Goal: Task Accomplishment & Management: Use online tool/utility

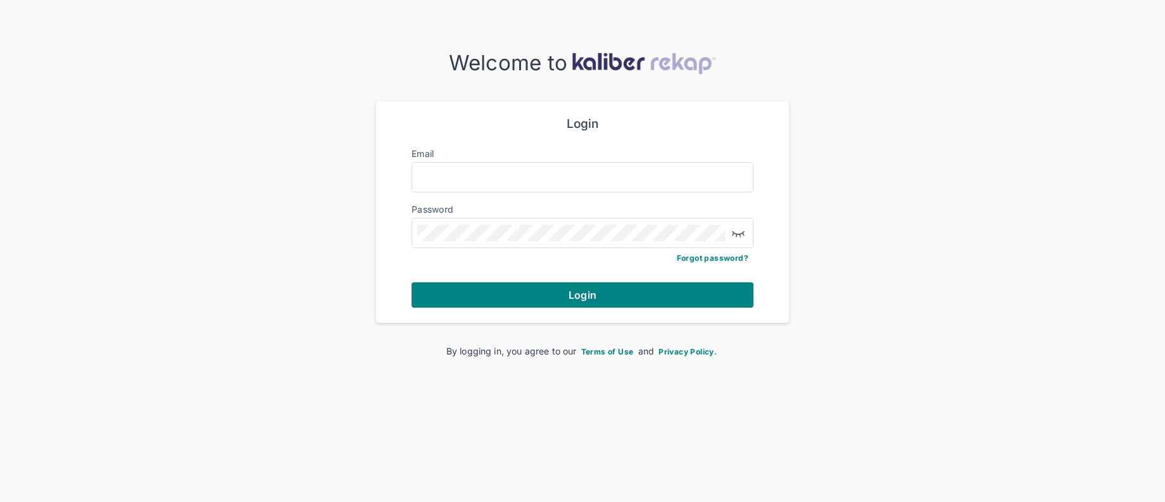
click at [448, 160] on div "Email" at bounding box center [583, 154] width 342 height 15
click at [451, 169] on input "Email" at bounding box center [582, 177] width 331 height 16
type input "**********"
click at [643, 289] on button "Login" at bounding box center [583, 294] width 342 height 25
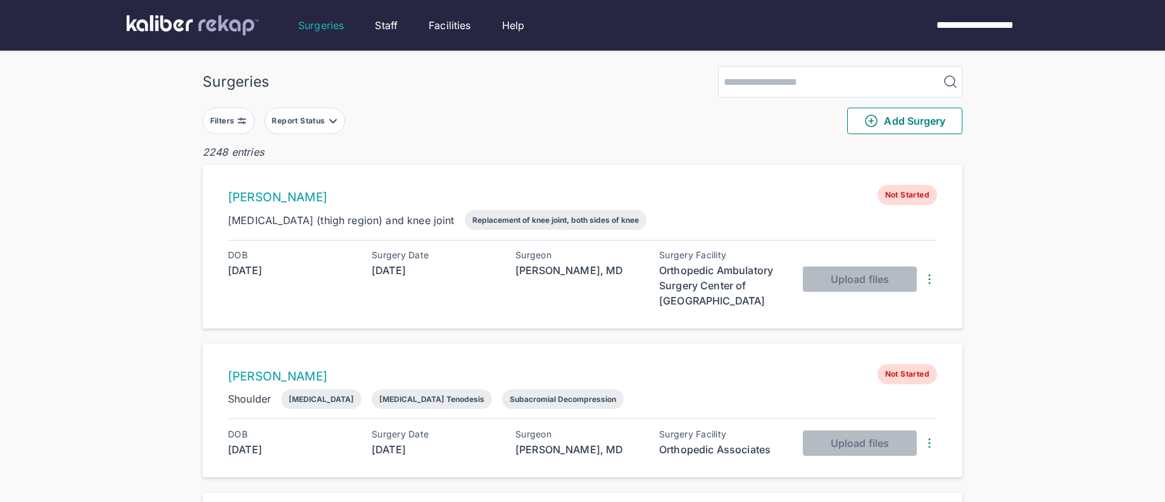
click at [232, 132] on button "Filters" at bounding box center [229, 121] width 52 height 27
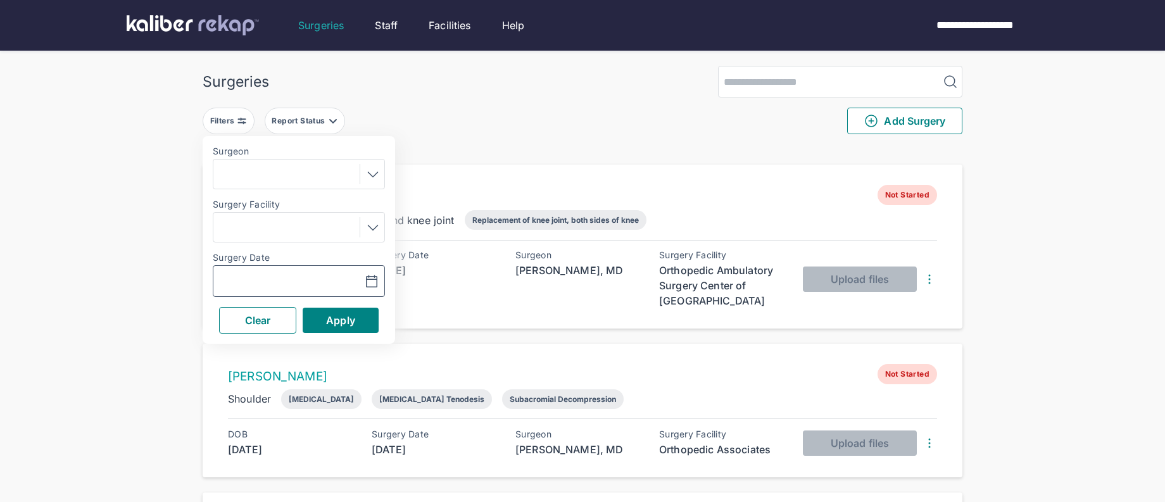
click at [373, 285] on icon "button" at bounding box center [371, 281] width 15 height 15
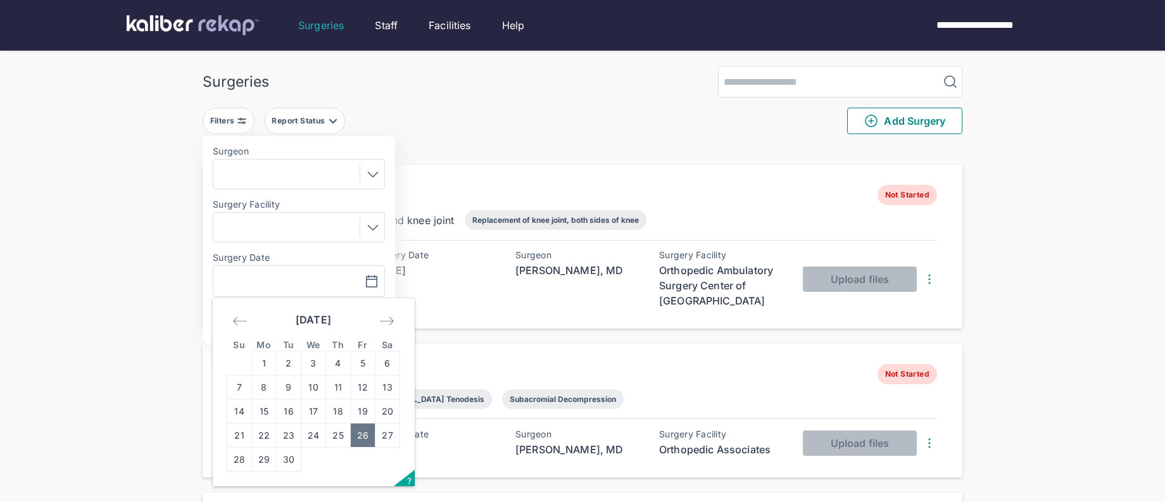
click at [368, 442] on td "26" at bounding box center [363, 436] width 25 height 24
type input "**********"
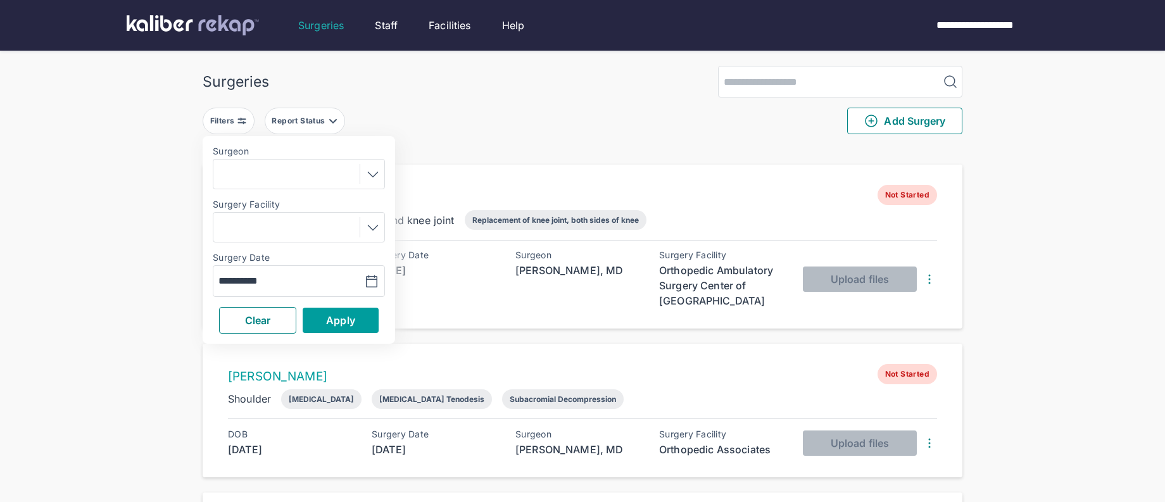
click at [357, 317] on button "Apply" at bounding box center [341, 320] width 76 height 25
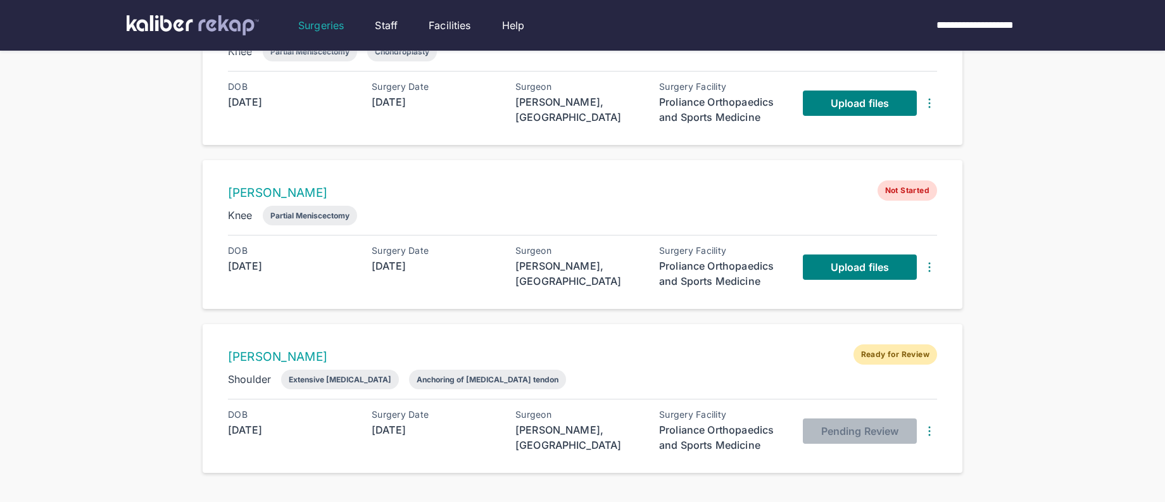
scroll to position [523, 0]
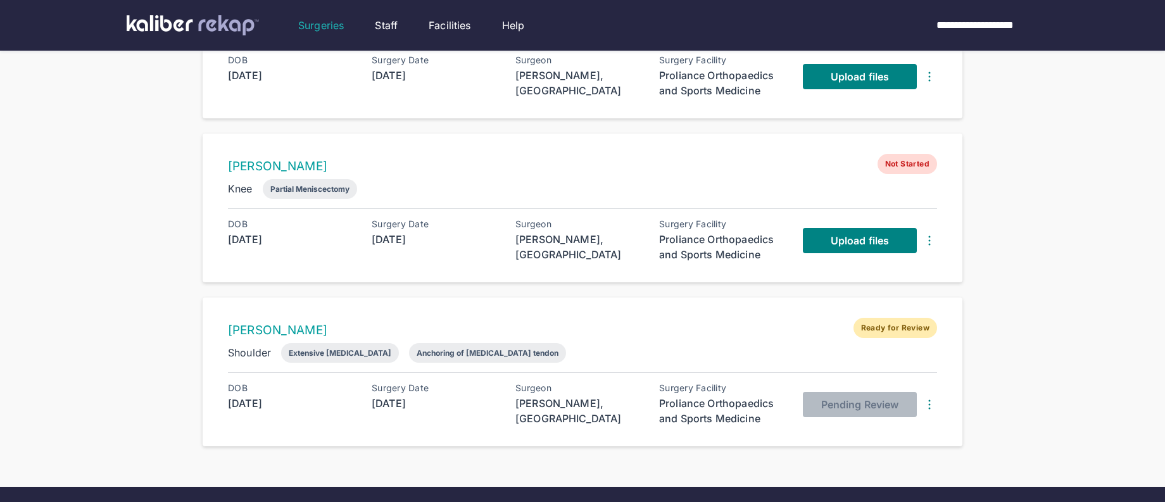
click at [843, 249] on div "Upload files" at bounding box center [870, 240] width 134 height 43
click at [838, 241] on span "Upload files" at bounding box center [860, 240] width 58 height 13
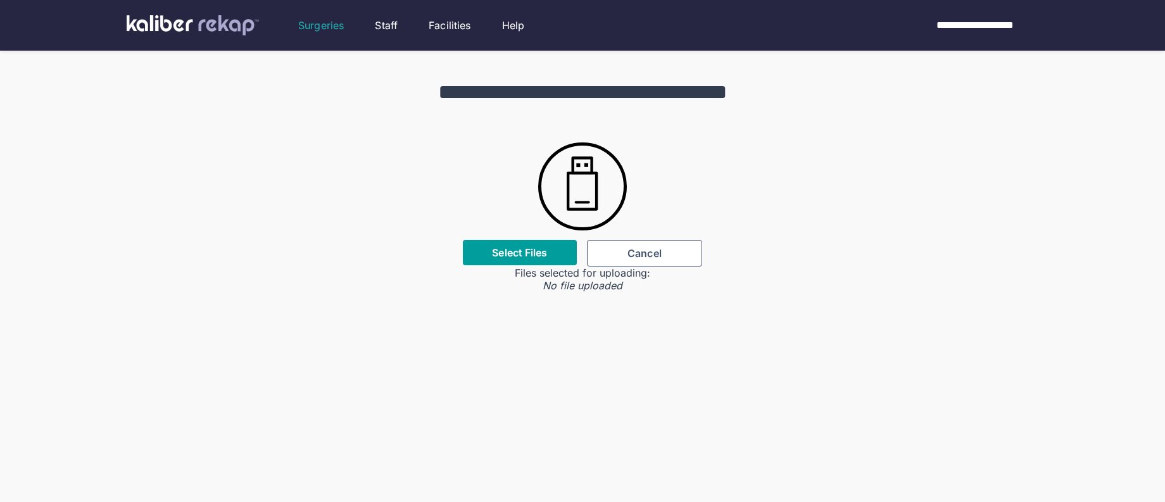
click at [505, 250] on label "Select Files" at bounding box center [519, 252] width 55 height 13
click at [0, 0] on input "Select Files" at bounding box center [0, 0] width 0 height 0
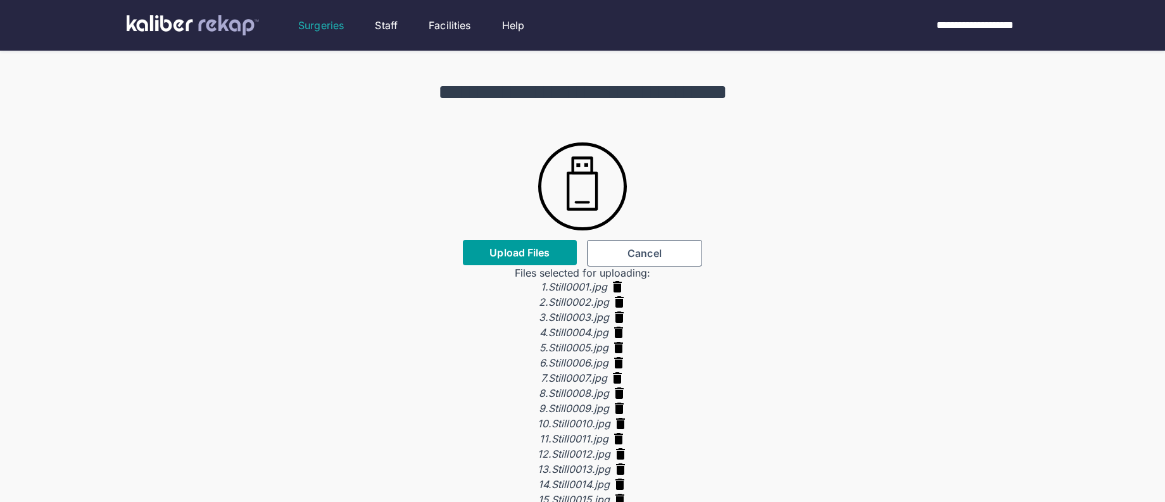
click at [507, 255] on span "Upload Files" at bounding box center [519, 252] width 60 height 13
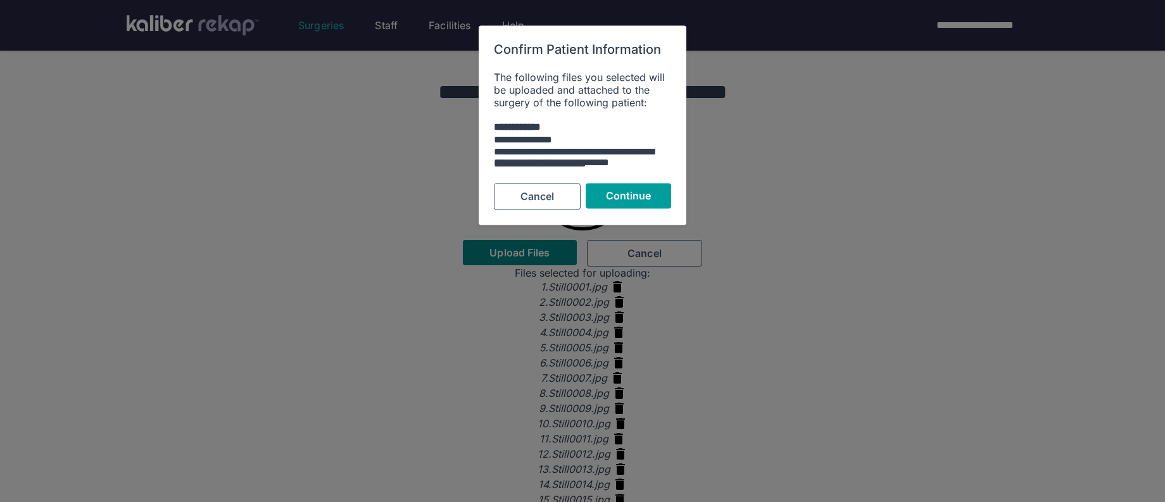
click at [629, 191] on span "Continue" at bounding box center [629, 196] width 46 height 13
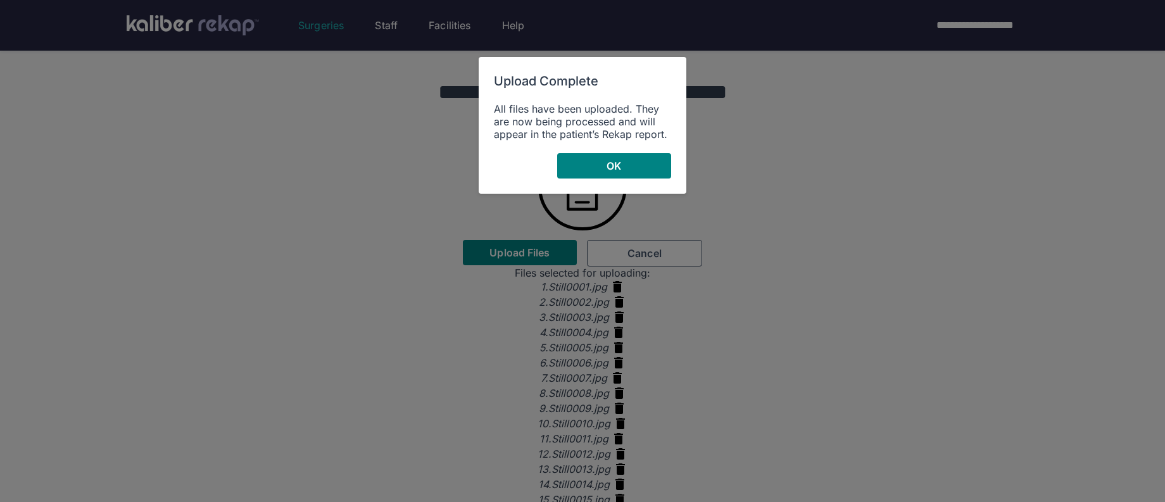
click at [585, 185] on div "Upload Complete All files have been uploaded. They are now being processed and …" at bounding box center [583, 125] width 208 height 137
click at [578, 175] on button "OK" at bounding box center [614, 165] width 114 height 25
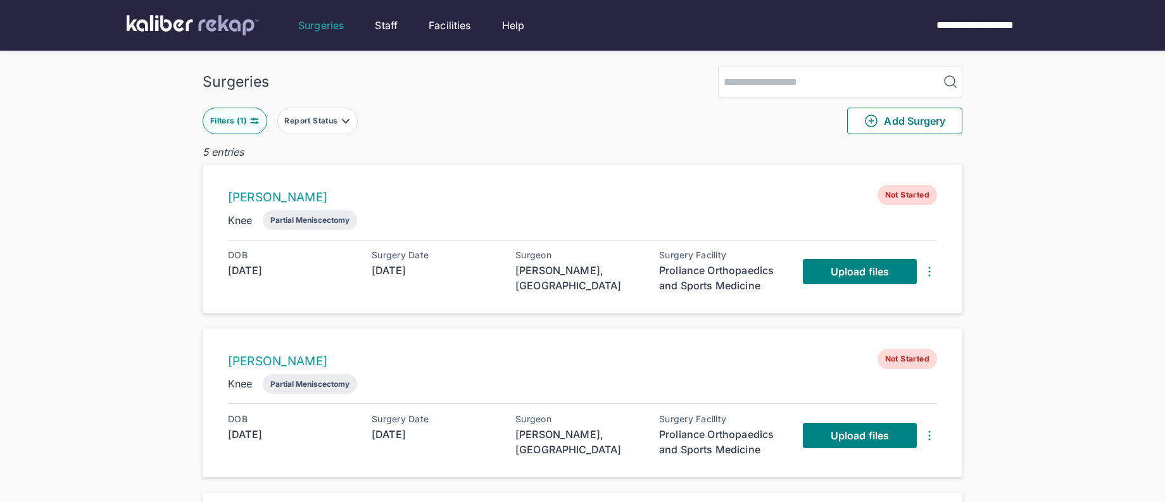
click at [249, 130] on button "Filters ( 1 )" at bounding box center [235, 121] width 65 height 27
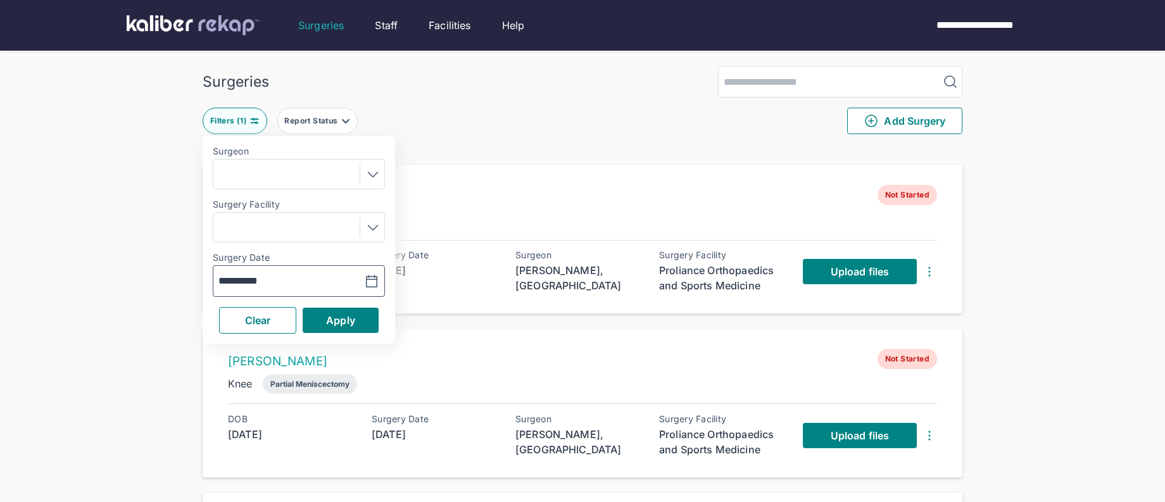
click at [379, 274] on icon "button" at bounding box center [371, 281] width 15 height 15
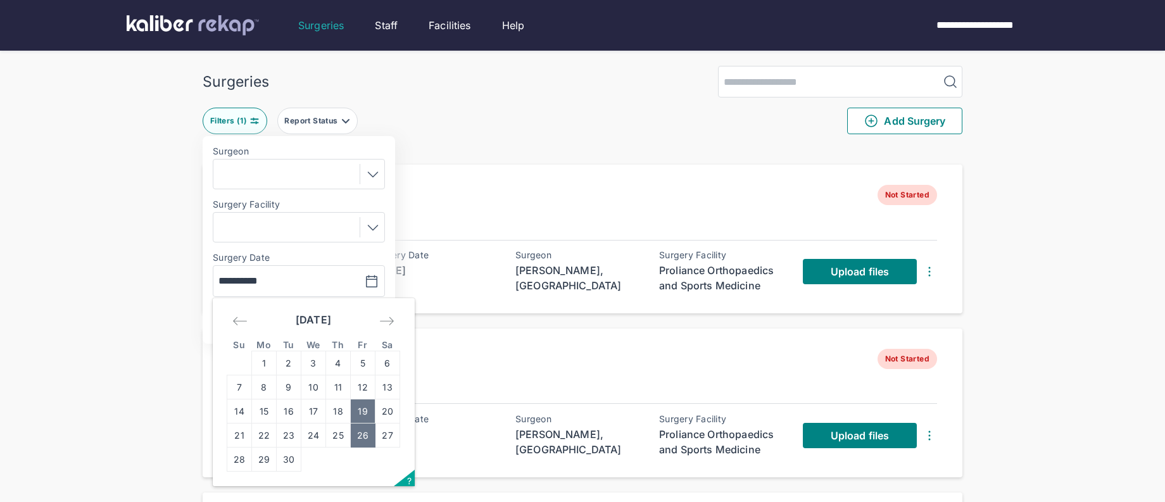
click at [358, 413] on td "19" at bounding box center [363, 412] width 25 height 24
type input "**********"
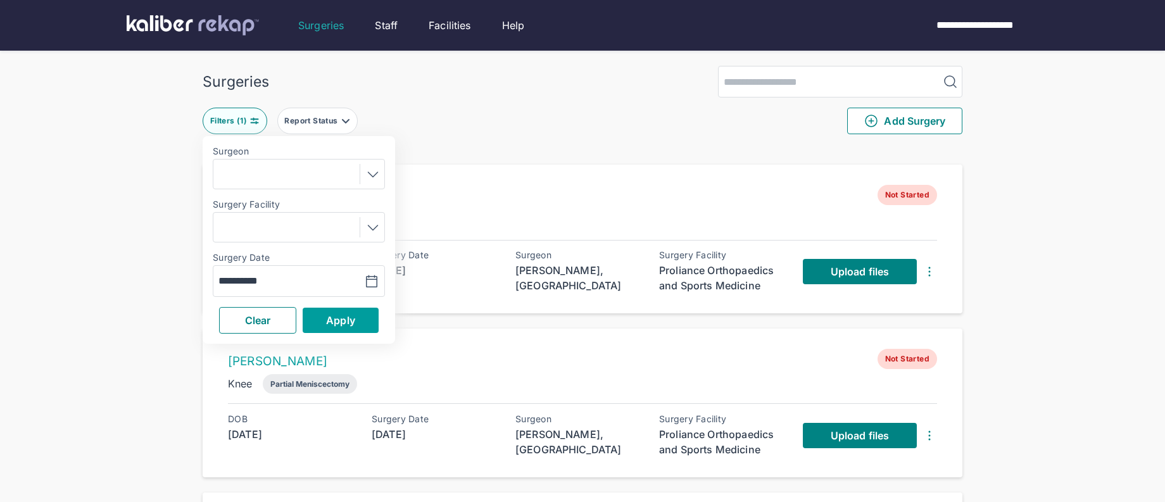
click at [353, 330] on button "Apply" at bounding box center [341, 320] width 76 height 25
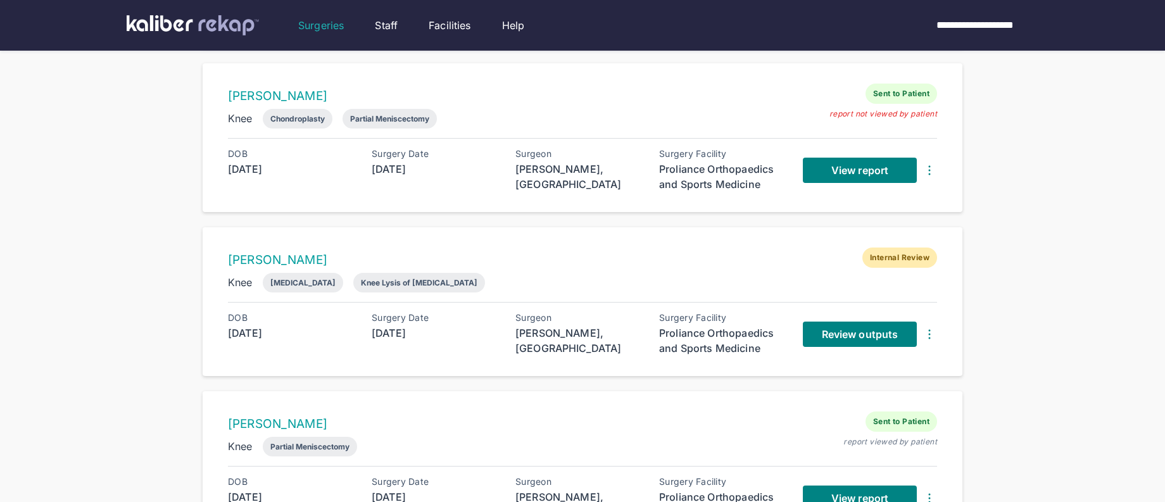
scroll to position [512, 0]
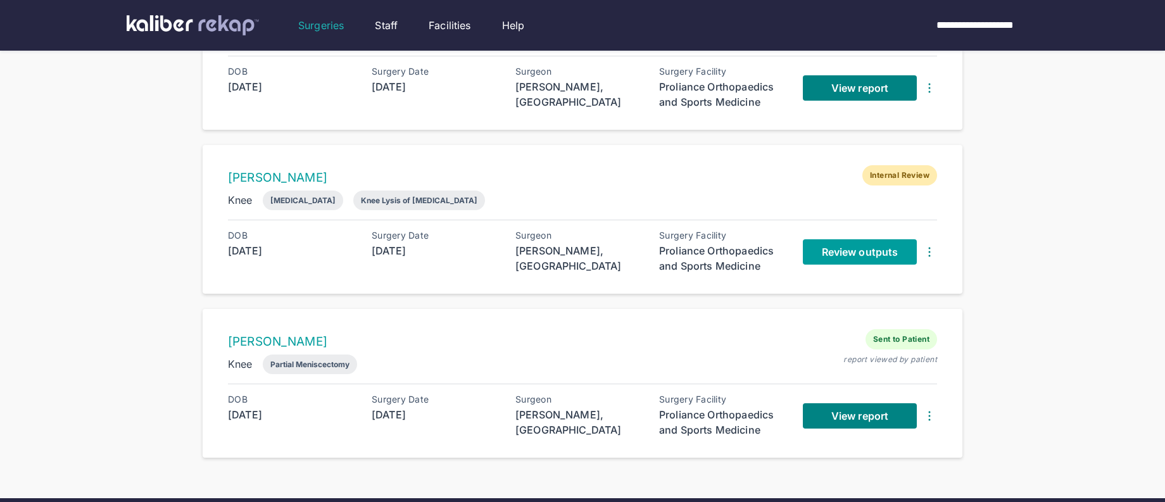
click at [820, 254] on link "Review outputs" at bounding box center [860, 251] width 114 height 25
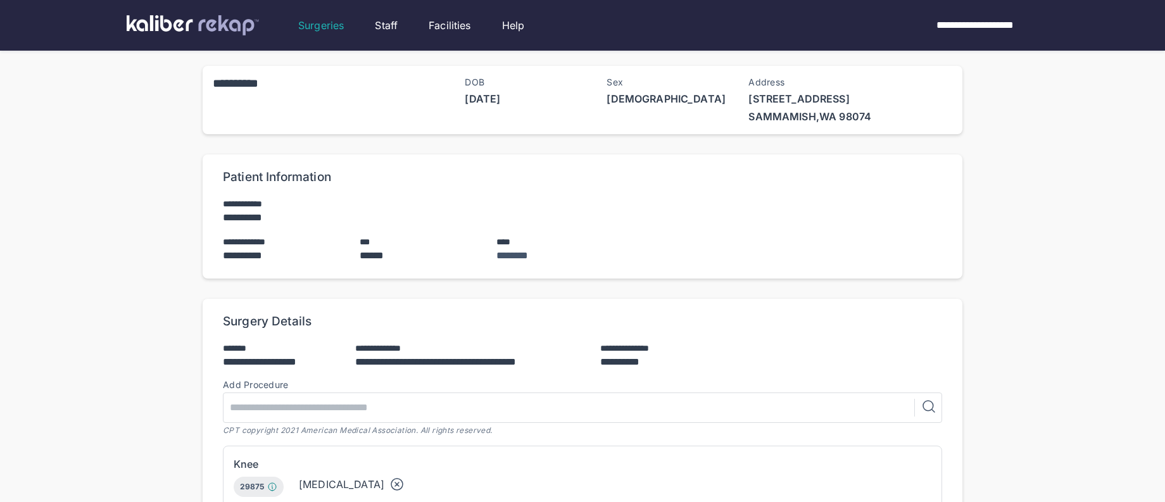
scroll to position [415, 0]
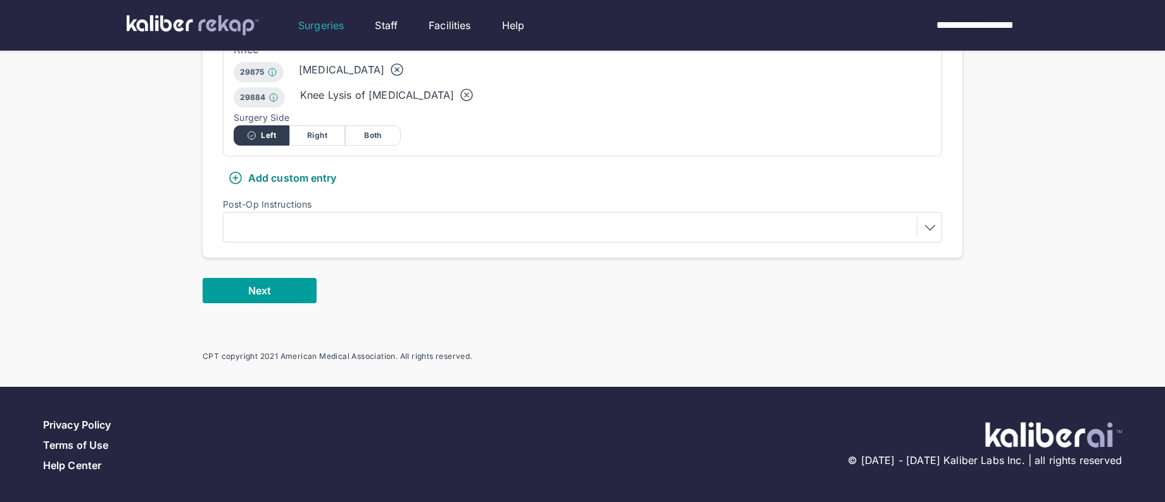
click at [241, 290] on button "Next" at bounding box center [260, 290] width 114 height 25
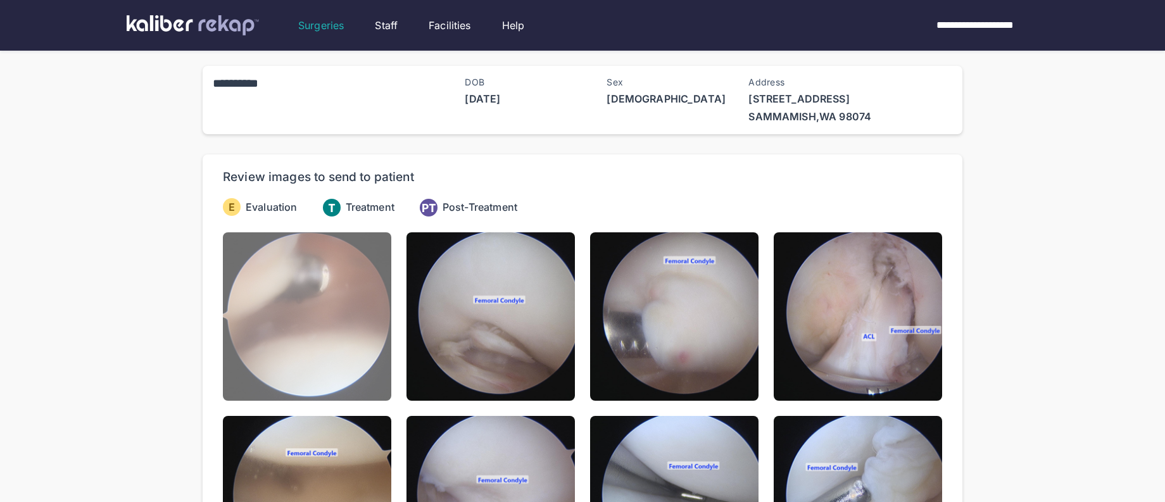
click at [249, 291] on img at bounding box center [307, 316] width 168 height 168
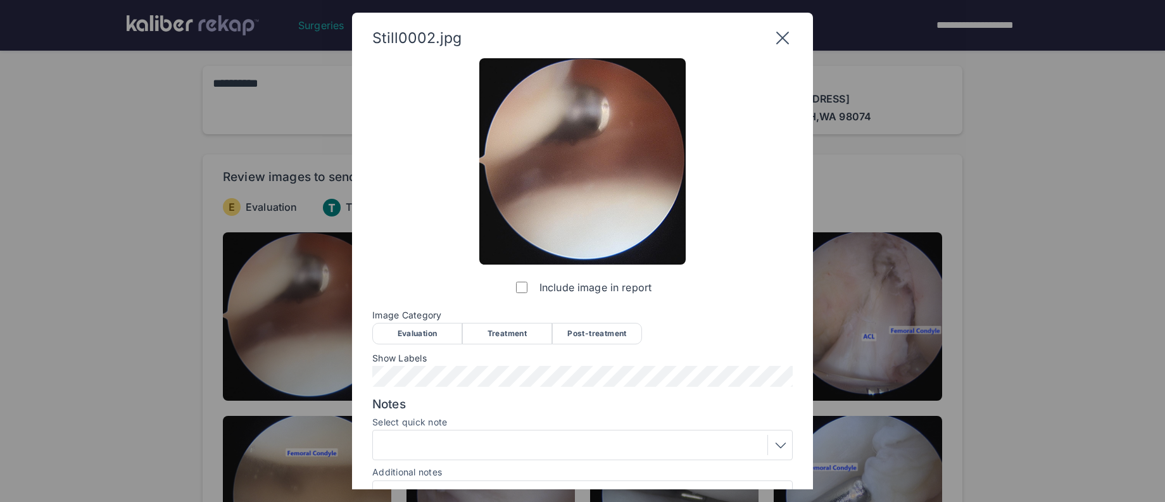
drag, startPoint x: 437, startPoint y: 333, endPoint x: 442, endPoint y: 346, distance: 14.2
click at [437, 333] on div "Evaluation" at bounding box center [417, 334] width 90 height 22
click at [445, 362] on span "Show Labels" at bounding box center [582, 358] width 420 height 10
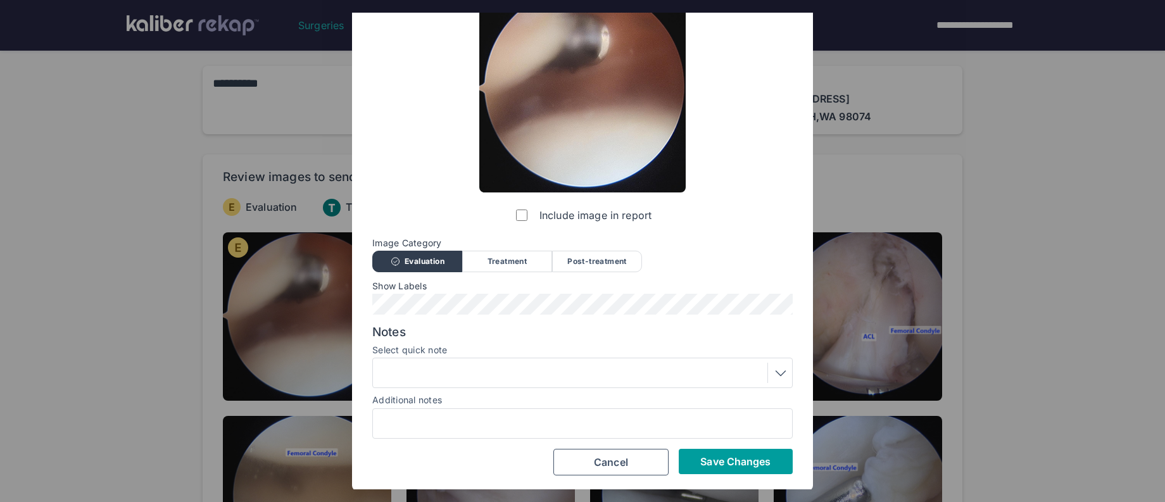
click at [714, 466] on span "Save Changes" at bounding box center [735, 461] width 70 height 13
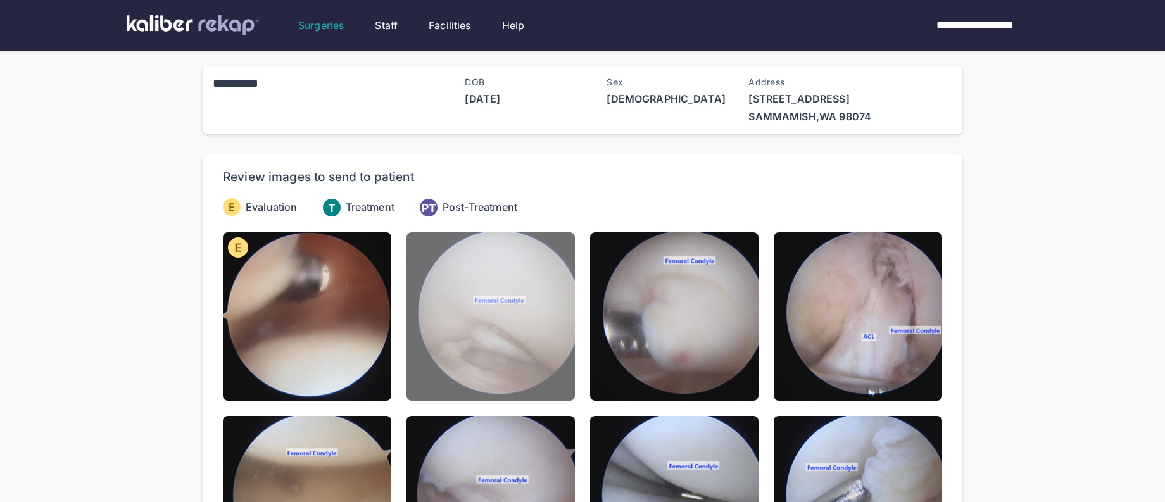
click at [500, 387] on img at bounding box center [491, 316] width 168 height 168
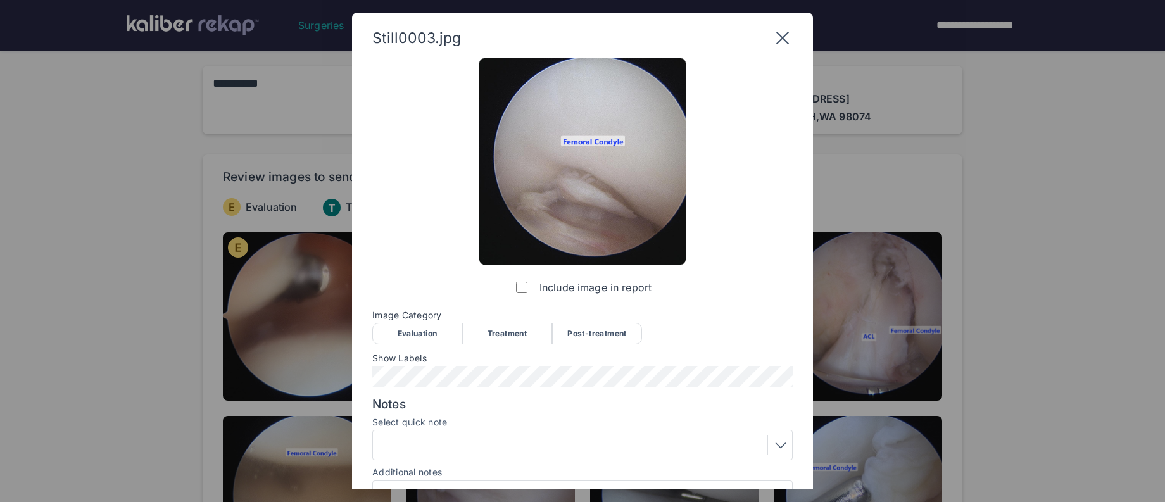
click at [407, 342] on div "Evaluation" at bounding box center [417, 334] width 90 height 22
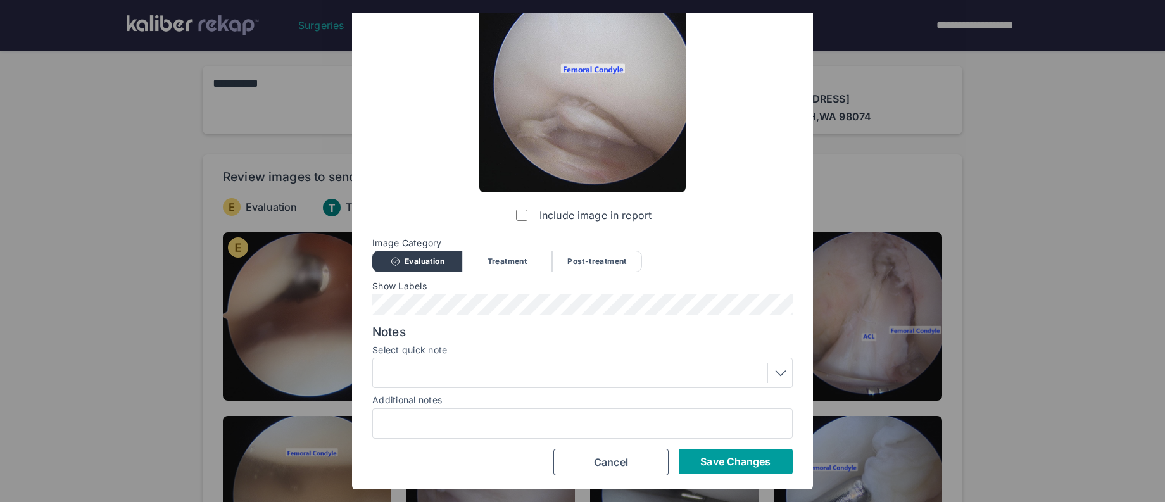
click at [715, 470] on button "Save Changes" at bounding box center [736, 461] width 114 height 25
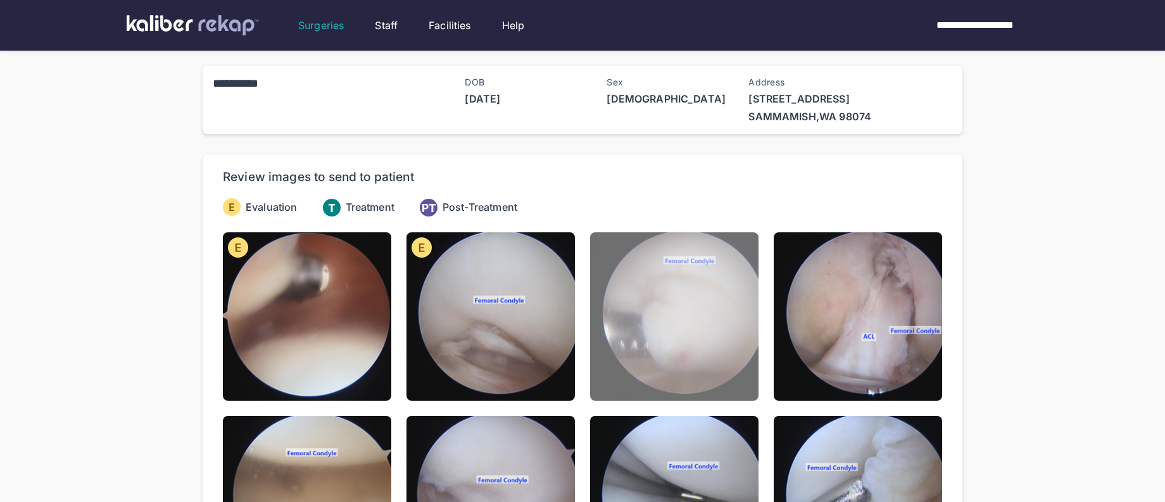
click at [660, 375] on img at bounding box center [674, 316] width 168 height 168
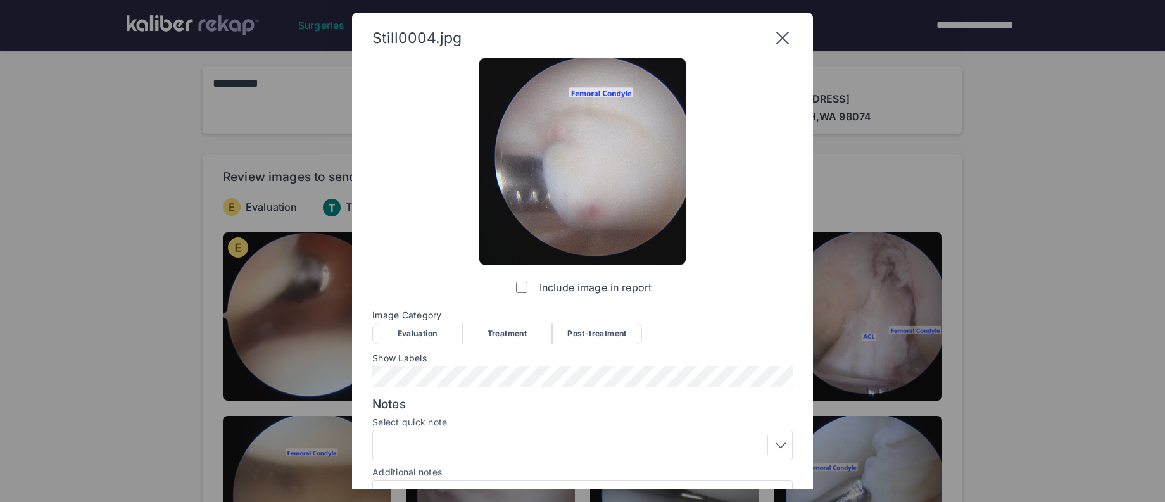
click at [436, 333] on div "Evaluation" at bounding box center [417, 334] width 90 height 22
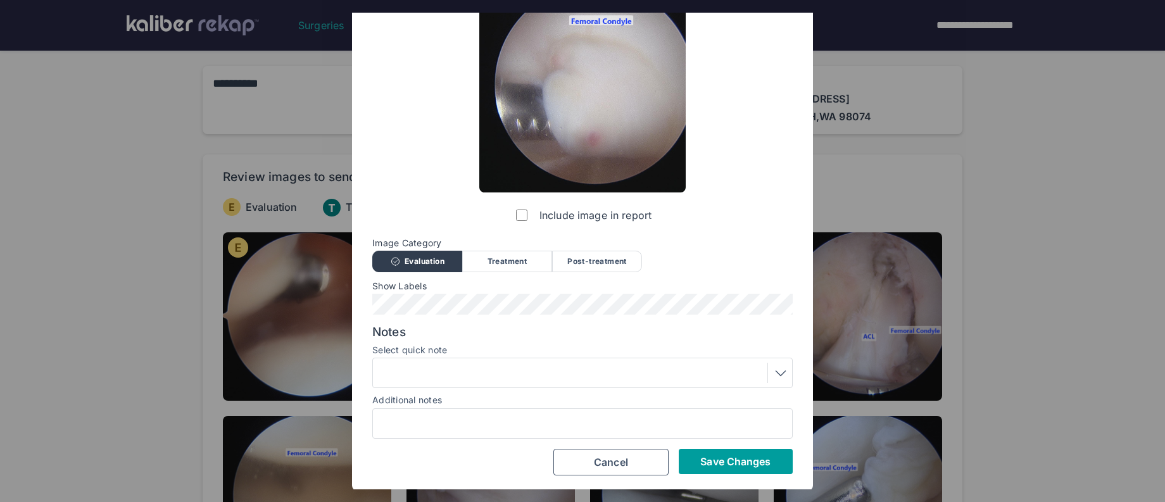
click at [709, 458] on span "Save Changes" at bounding box center [735, 461] width 70 height 13
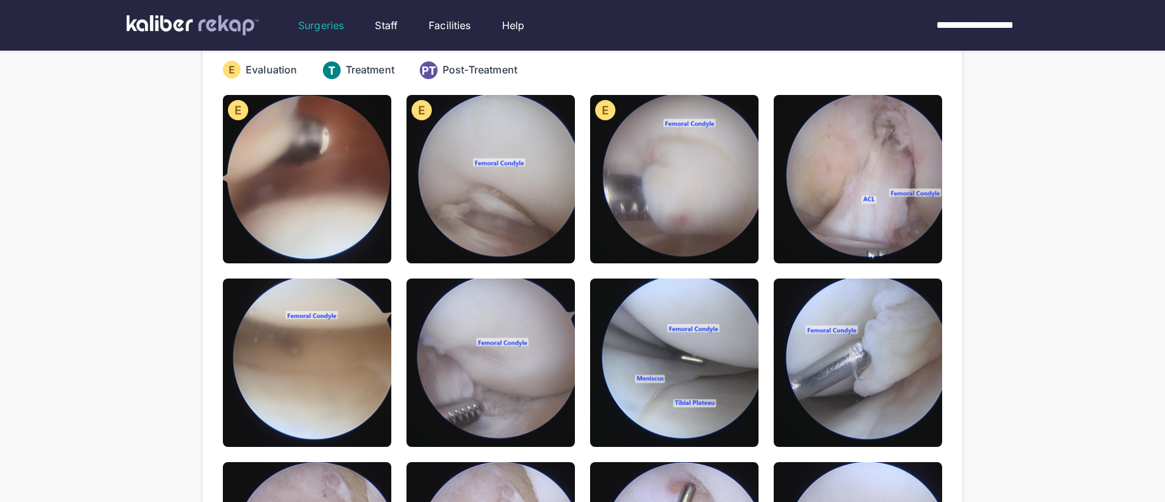
scroll to position [137, 0]
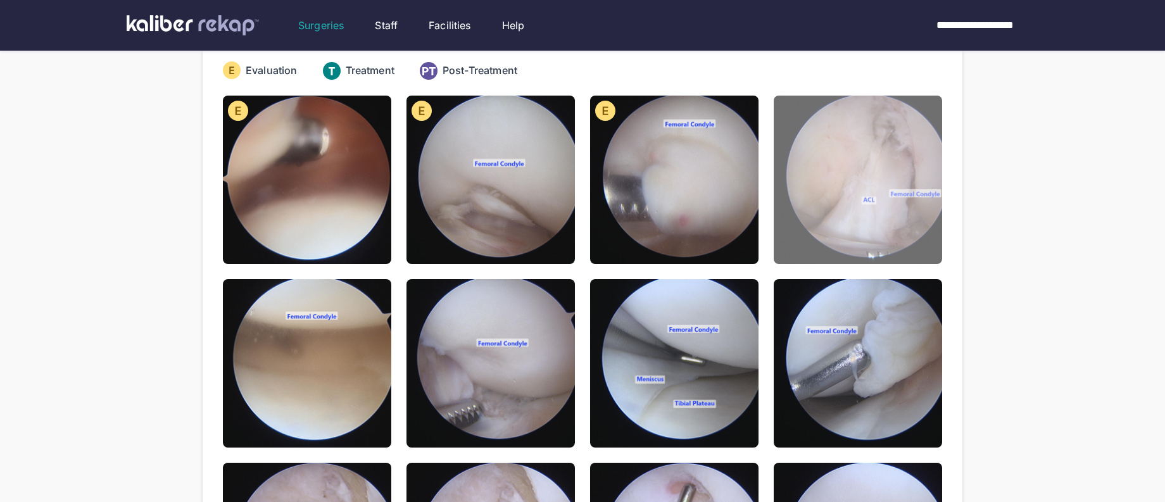
click at [906, 225] on img at bounding box center [858, 180] width 168 height 168
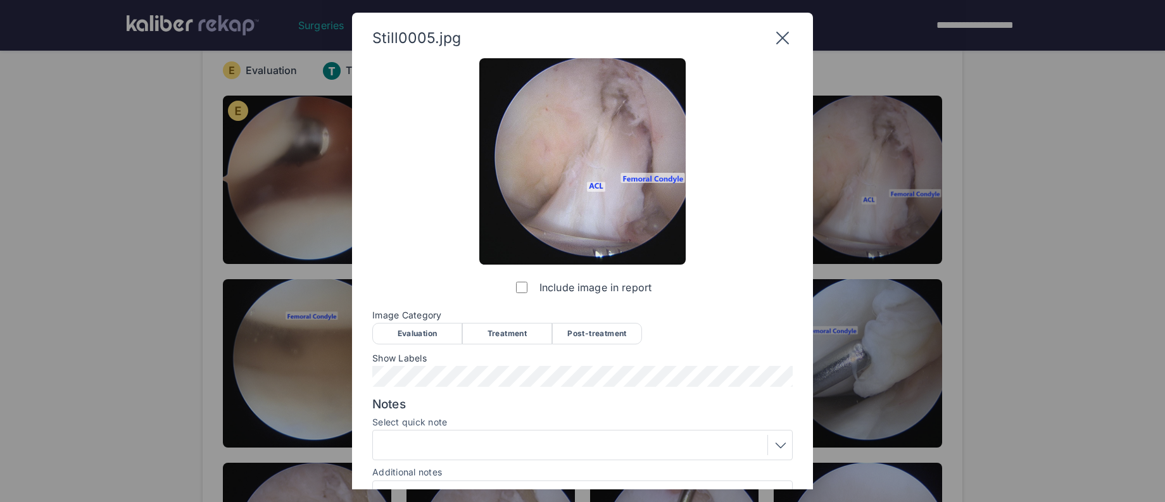
click at [606, 324] on div "Post-treatment" at bounding box center [597, 334] width 90 height 22
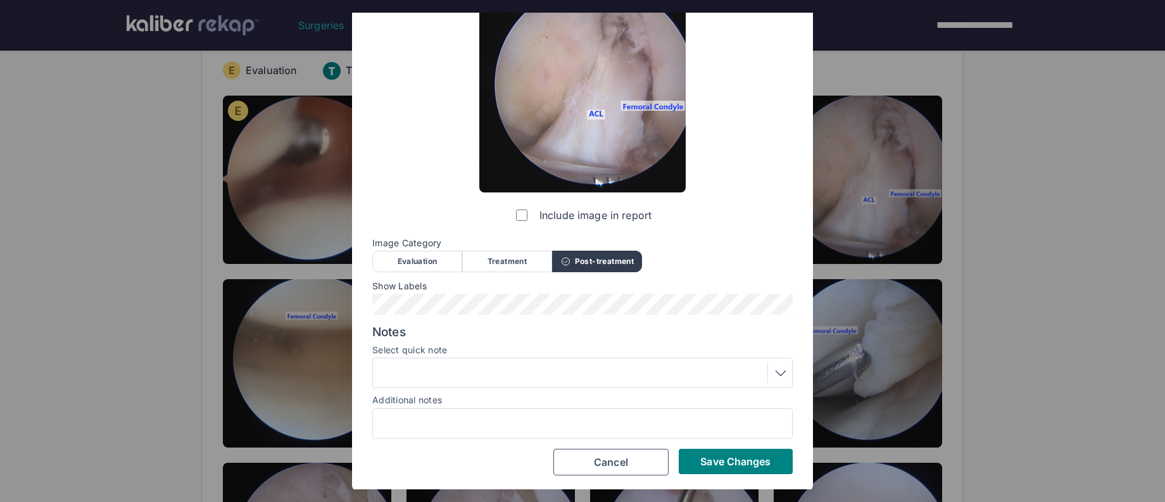
click at [481, 379] on div at bounding box center [583, 373] width 412 height 20
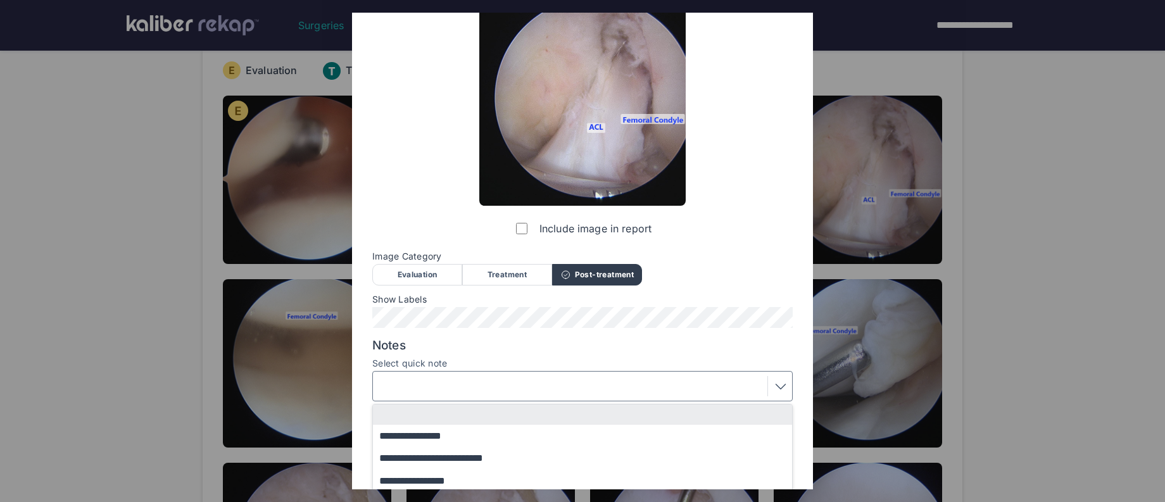
scroll to position [58, 0]
click at [434, 437] on button "**********" at bounding box center [588, 437] width 431 height 22
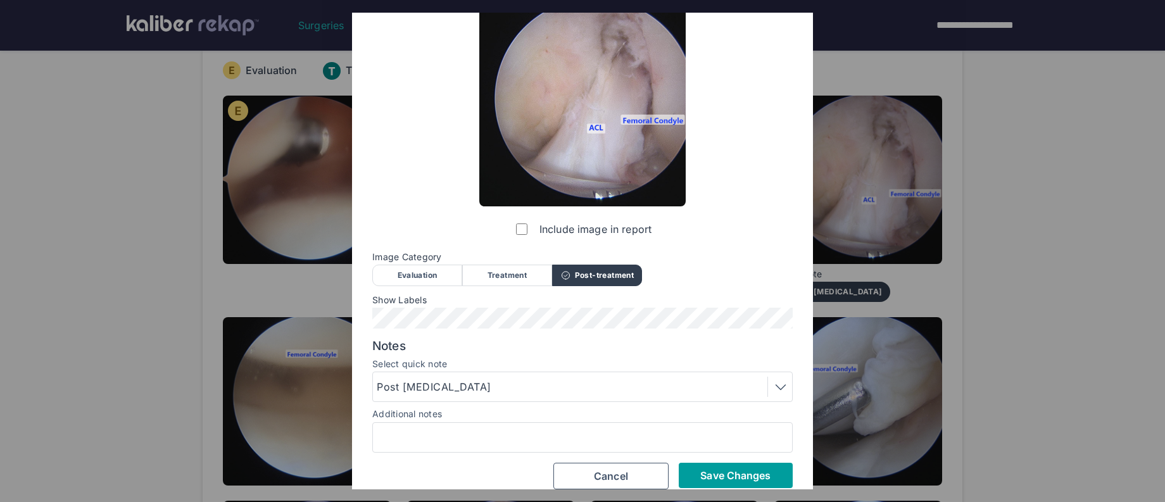
click at [715, 467] on button "Save Changes" at bounding box center [736, 475] width 114 height 25
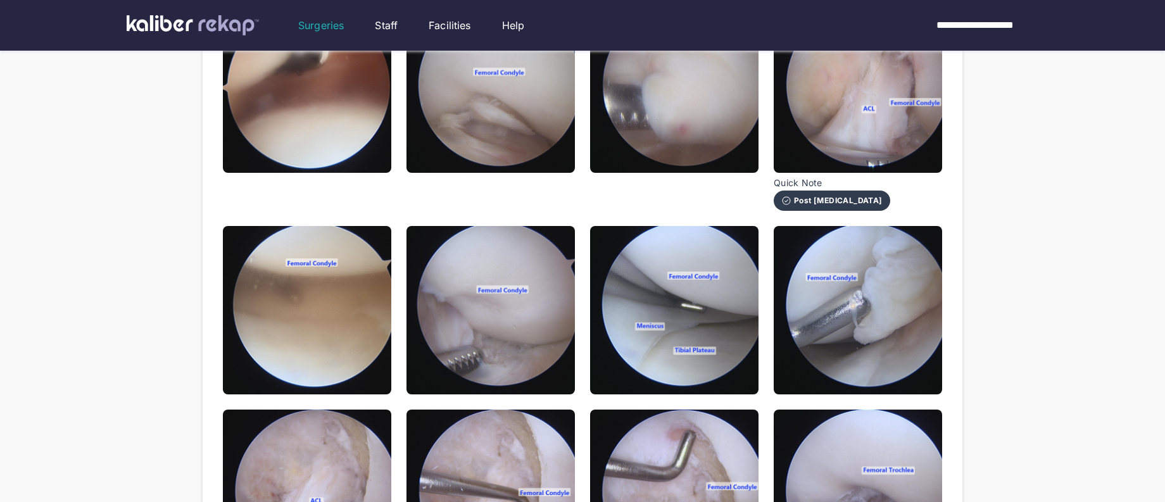
scroll to position [176, 0]
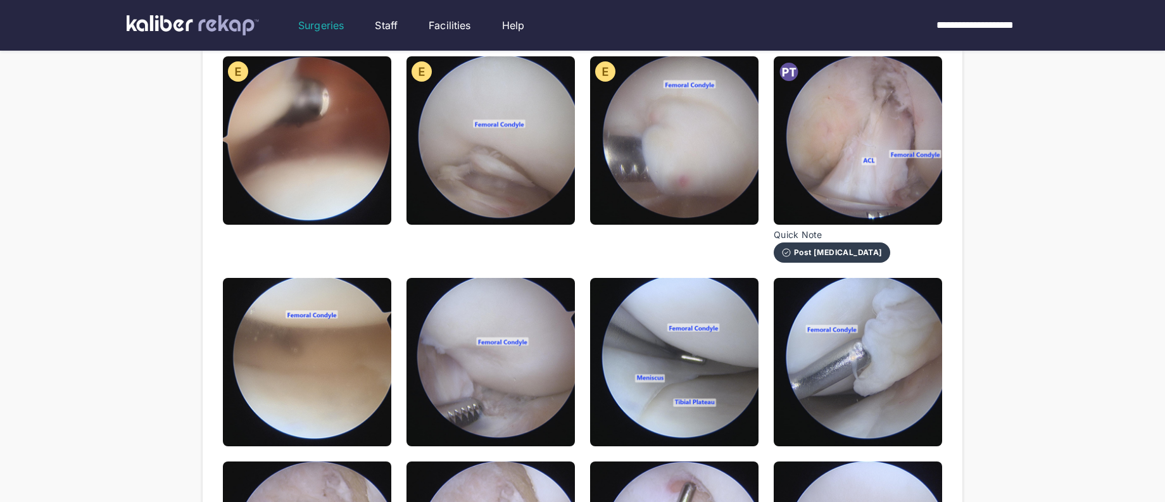
drag, startPoint x: 829, startPoint y: 201, endPoint x: 748, endPoint y: 220, distance: 82.8
click at [829, 201] on img at bounding box center [858, 140] width 168 height 168
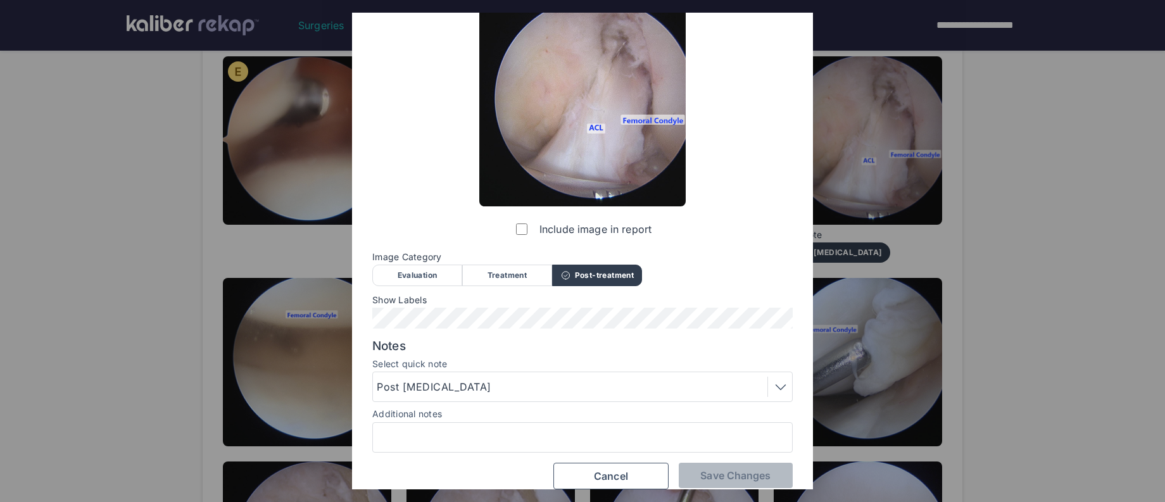
click at [444, 268] on div "Evaluation" at bounding box center [417, 276] width 90 height 22
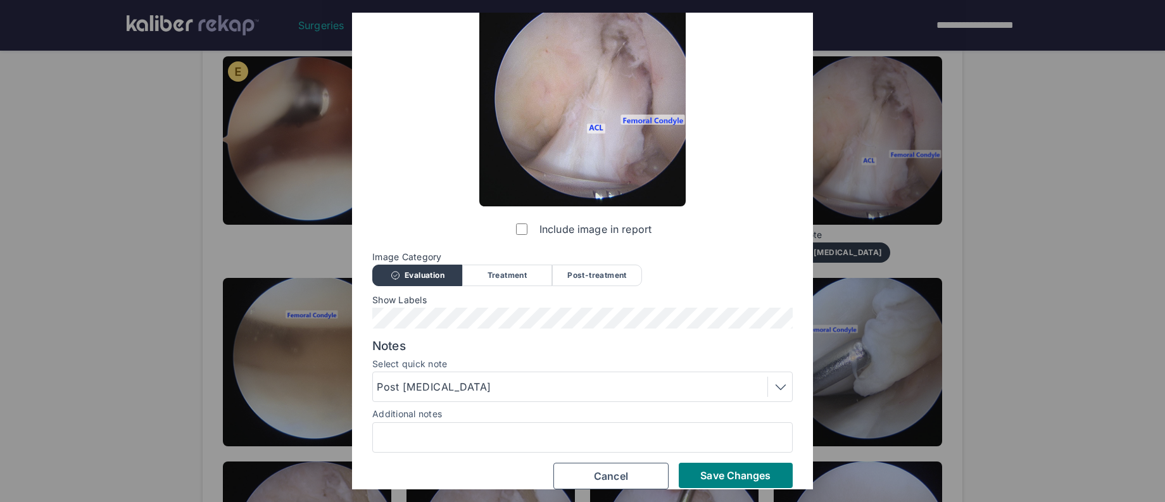
scroll to position [72, 0]
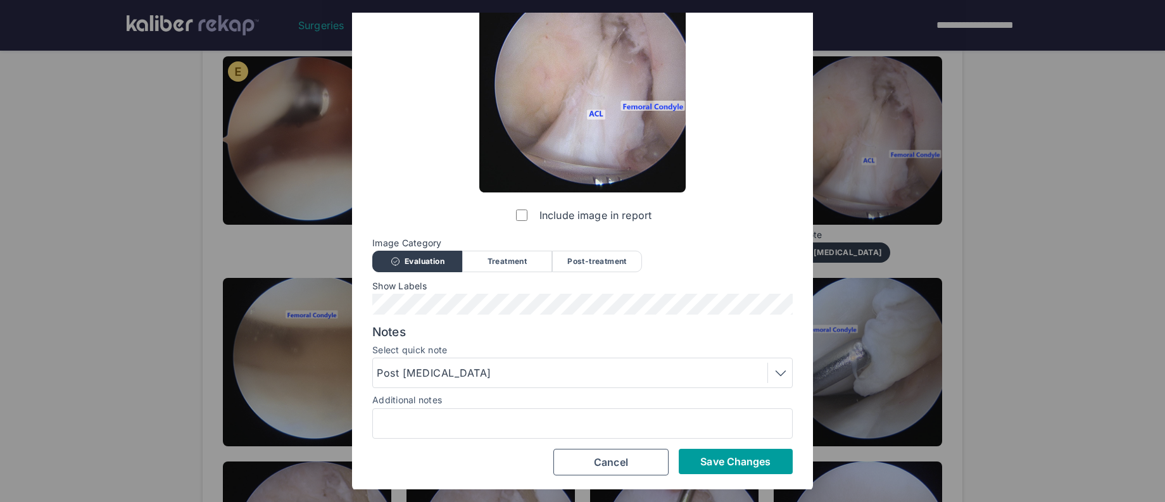
click at [704, 466] on span "Save Changes" at bounding box center [735, 461] width 70 height 13
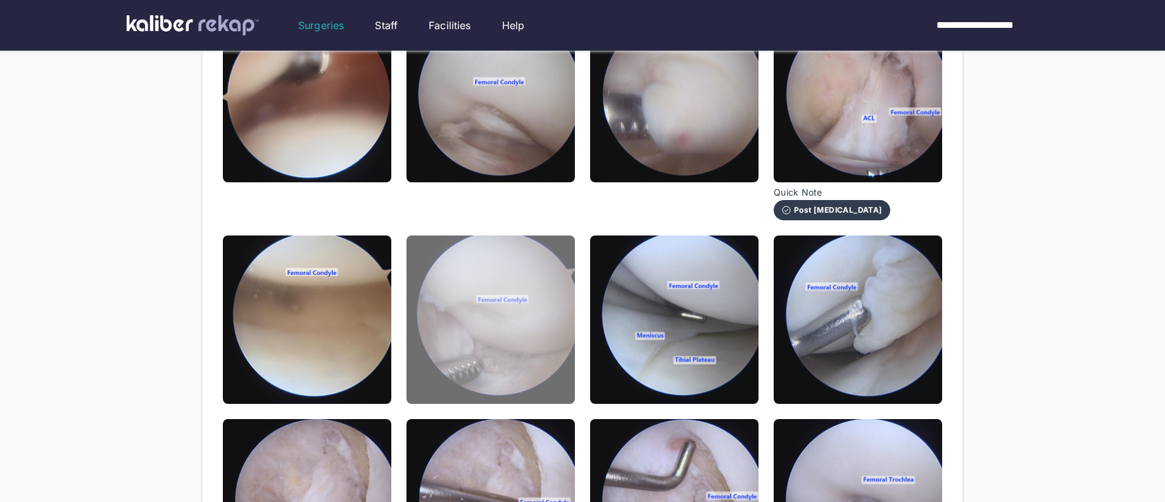
scroll to position [225, 0]
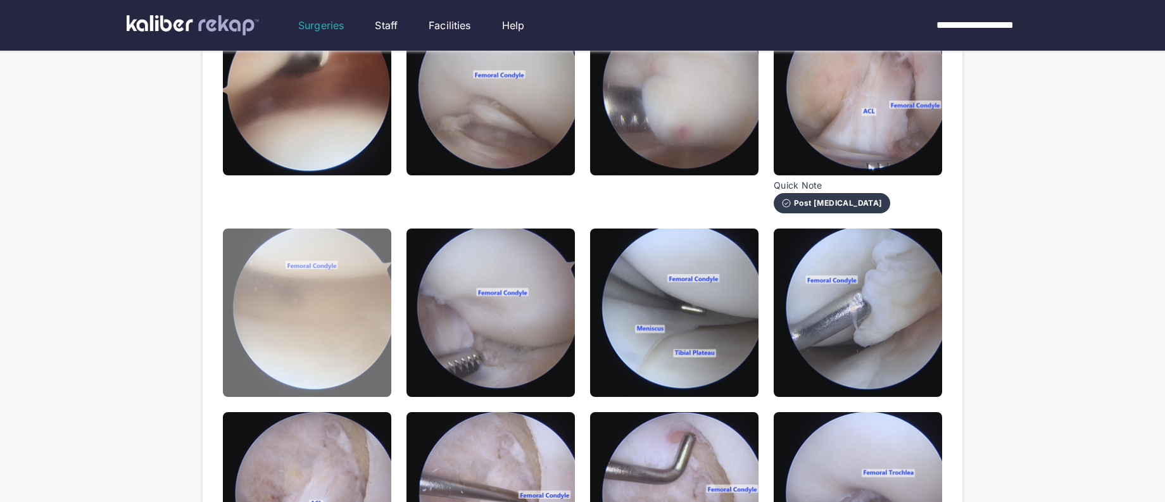
click at [372, 298] on img at bounding box center [307, 313] width 168 height 168
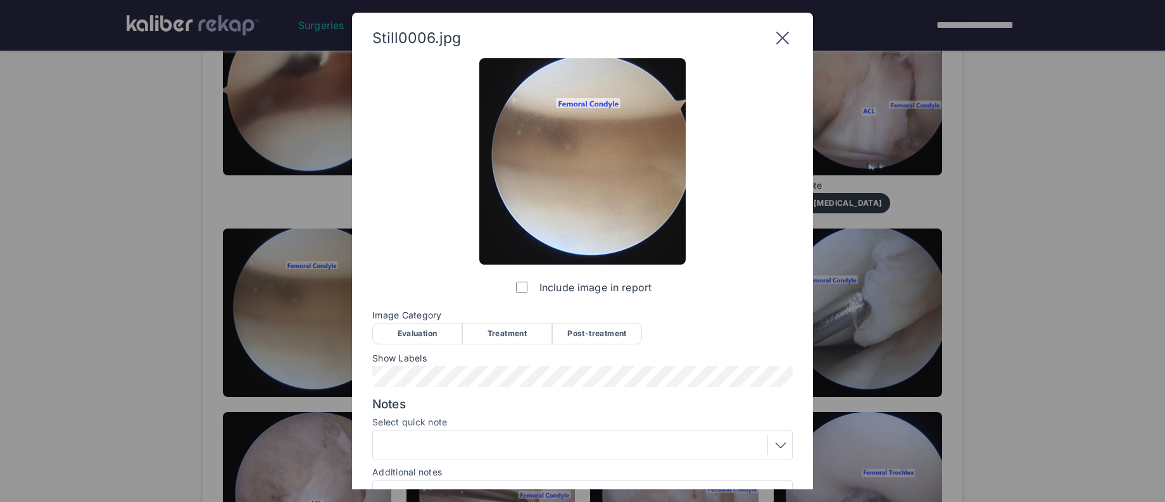
click at [397, 333] on div "Evaluation" at bounding box center [417, 334] width 90 height 22
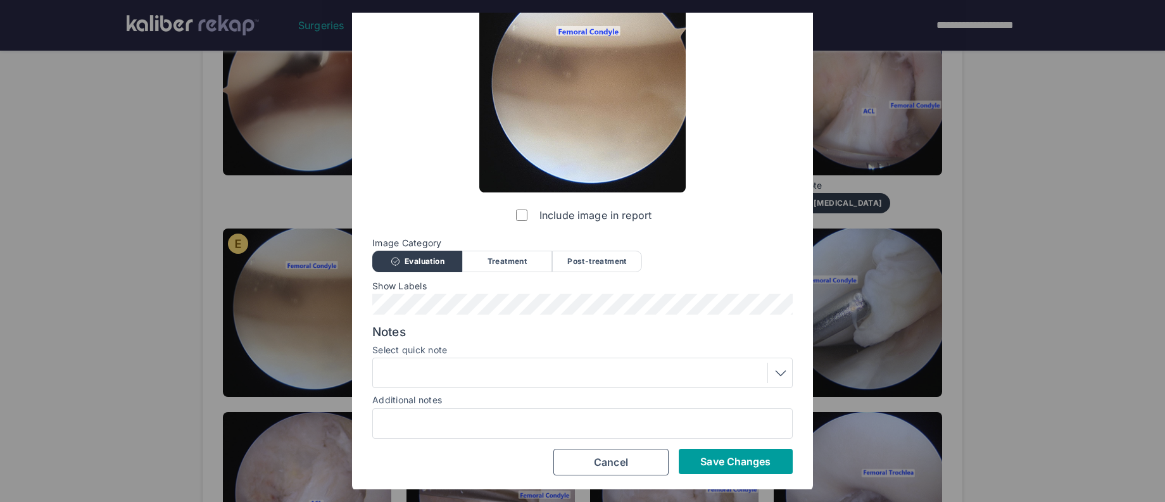
click at [710, 470] on button "Save Changes" at bounding box center [736, 461] width 114 height 25
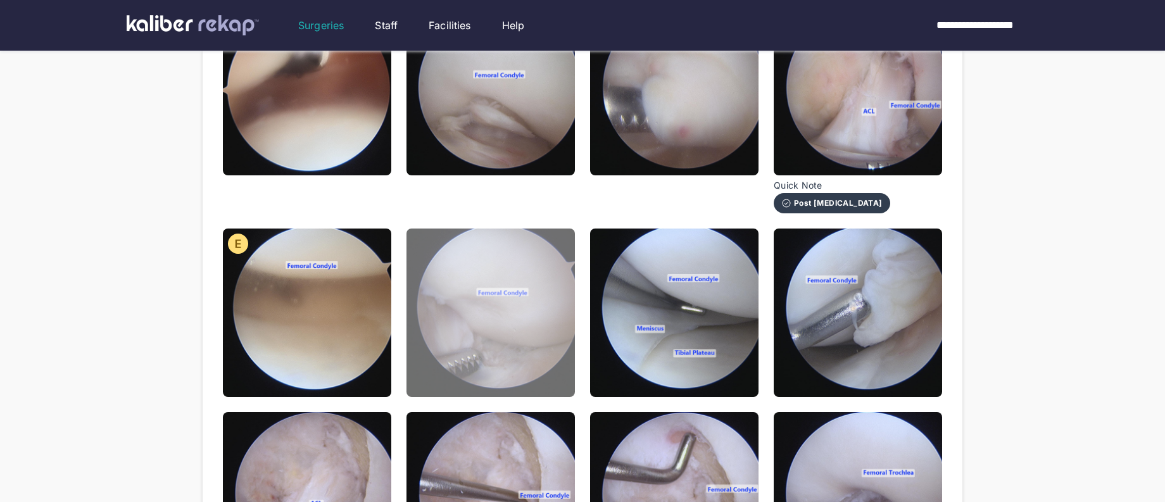
click at [468, 371] on img at bounding box center [491, 313] width 168 height 168
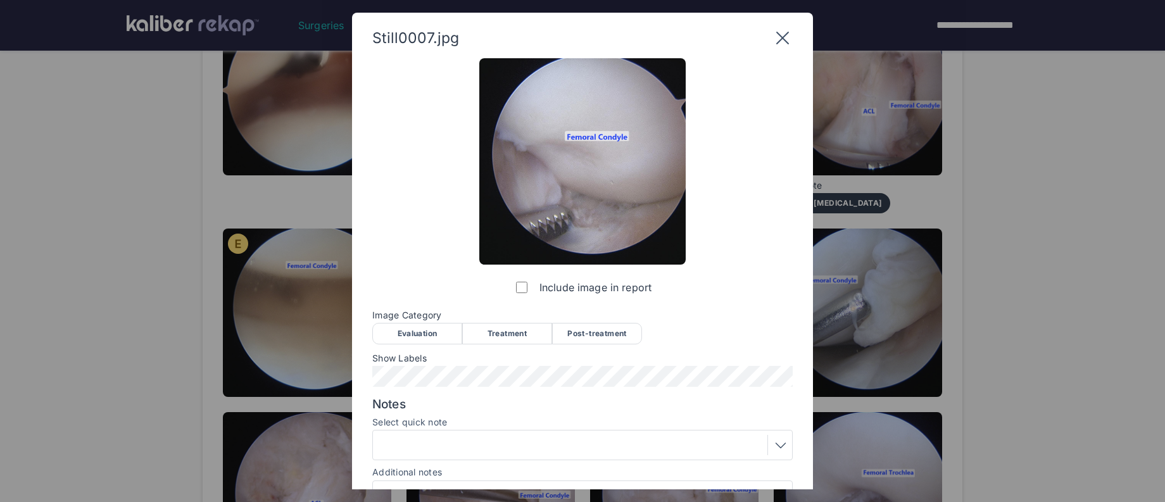
click at [403, 342] on div "Evaluation" at bounding box center [417, 334] width 90 height 22
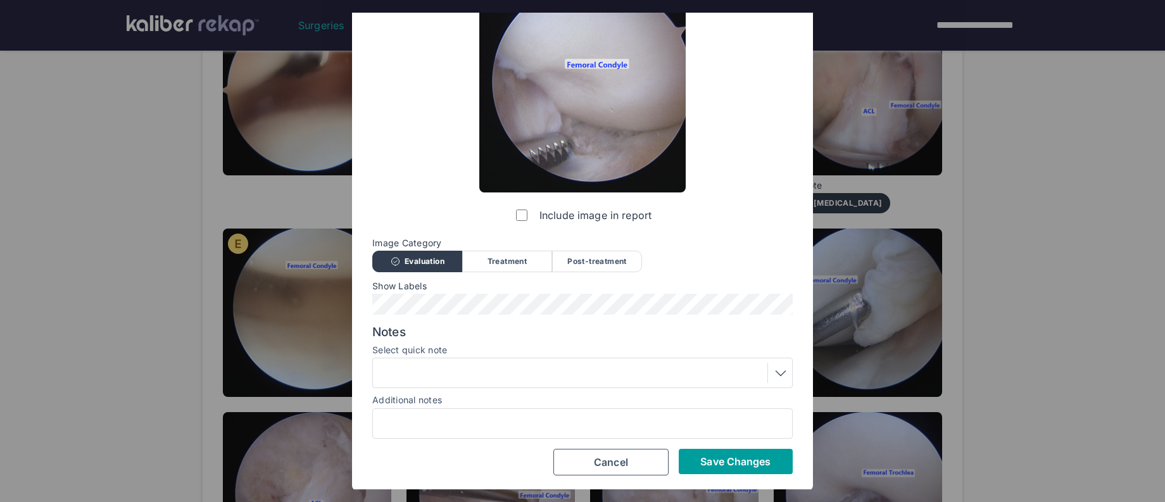
click at [709, 468] on button "Save Changes" at bounding box center [736, 461] width 114 height 25
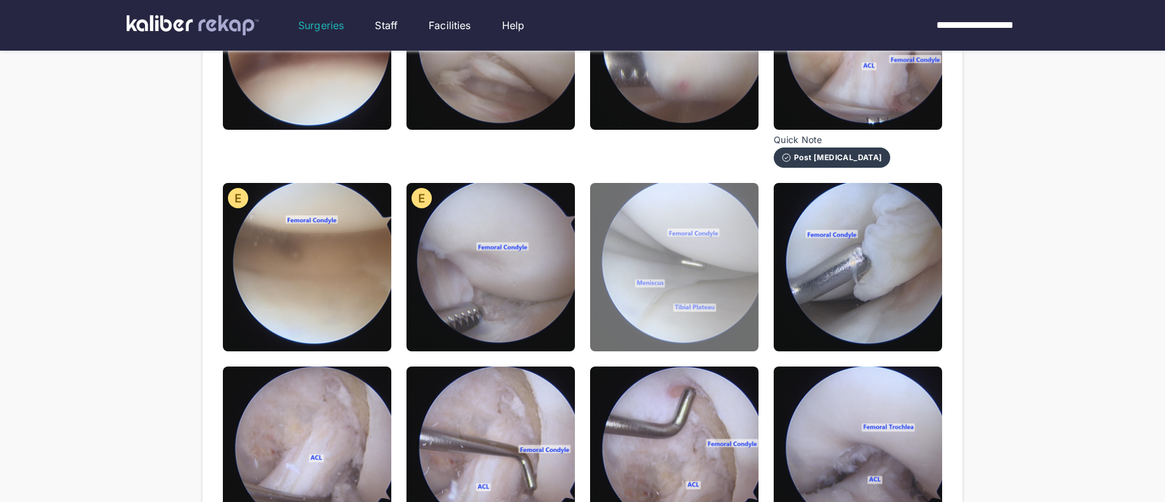
scroll to position [272, 0]
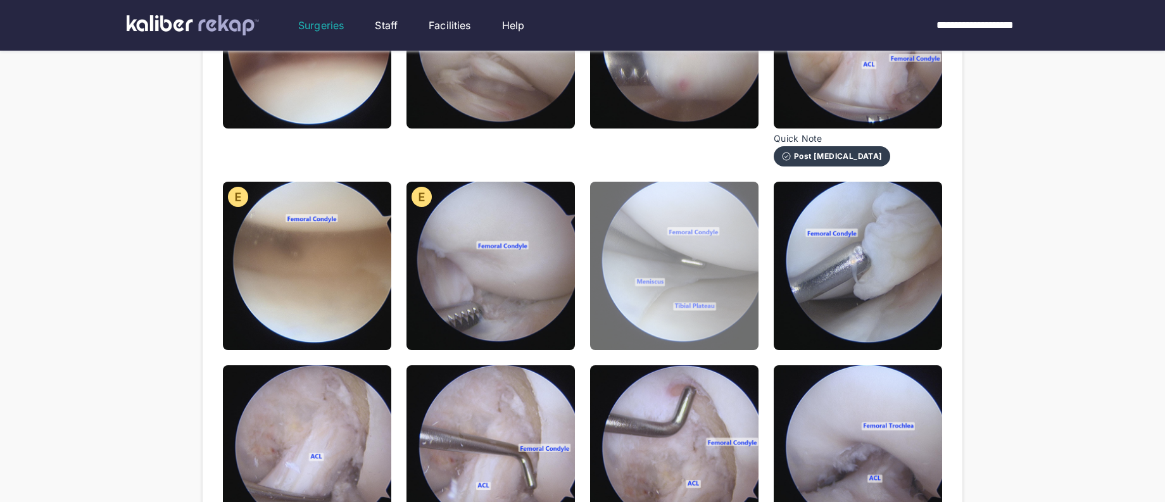
click at [671, 281] on img at bounding box center [674, 266] width 168 height 168
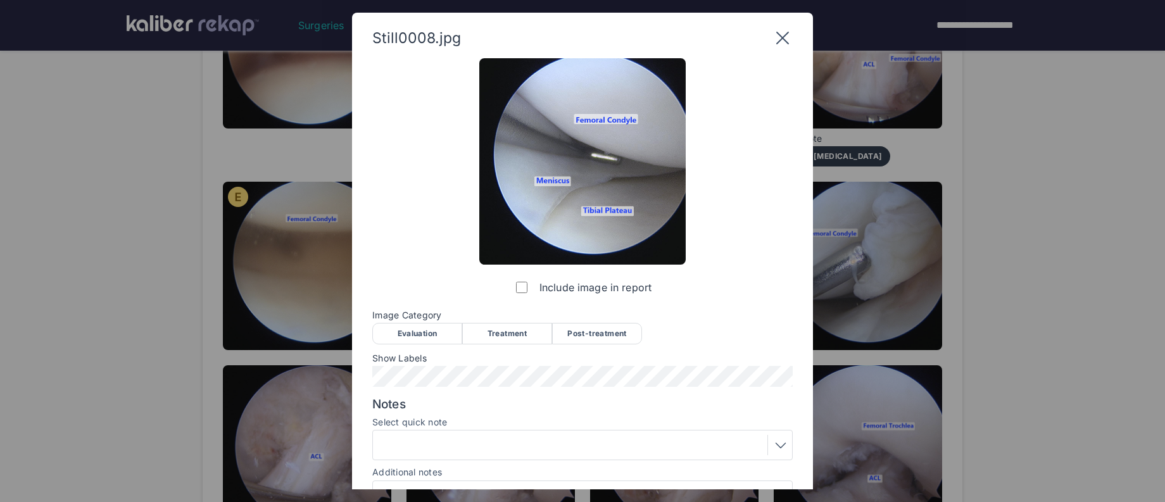
drag, startPoint x: 414, startPoint y: 330, endPoint x: 476, endPoint y: 316, distance: 63.0
click at [415, 330] on div "Evaluation" at bounding box center [417, 334] width 90 height 22
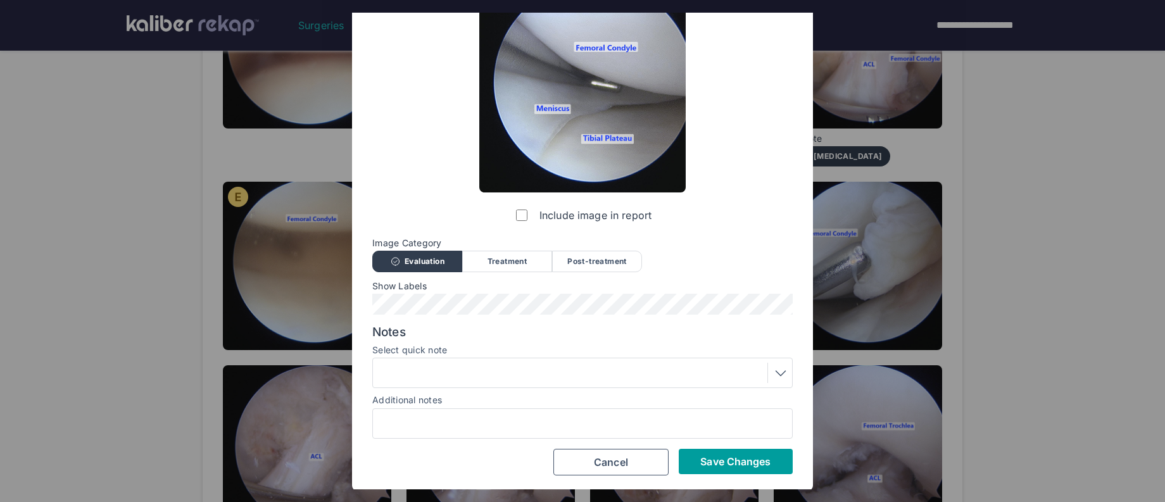
click at [731, 465] on span "Save Changes" at bounding box center [735, 461] width 70 height 13
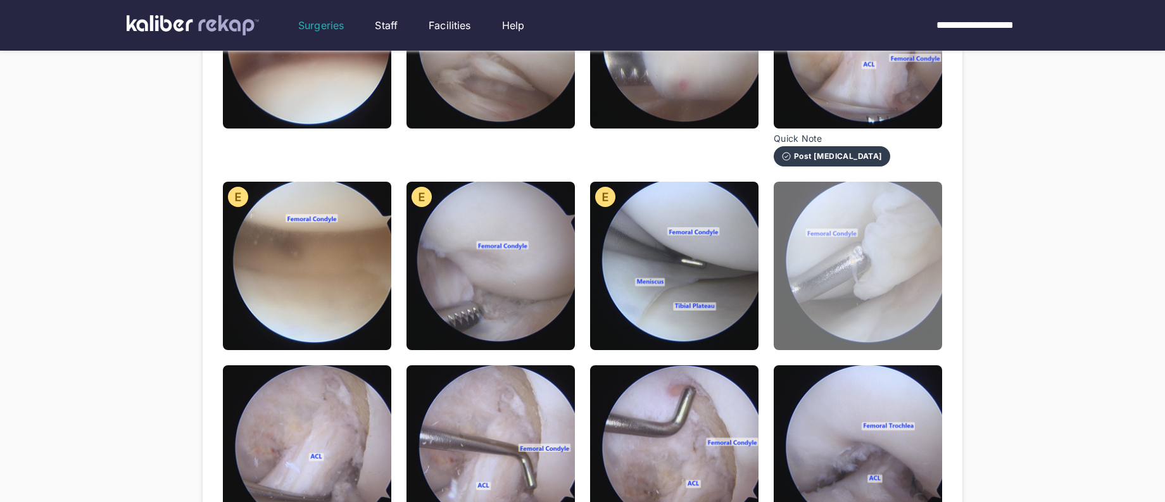
click at [862, 243] on img at bounding box center [858, 266] width 168 height 168
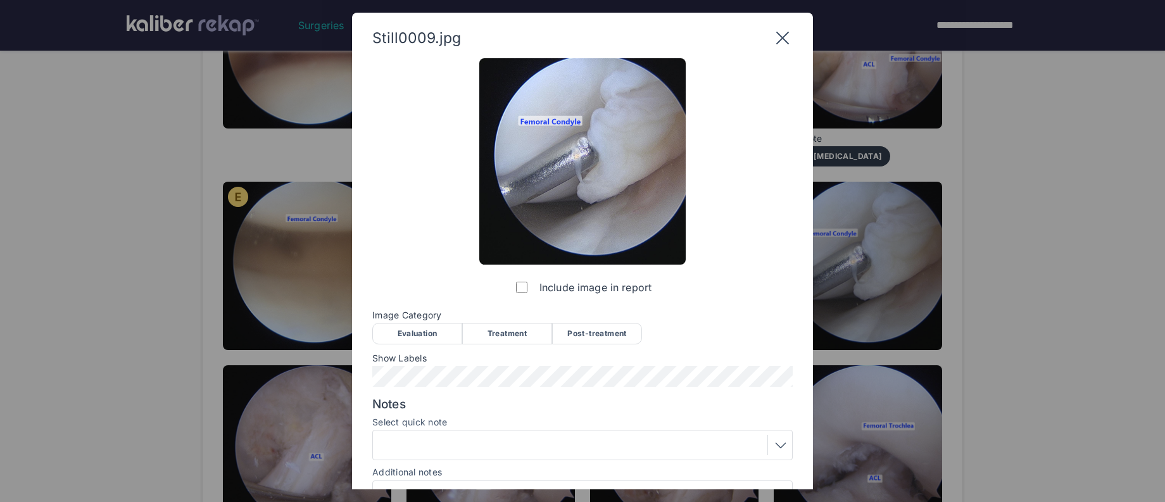
drag, startPoint x: 419, startPoint y: 327, endPoint x: 454, endPoint y: 355, distance: 44.6
click at [422, 329] on div "Evaluation" at bounding box center [417, 334] width 90 height 22
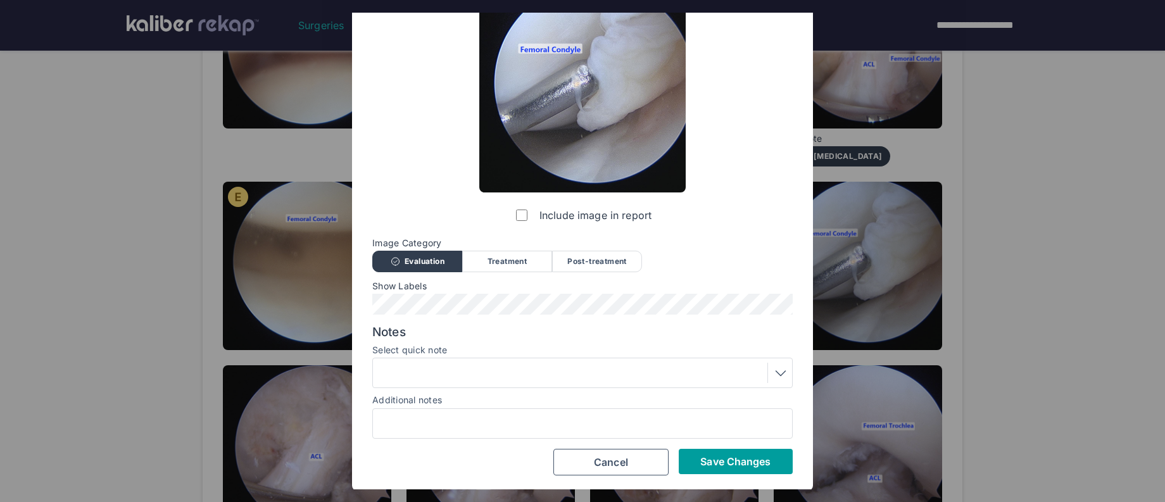
click at [738, 458] on span "Save Changes" at bounding box center [735, 461] width 70 height 13
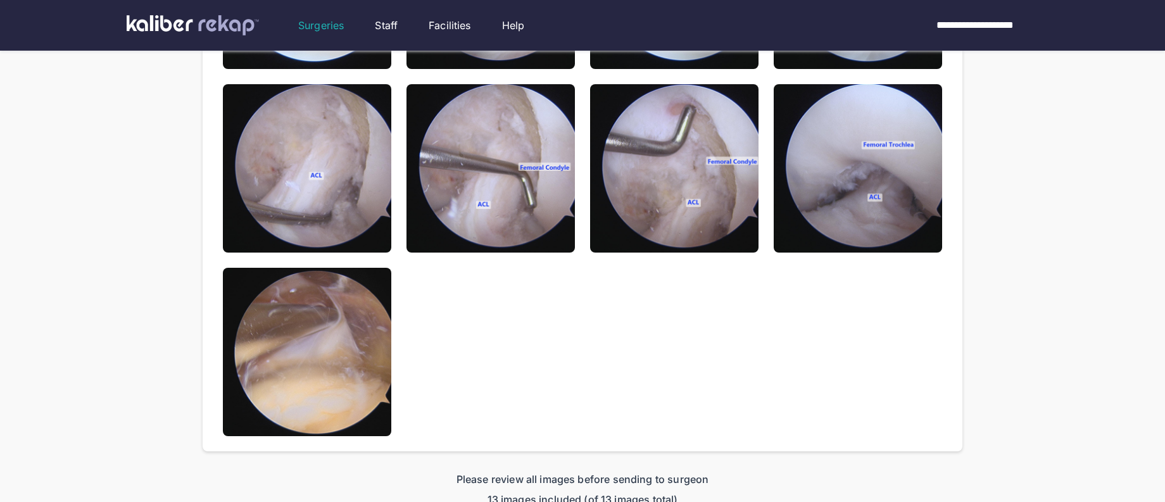
scroll to position [548, 0]
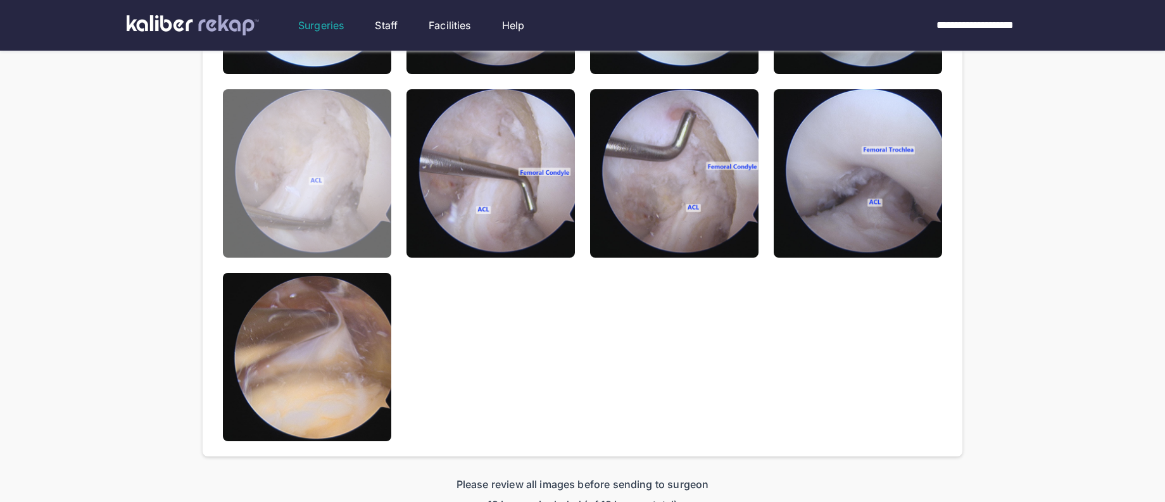
click at [364, 231] on img at bounding box center [307, 173] width 168 height 168
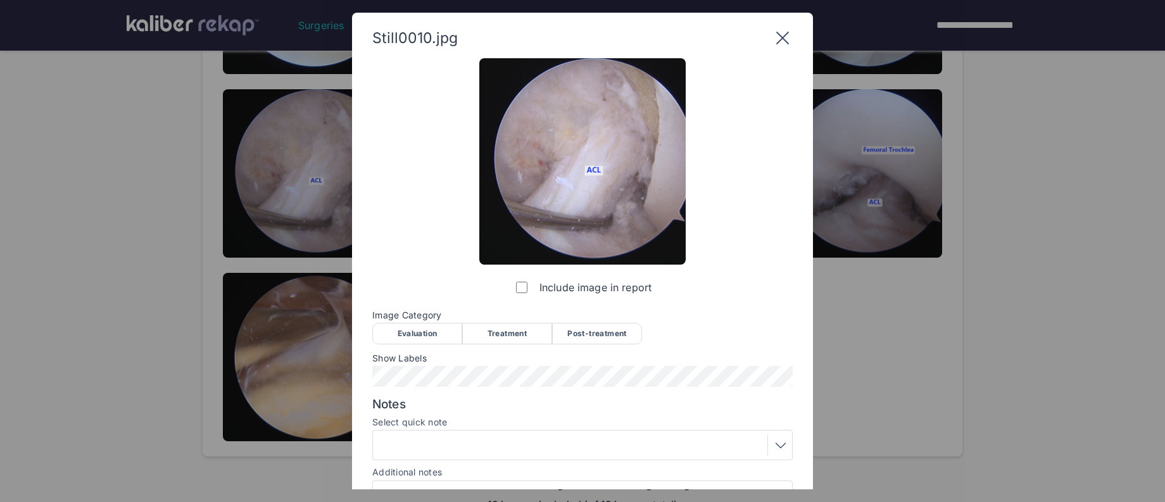
click at [582, 329] on div "Post-treatment" at bounding box center [597, 334] width 90 height 22
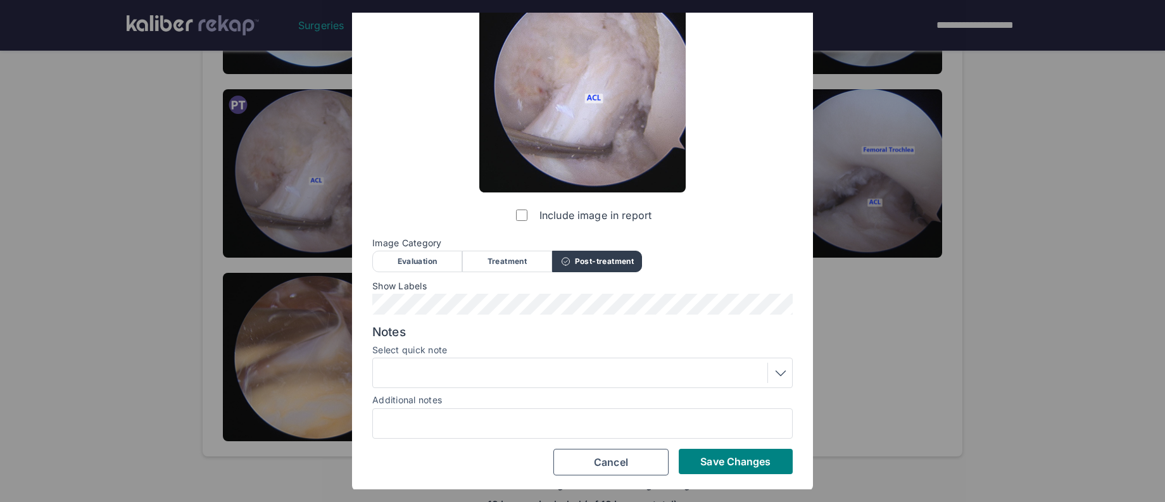
click at [441, 385] on div at bounding box center [582, 373] width 420 height 30
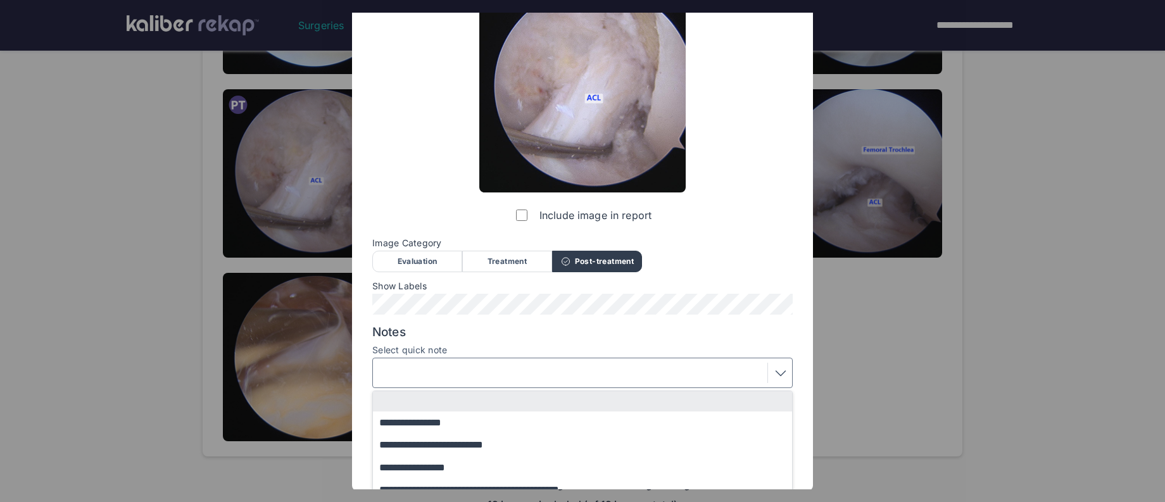
scroll to position [128, 0]
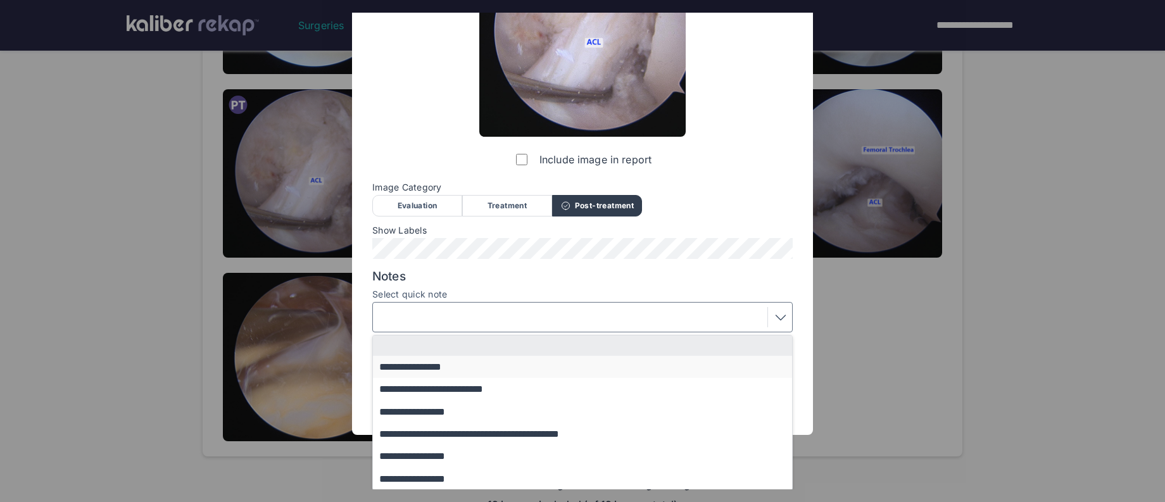
click at [452, 372] on button "**********" at bounding box center [588, 367] width 431 height 22
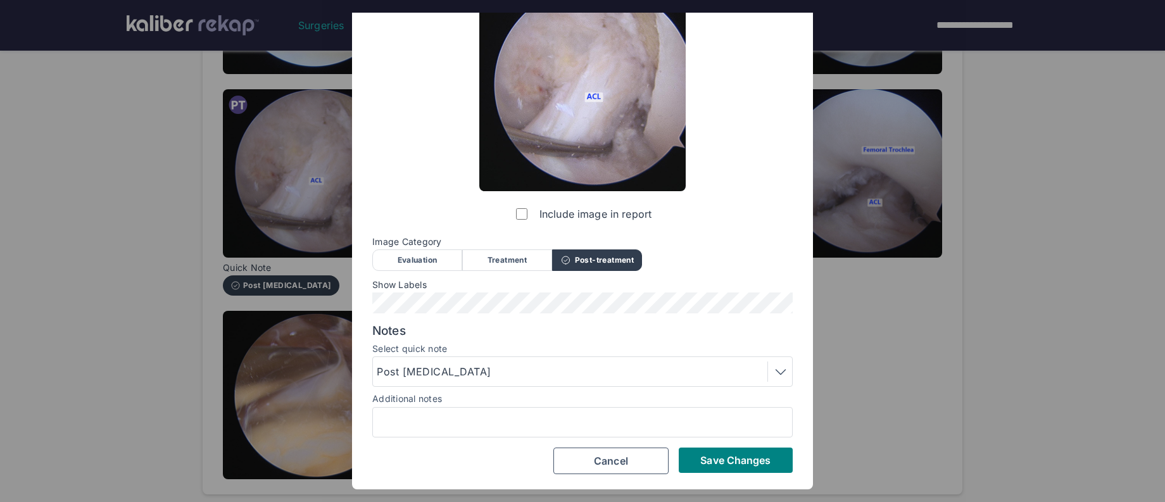
scroll to position [72, 0]
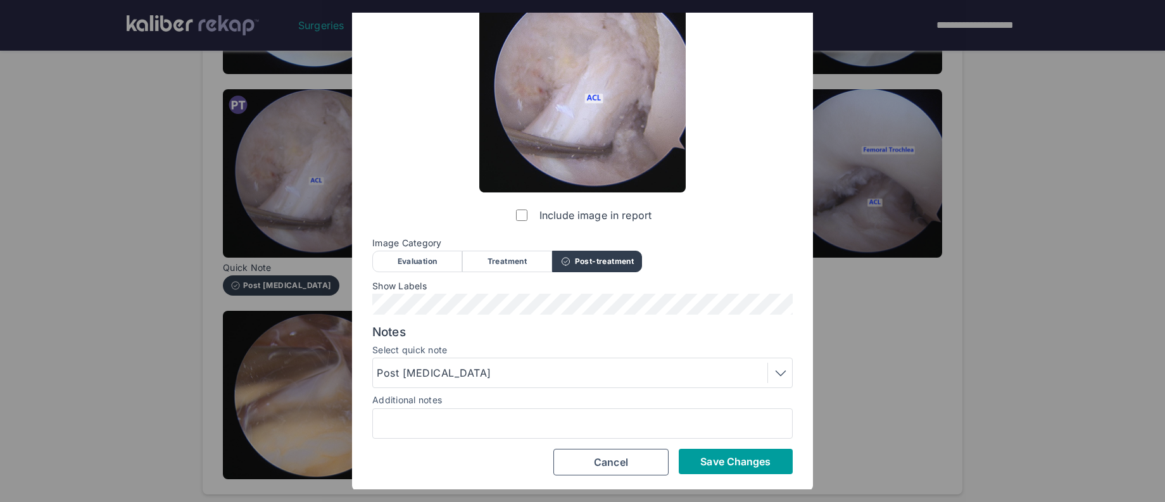
click at [705, 470] on button "Save Changes" at bounding box center [736, 461] width 114 height 25
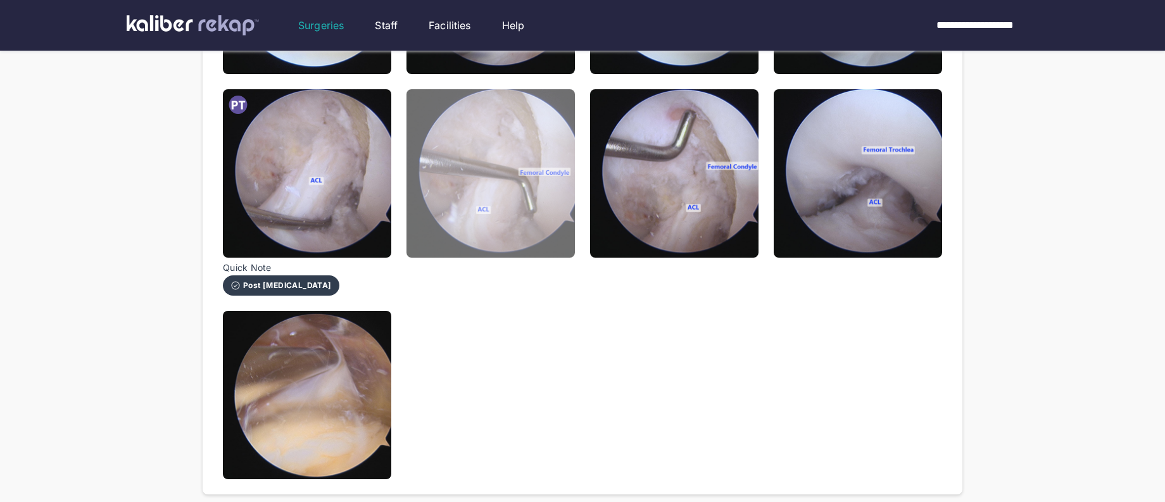
click at [523, 214] on img at bounding box center [491, 173] width 168 height 168
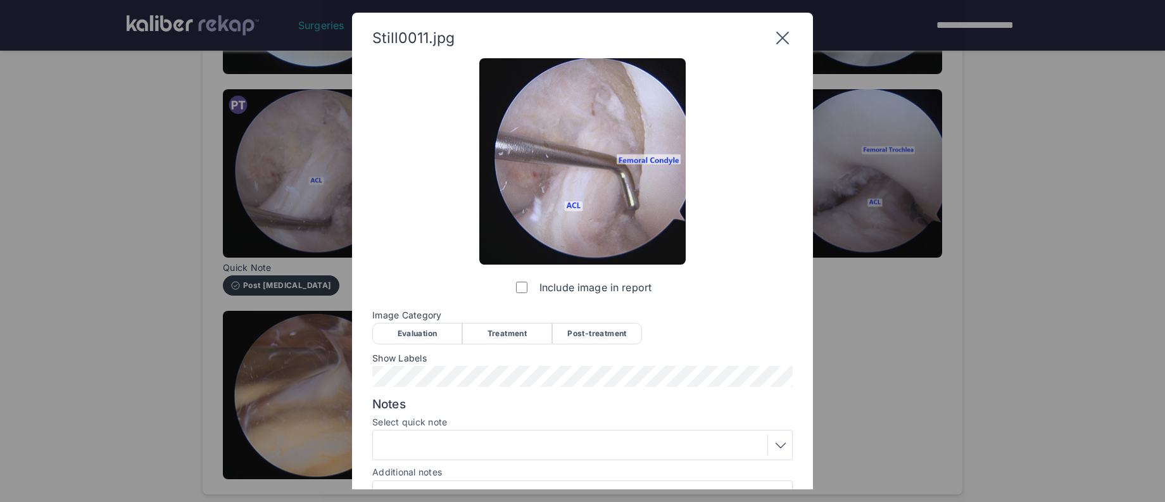
click at [621, 324] on div "Post-treatment" at bounding box center [597, 334] width 90 height 22
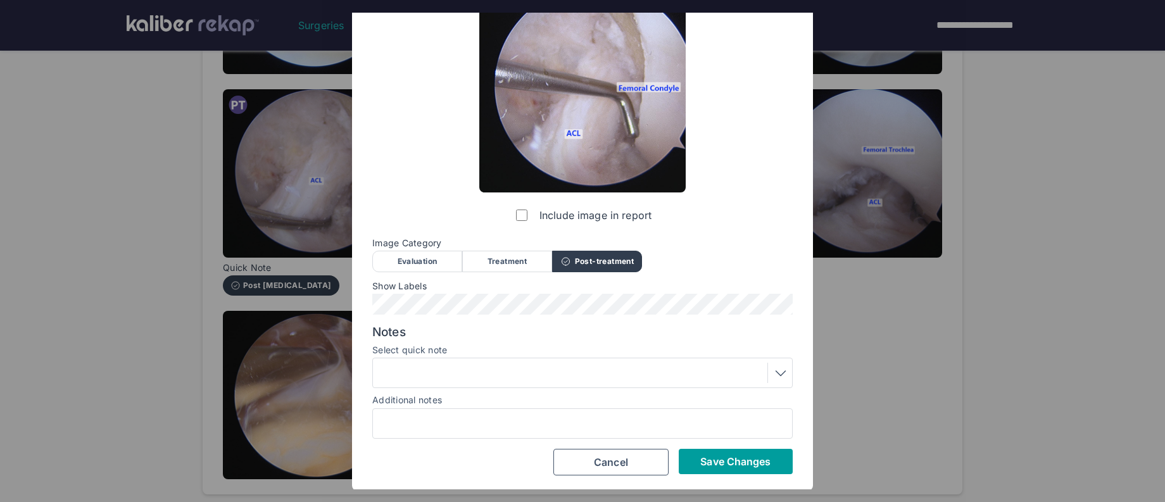
click at [714, 464] on span "Save Changes" at bounding box center [735, 461] width 70 height 13
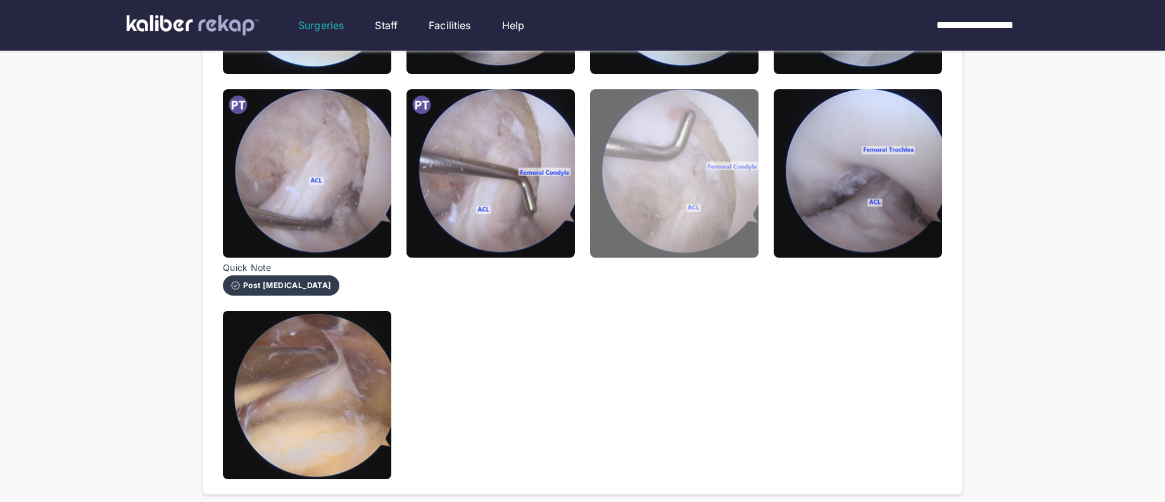
click at [690, 235] on img at bounding box center [674, 173] width 168 height 168
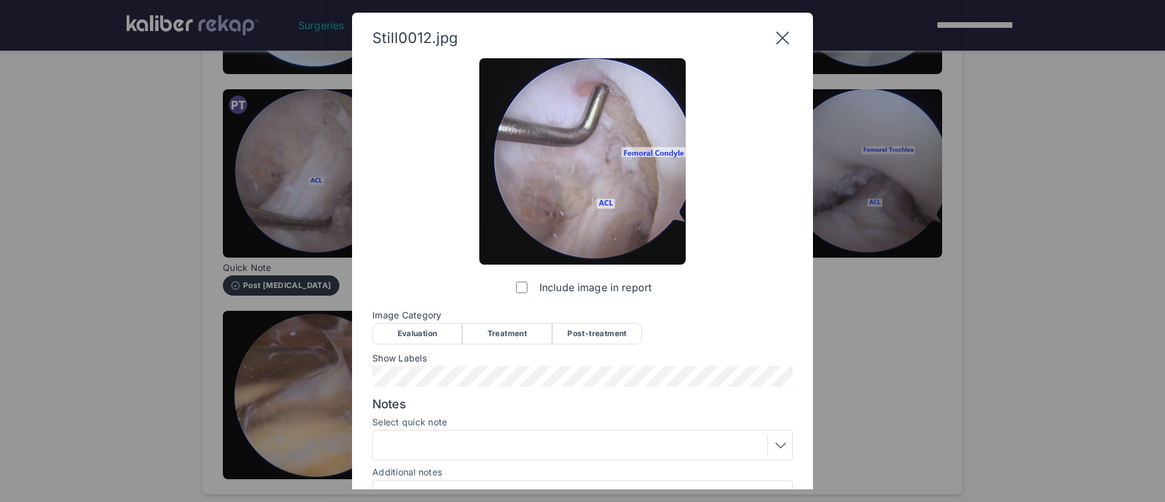
click at [593, 336] on div "Post-treatment" at bounding box center [597, 334] width 90 height 22
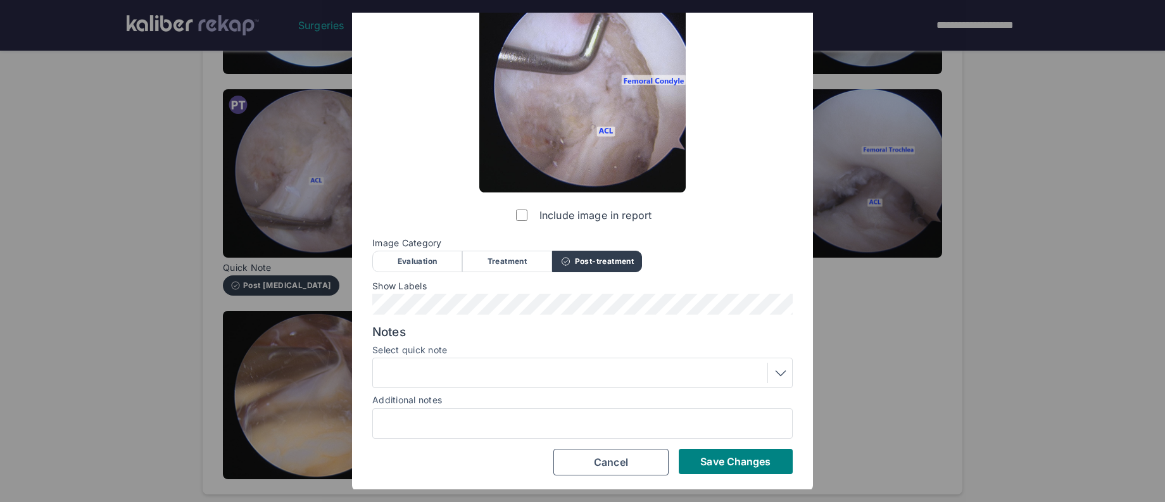
drag, startPoint x: 710, startPoint y: 463, endPoint x: 728, endPoint y: 422, distance: 44.0
click at [712, 460] on span "Save Changes" at bounding box center [735, 461] width 70 height 13
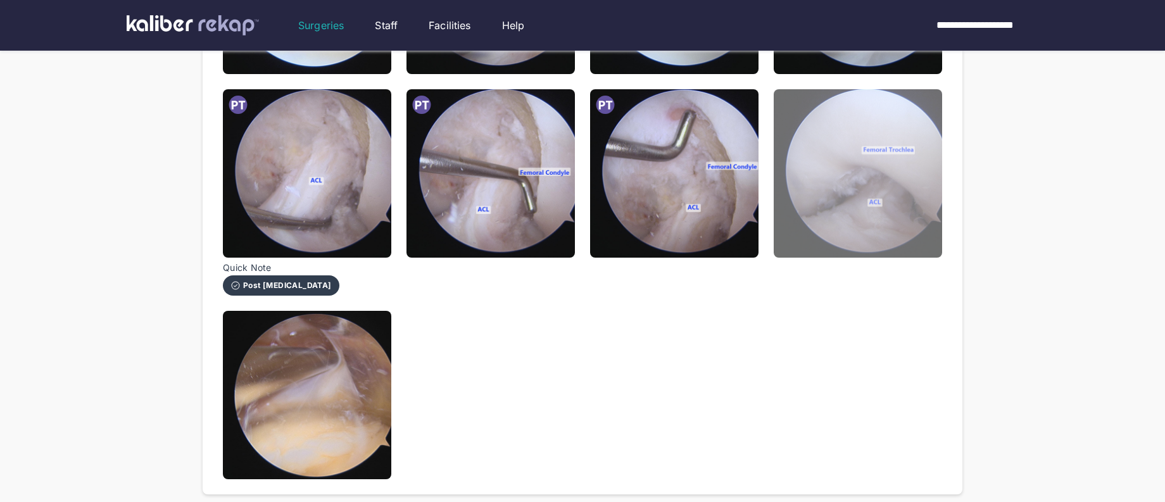
click at [850, 217] on img at bounding box center [858, 173] width 168 height 168
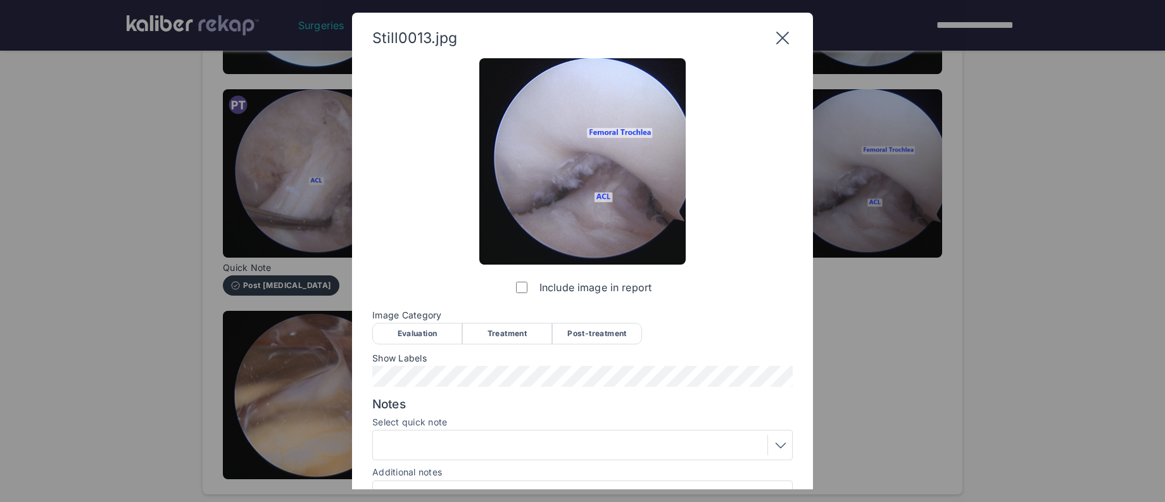
click at [617, 332] on div "Post-treatment" at bounding box center [597, 334] width 90 height 22
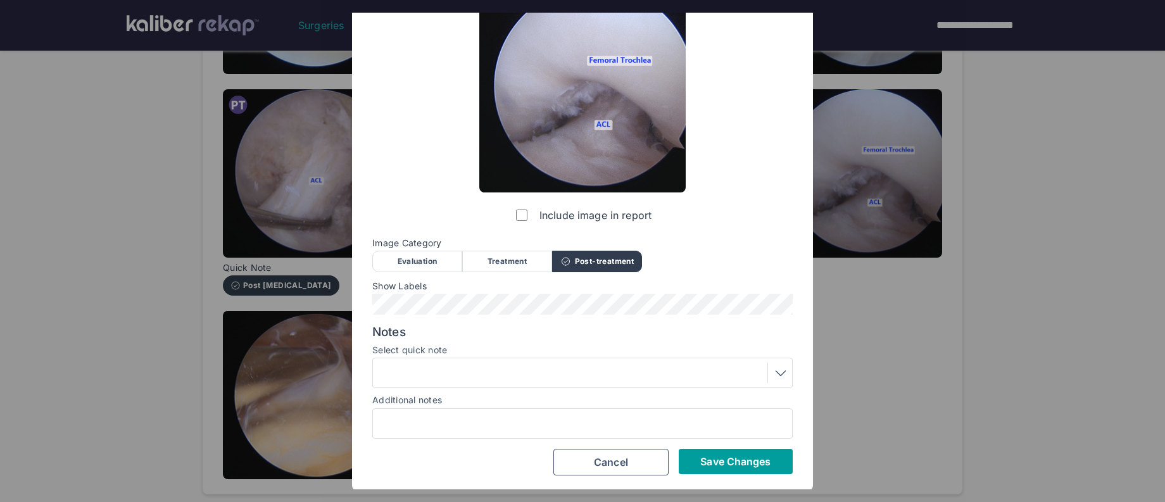
click at [702, 469] on button "Save Changes" at bounding box center [736, 461] width 114 height 25
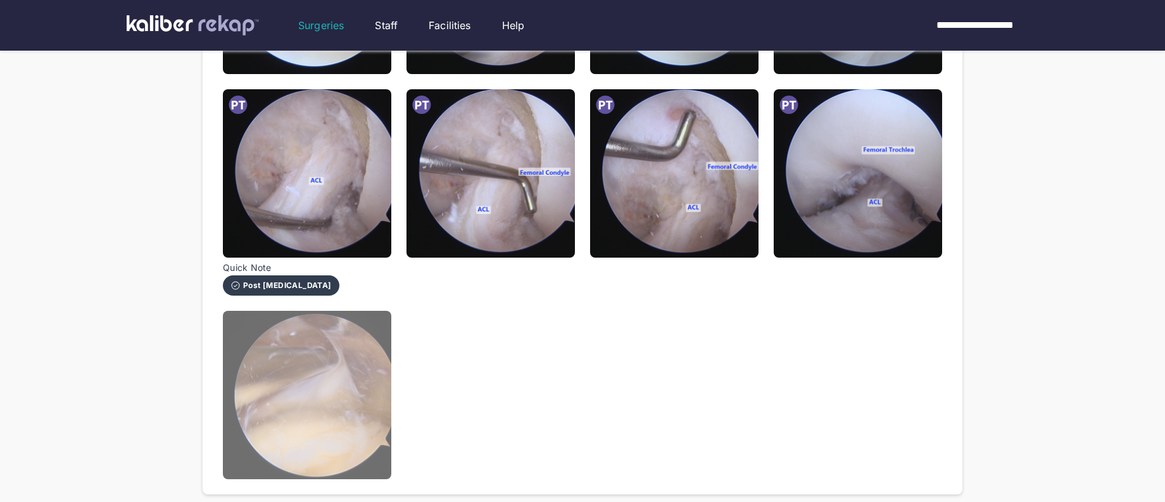
click at [374, 421] on img at bounding box center [307, 395] width 168 height 168
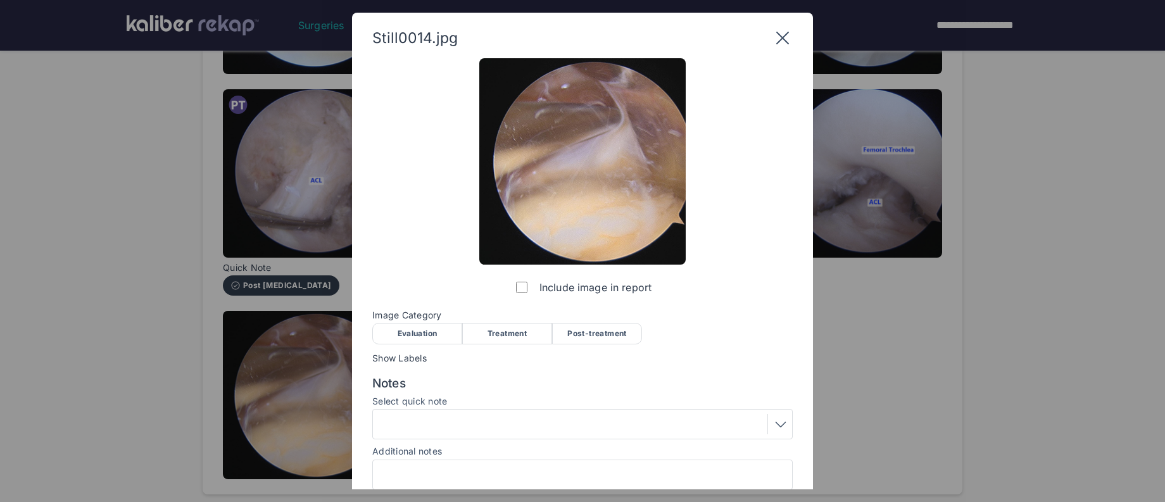
click at [585, 329] on div "Post-treatment" at bounding box center [597, 334] width 90 height 22
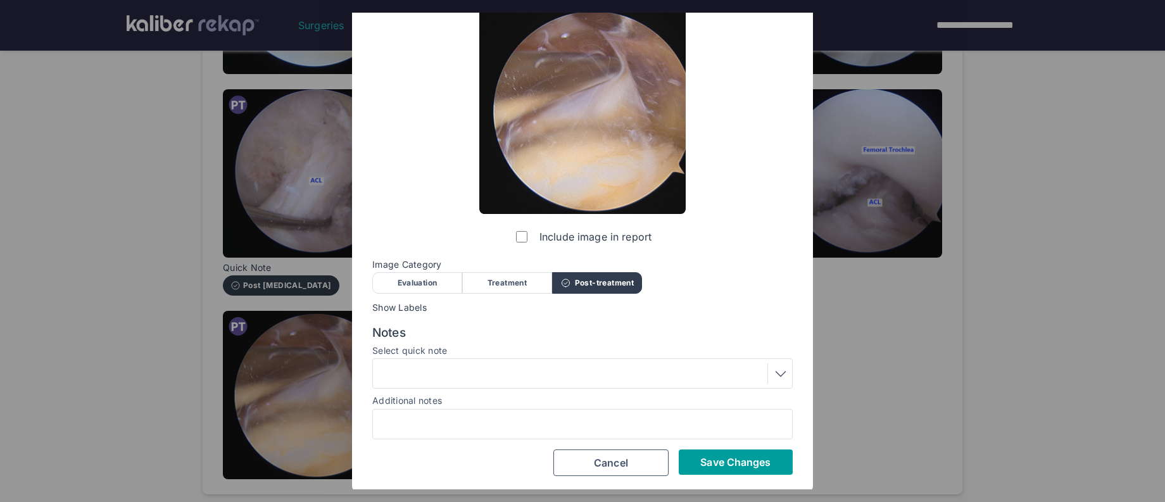
click at [709, 460] on span "Save Changes" at bounding box center [735, 462] width 70 height 13
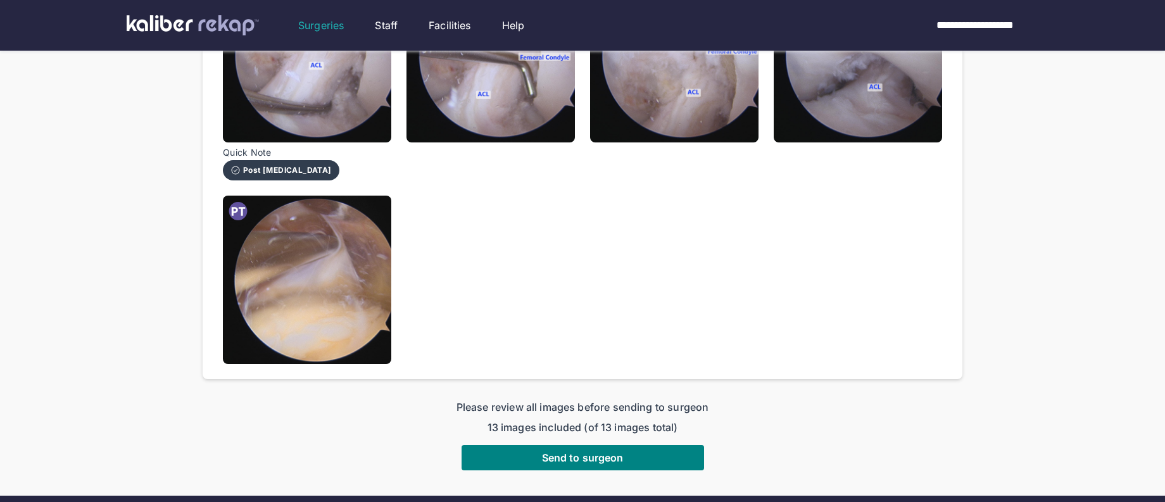
scroll to position [769, 0]
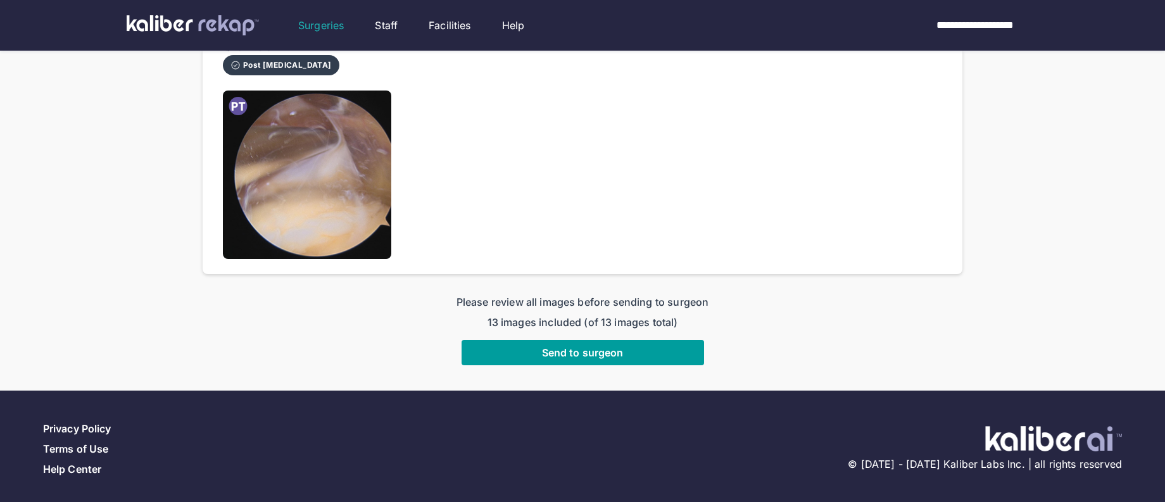
click at [565, 362] on button "Send to surgeon" at bounding box center [583, 352] width 243 height 25
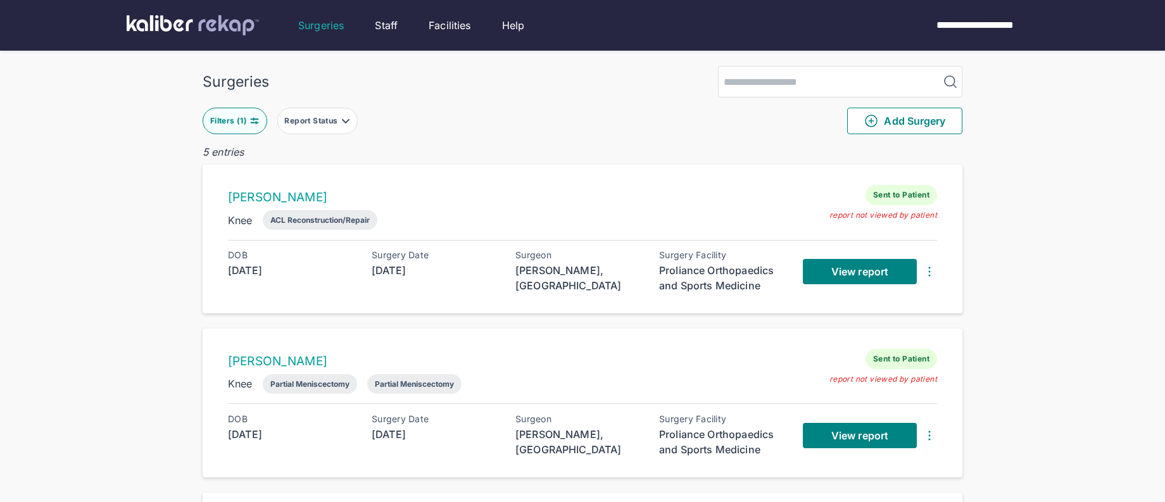
click at [234, 111] on button "Filters ( 1 )" at bounding box center [235, 121] width 65 height 27
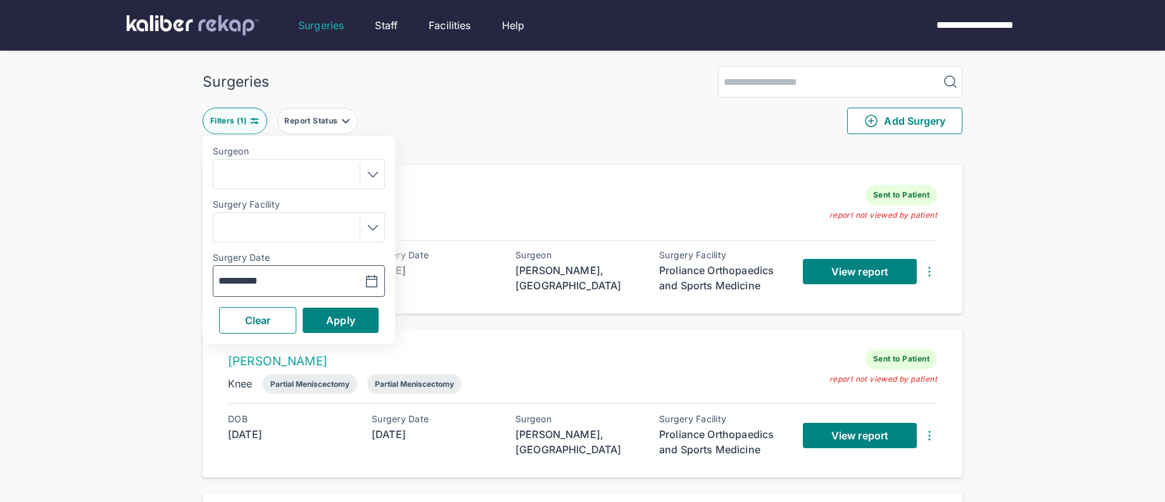
click at [374, 274] on icon "button" at bounding box center [371, 281] width 15 height 15
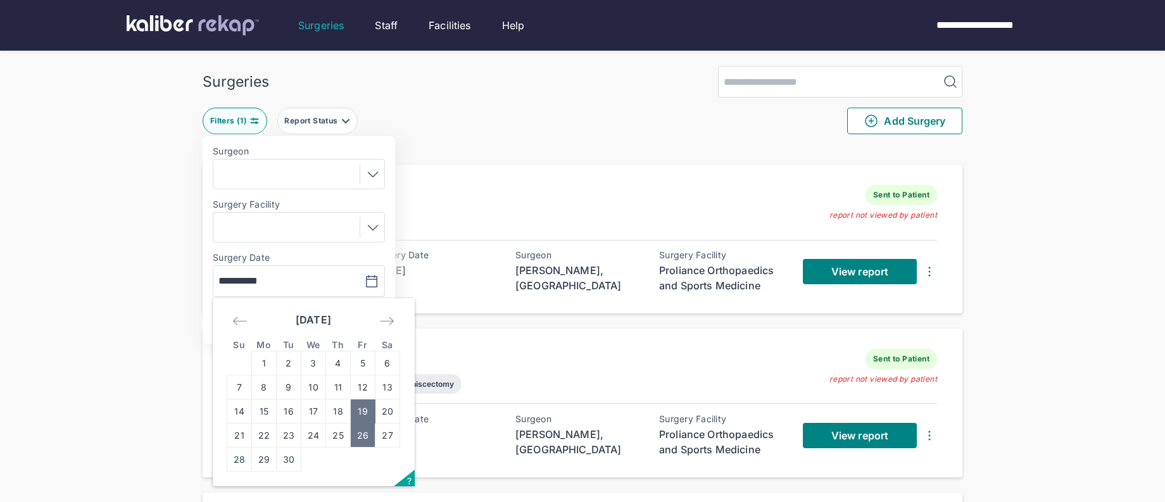
click at [362, 431] on td "26" at bounding box center [363, 436] width 25 height 24
type input "**********"
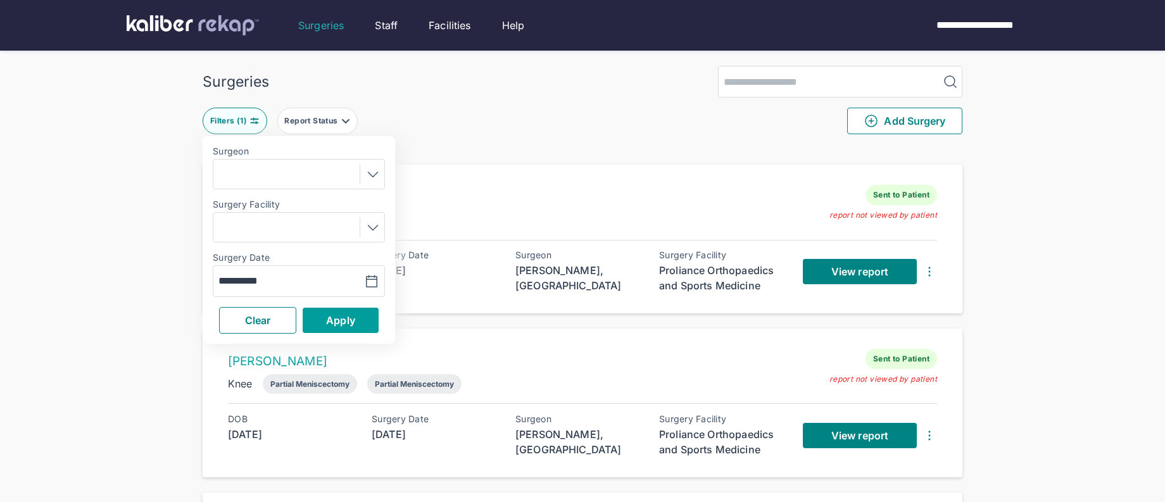
click at [341, 315] on span "Apply" at bounding box center [340, 320] width 29 height 13
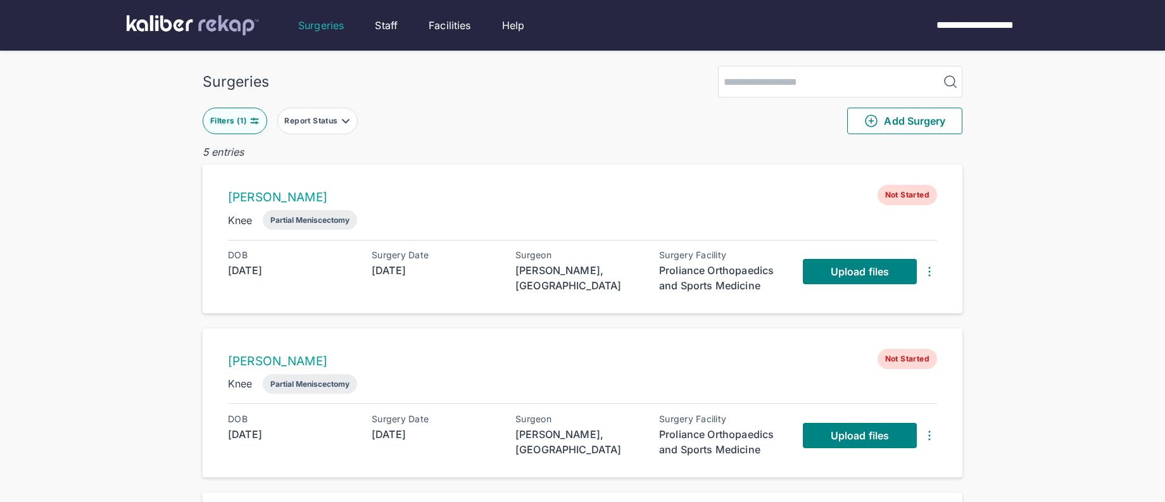
click at [241, 116] on div "Filters ( 1 )" at bounding box center [229, 121] width 39 height 10
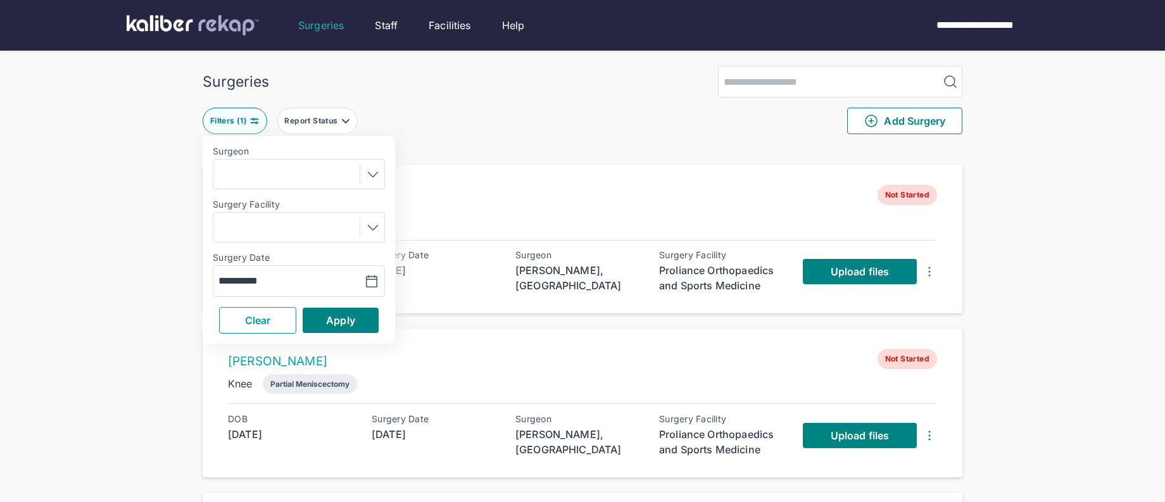
click at [280, 323] on button "Clear" at bounding box center [257, 320] width 77 height 27
click at [315, 324] on button "Apply" at bounding box center [341, 320] width 76 height 25
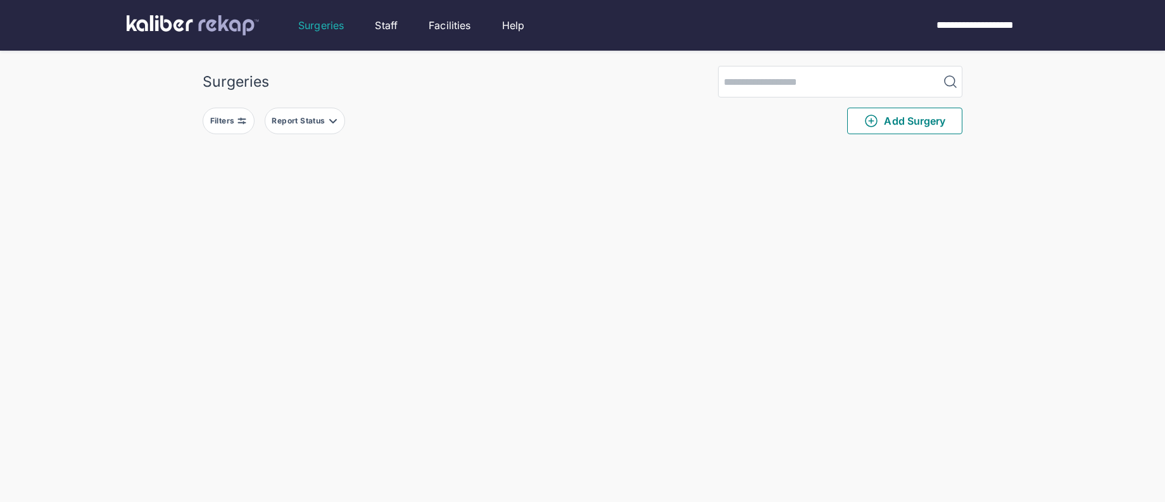
click at [881, 87] on input "search" at bounding box center [829, 81] width 220 height 30
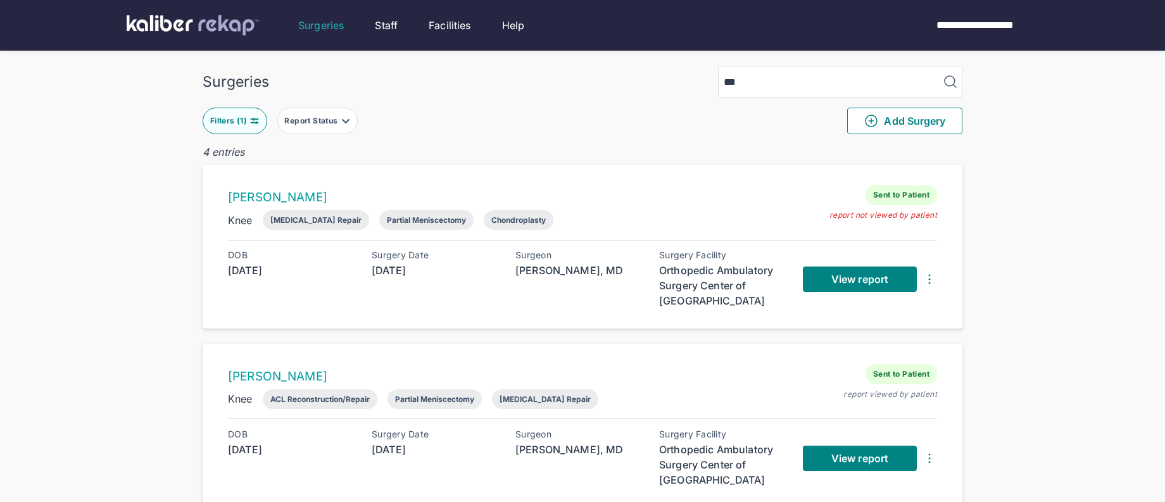
click at [803, 89] on input "***" at bounding box center [829, 81] width 220 height 30
click at [926, 84] on input "***" at bounding box center [829, 81] width 220 height 30
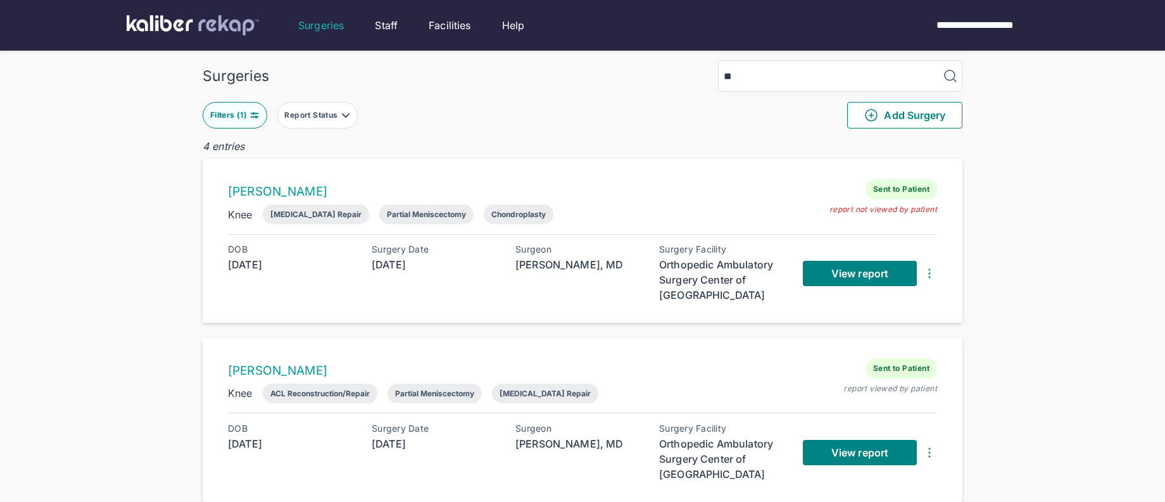
type input "*"
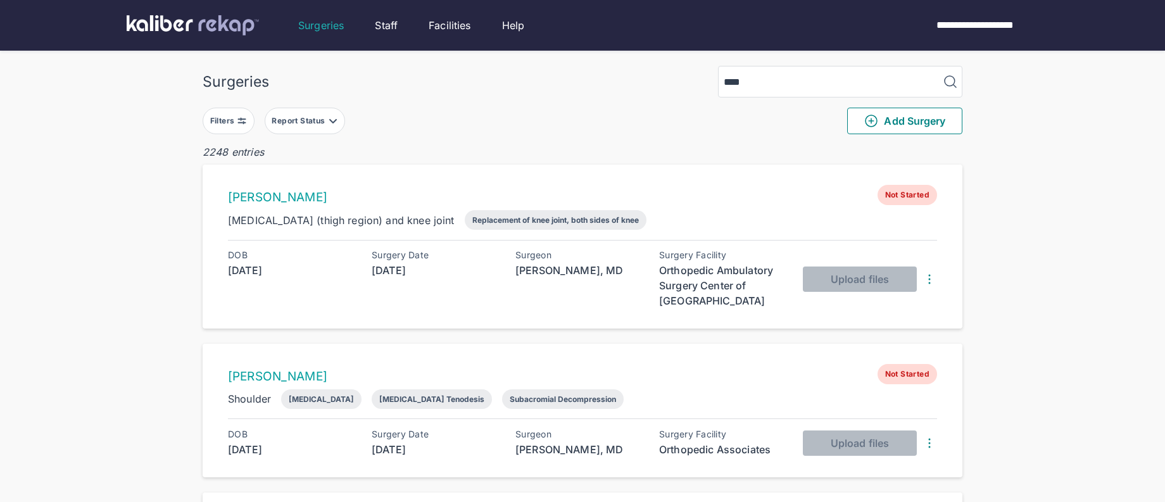
type input "****"
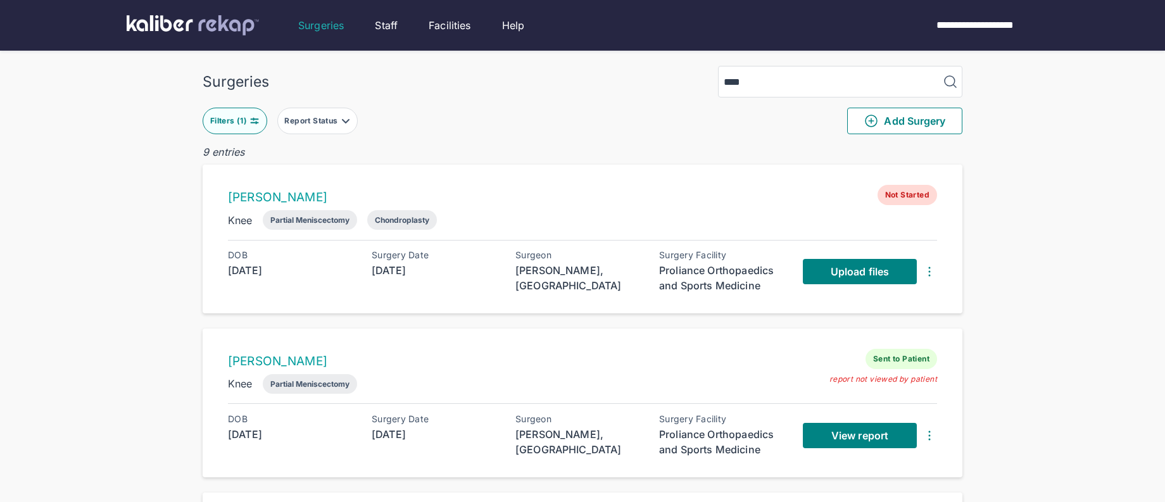
click at [923, 81] on input "****" at bounding box center [829, 81] width 220 height 30
click at [838, 85] on input "****" at bounding box center [829, 81] width 220 height 30
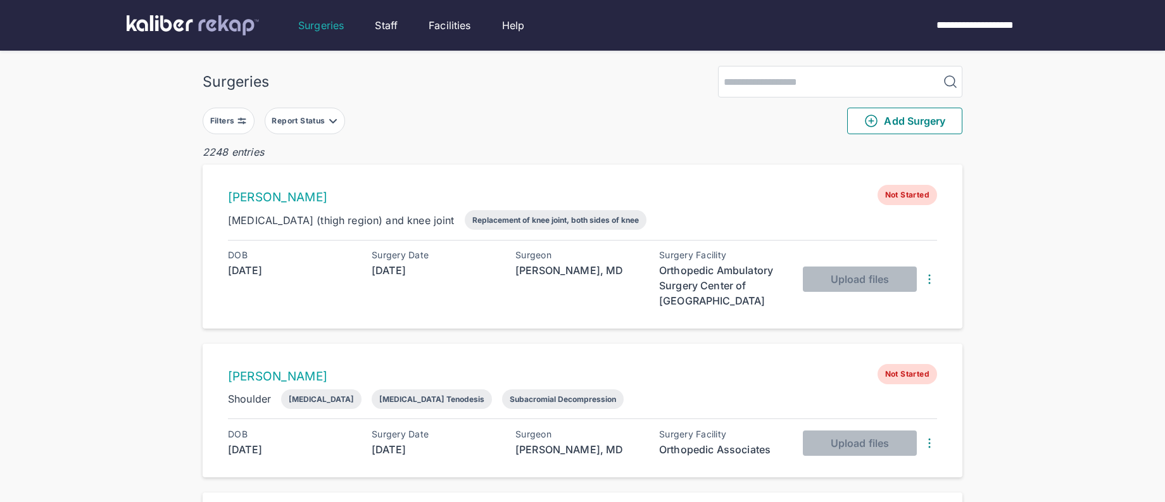
click at [237, 117] on img at bounding box center [242, 121] width 10 height 10
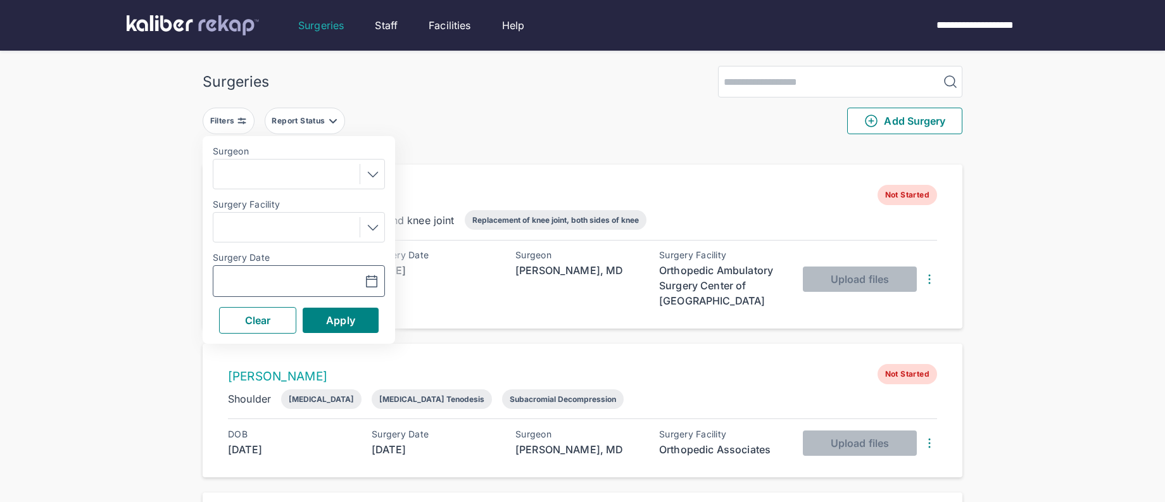
click at [370, 286] on icon "button" at bounding box center [372, 280] width 11 height 11
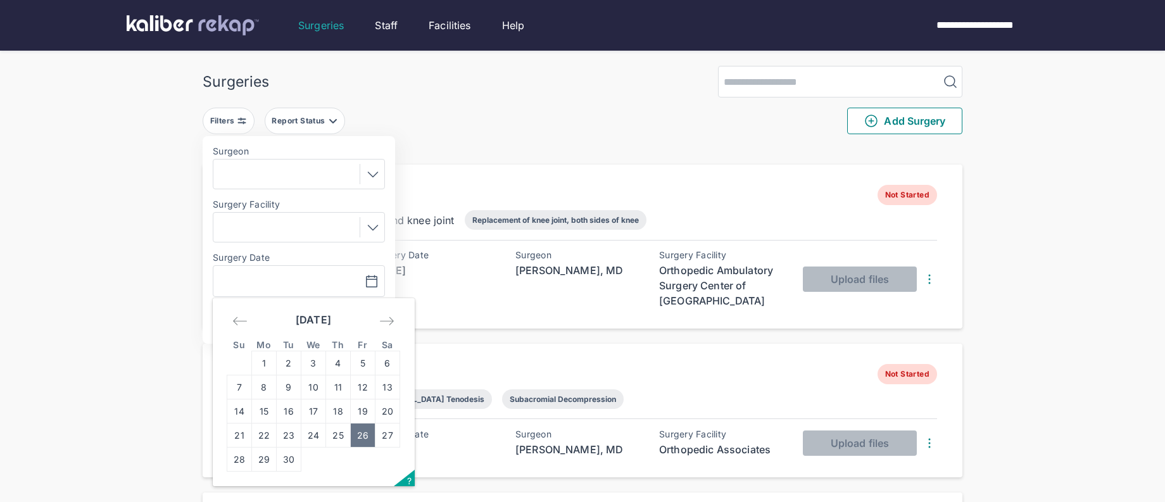
click at [368, 437] on td "26" at bounding box center [363, 436] width 25 height 24
type input "**********"
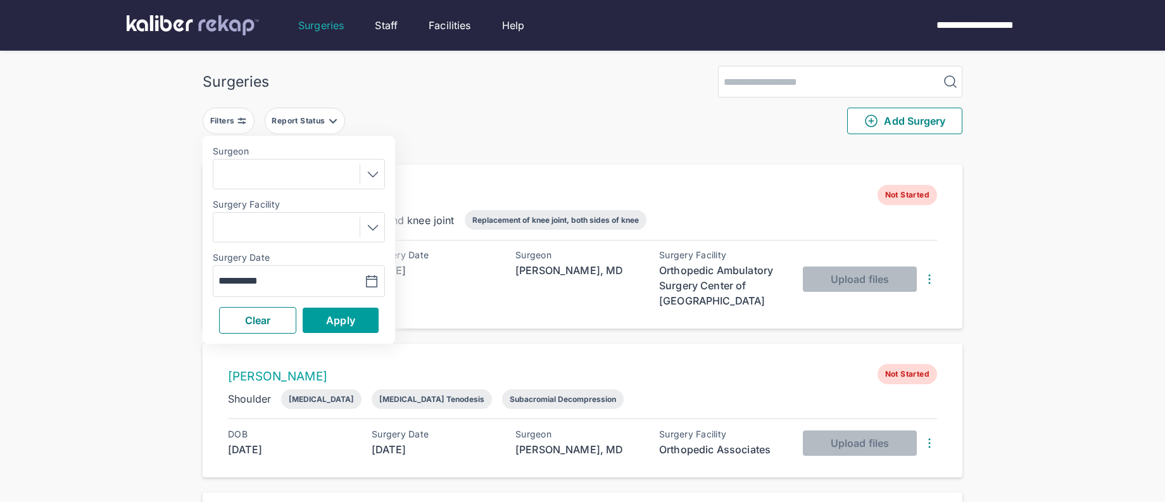
click at [351, 315] on span "Apply" at bounding box center [340, 320] width 29 height 13
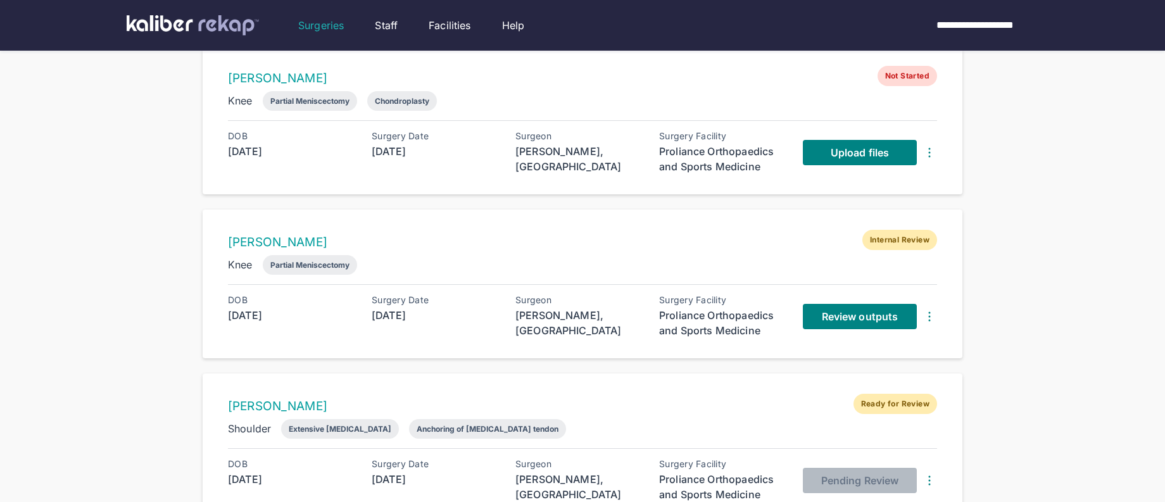
scroll to position [462, 0]
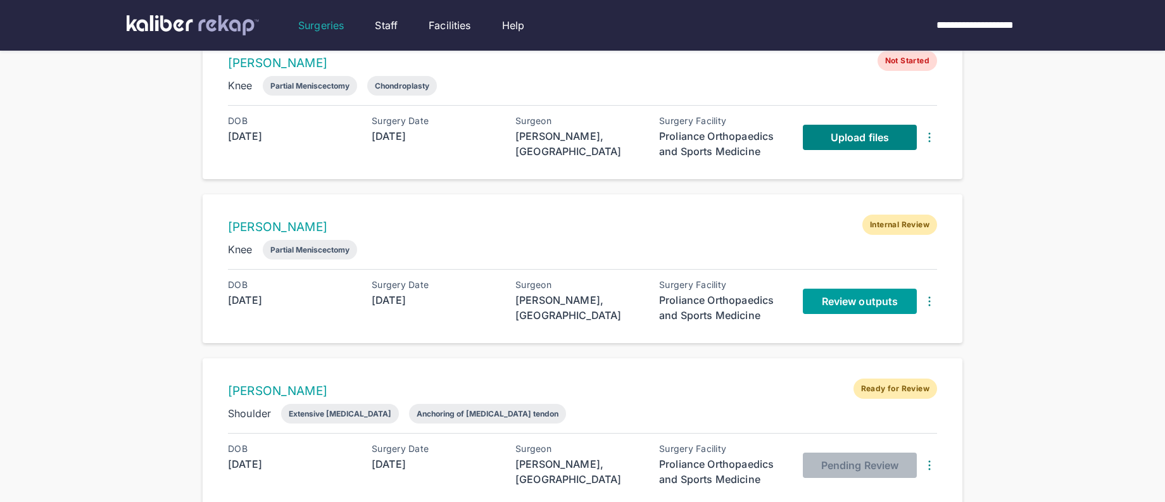
click at [838, 295] on span "Review outputs" at bounding box center [860, 301] width 76 height 13
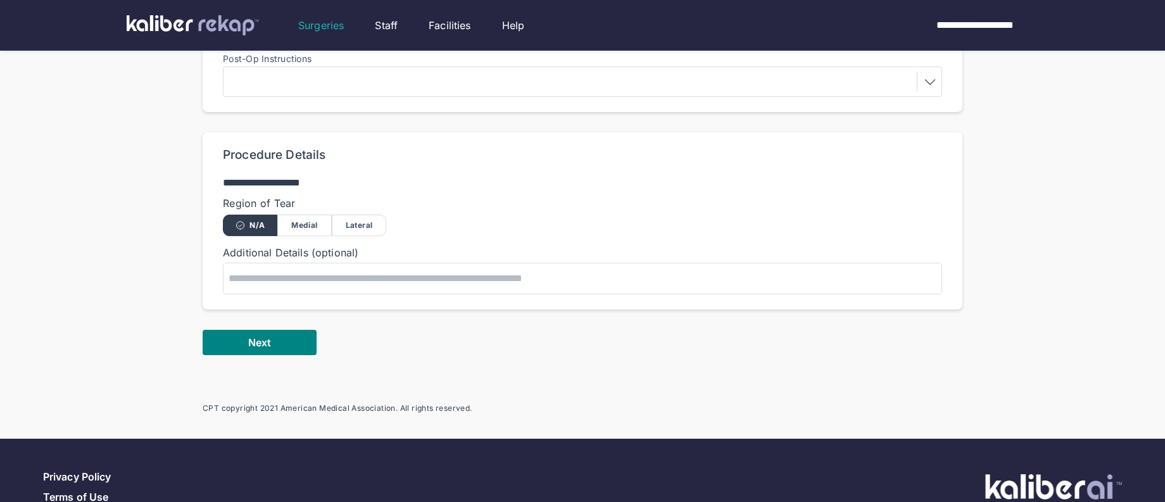
scroll to position [586, 0]
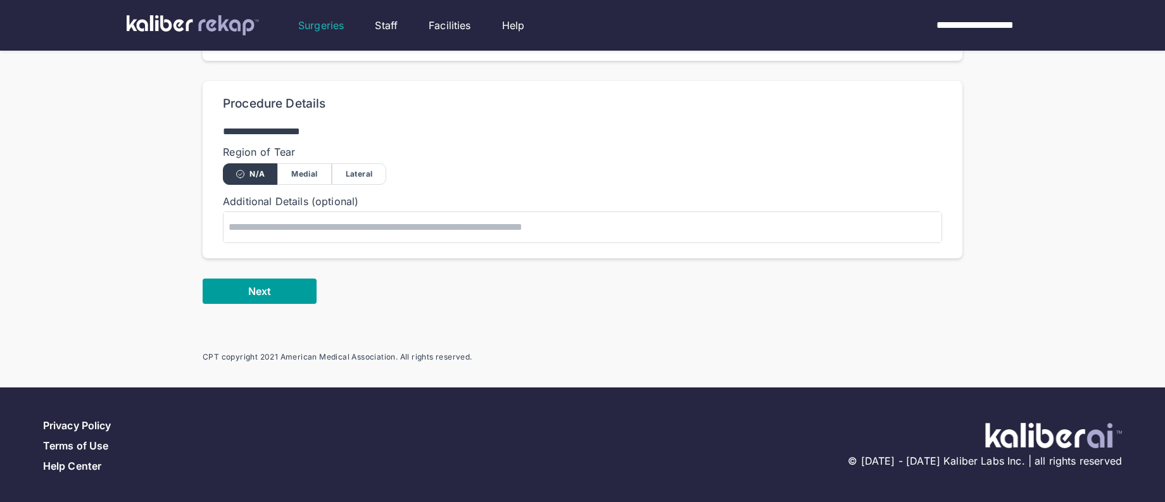
click at [256, 296] on button "Next" at bounding box center [260, 291] width 114 height 25
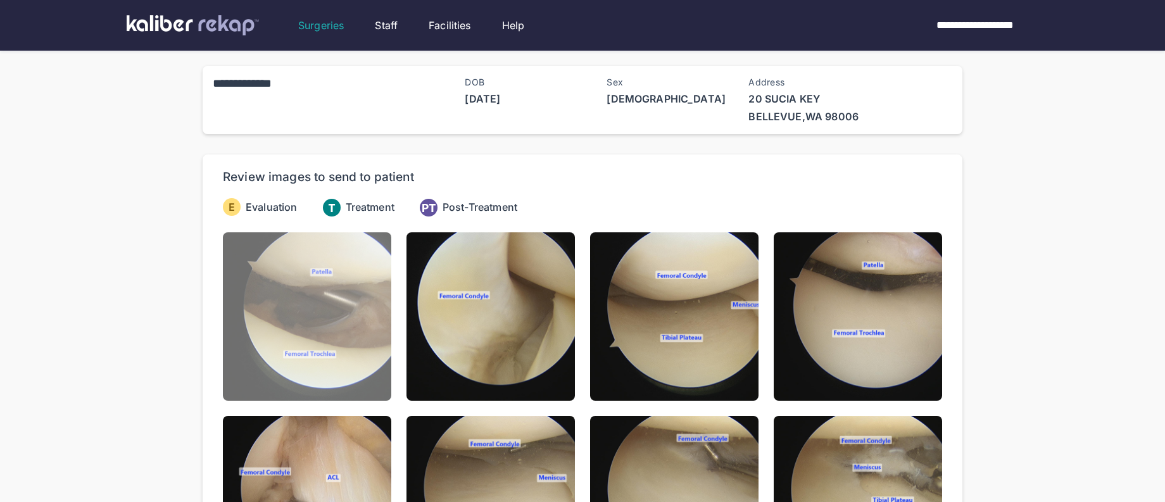
click at [287, 309] on img at bounding box center [307, 316] width 168 height 168
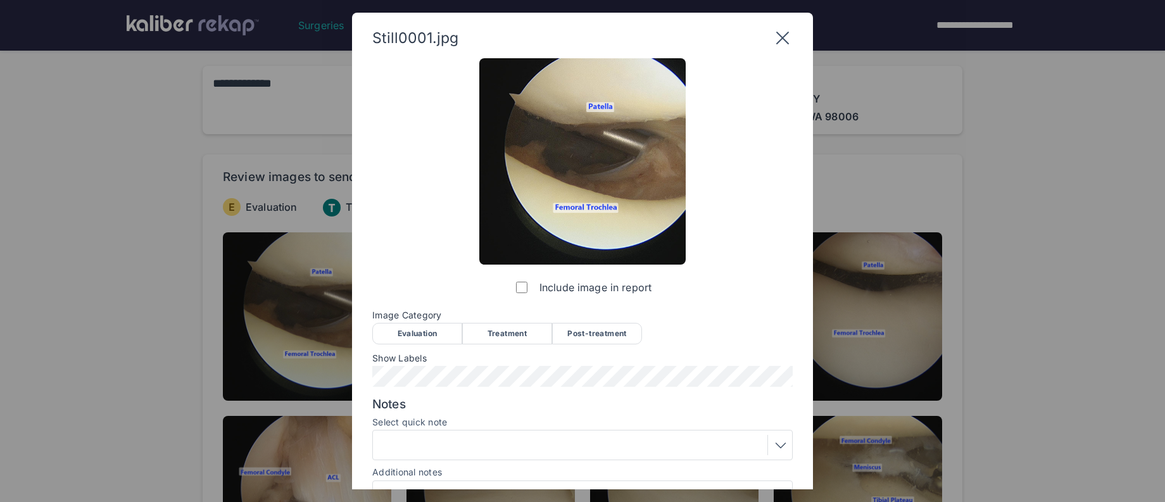
click at [420, 325] on div "Evaluation" at bounding box center [417, 334] width 90 height 22
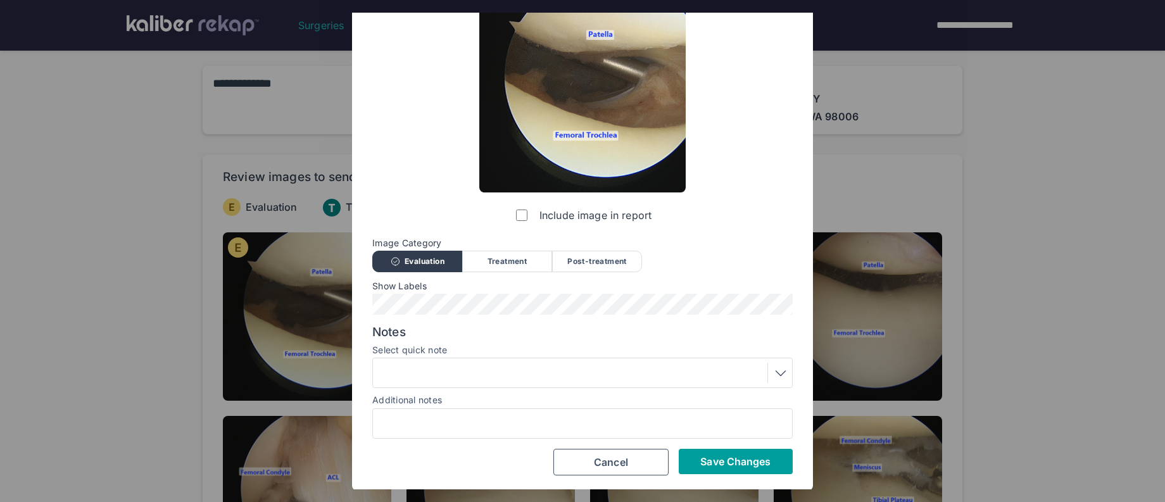
click at [712, 464] on span "Save Changes" at bounding box center [735, 461] width 70 height 13
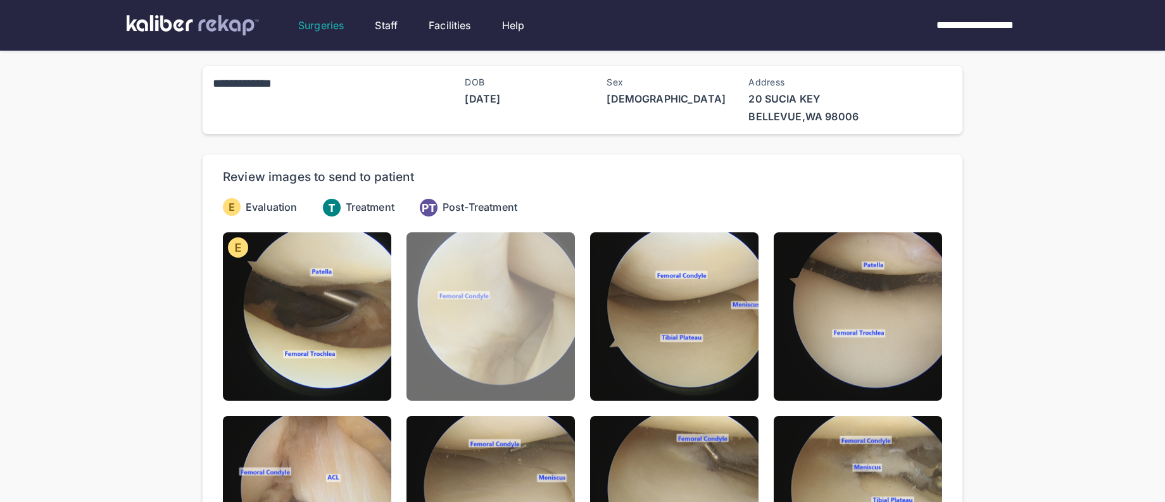
click at [477, 365] on img at bounding box center [491, 316] width 168 height 168
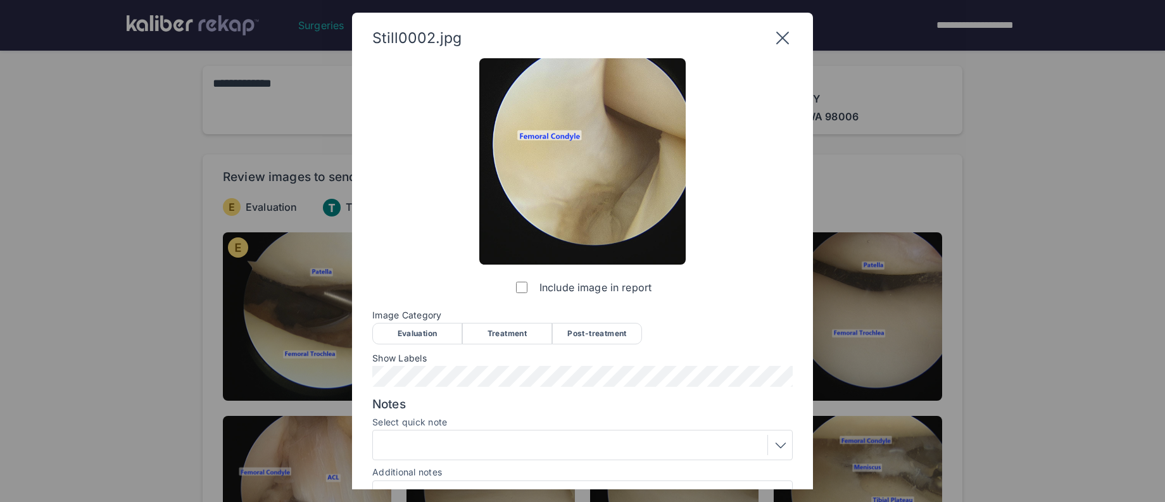
drag, startPoint x: 414, startPoint y: 333, endPoint x: 414, endPoint y: 349, distance: 15.8
click at [414, 339] on div "Evaluation" at bounding box center [417, 334] width 90 height 22
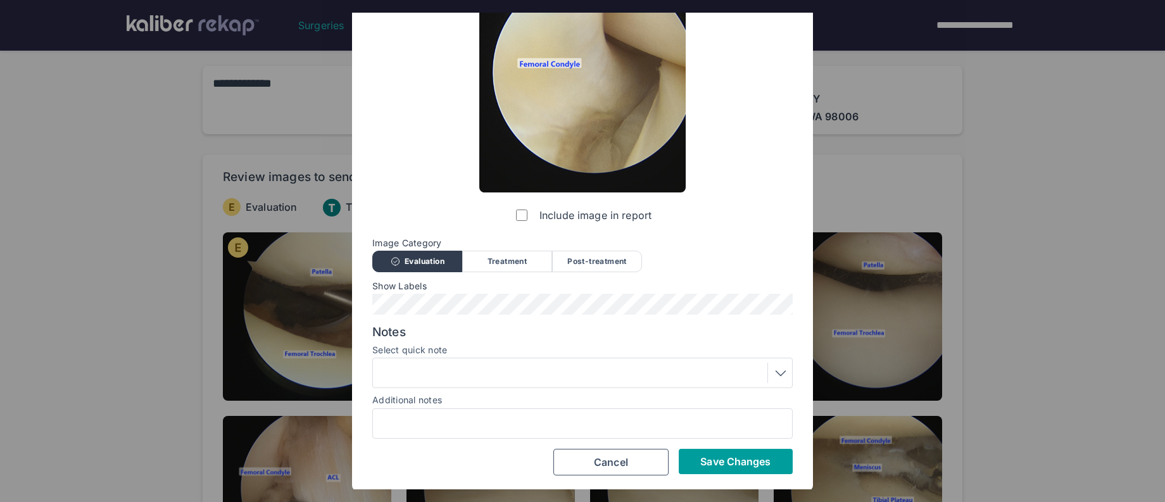
click at [759, 465] on span "Save Changes" at bounding box center [735, 461] width 70 height 13
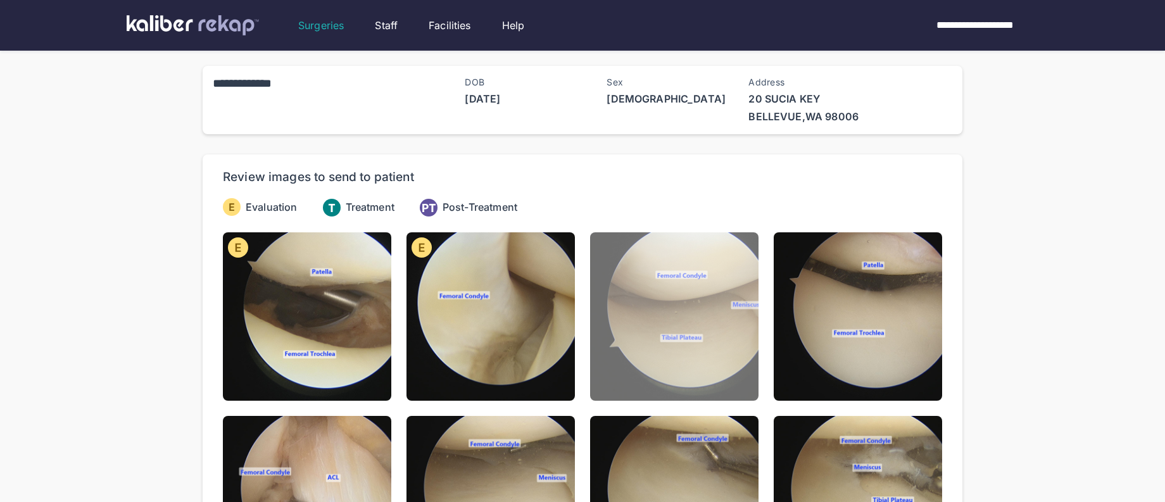
click at [690, 351] on img at bounding box center [674, 316] width 168 height 168
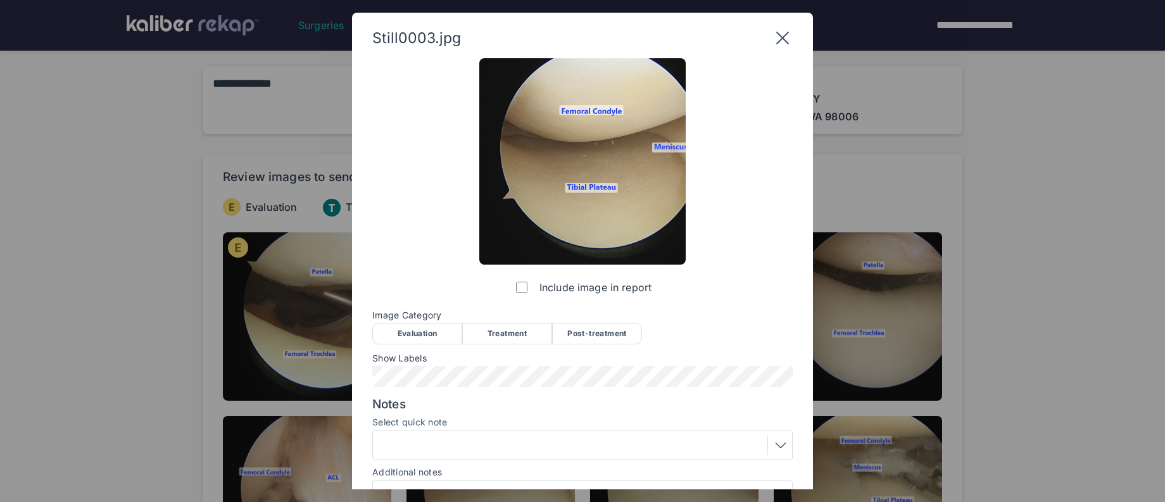
click at [407, 335] on div "Evaluation" at bounding box center [417, 334] width 90 height 22
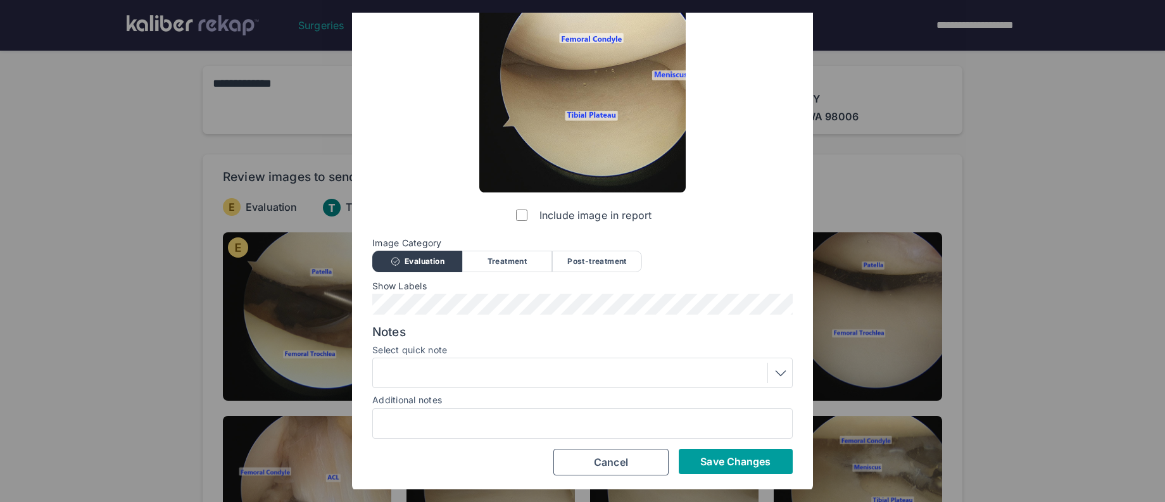
click at [754, 458] on span "Save Changes" at bounding box center [735, 461] width 70 height 13
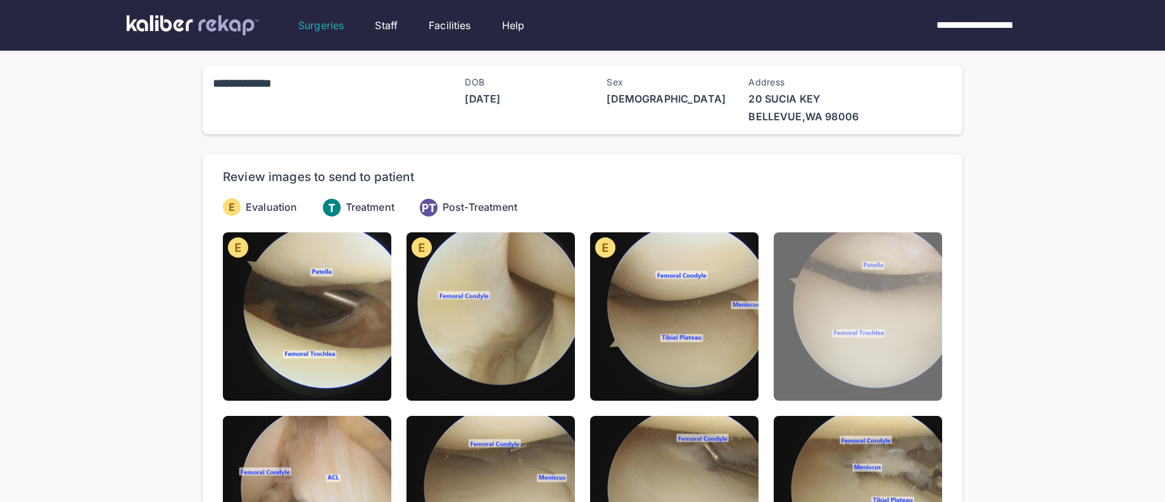
click at [888, 336] on img at bounding box center [858, 316] width 168 height 168
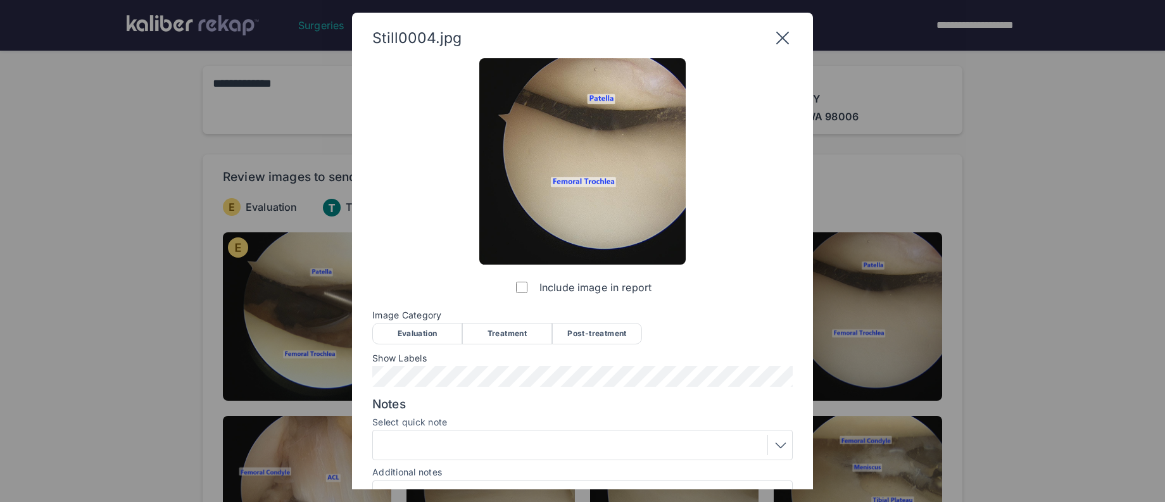
click at [441, 341] on div "Evaluation" at bounding box center [417, 334] width 90 height 22
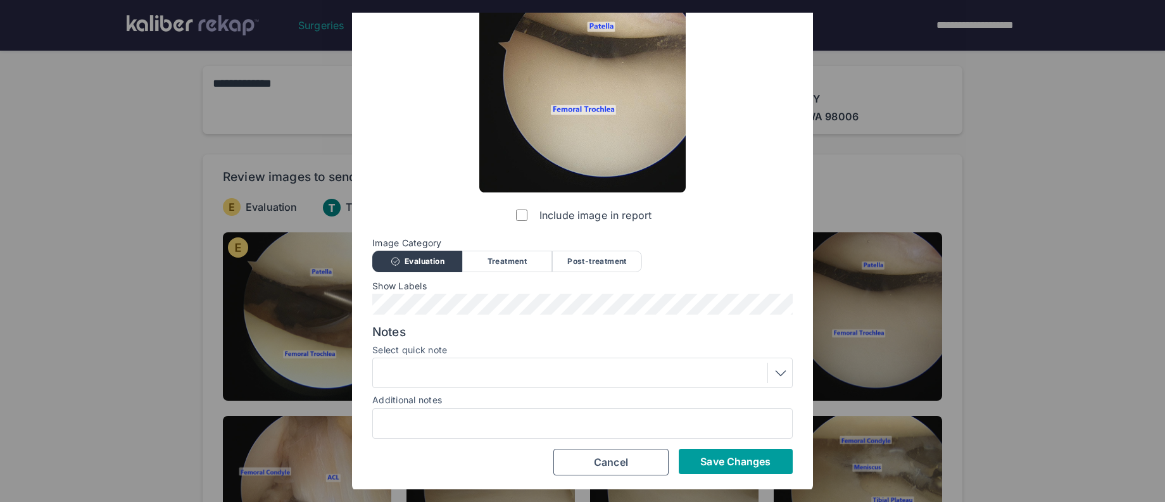
click at [735, 451] on button "Save Changes" at bounding box center [736, 461] width 114 height 25
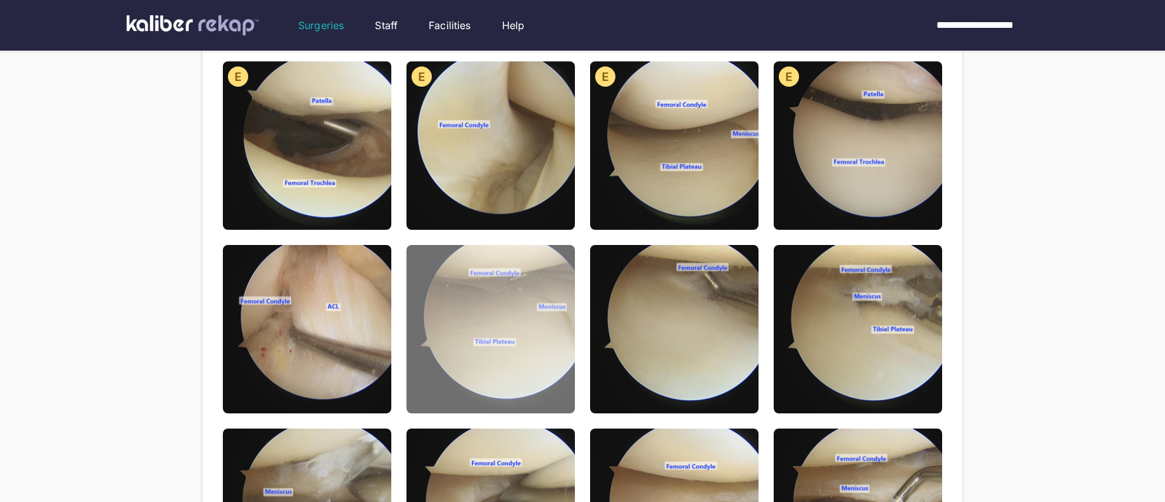
scroll to position [168, 0]
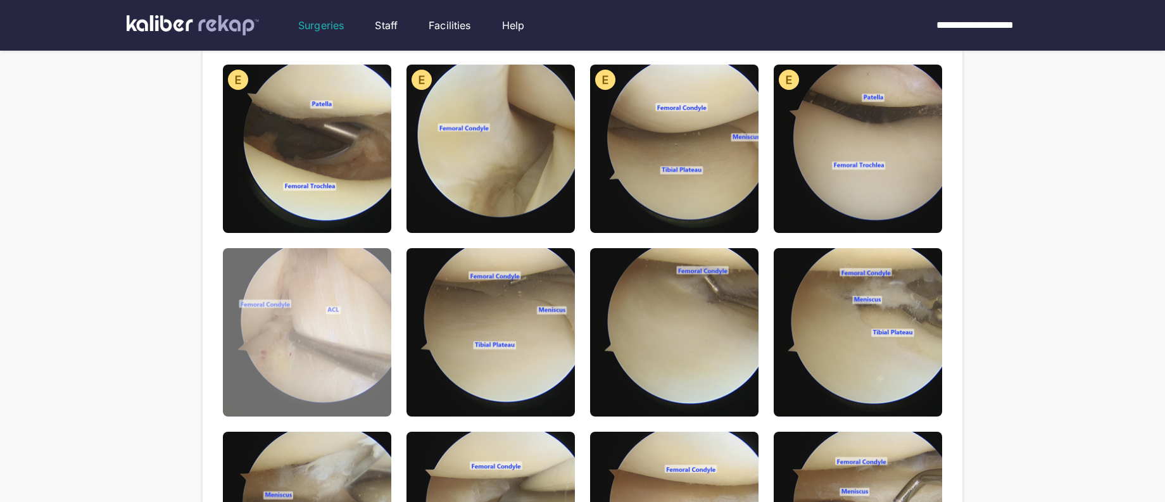
click at [322, 339] on img at bounding box center [307, 332] width 168 height 168
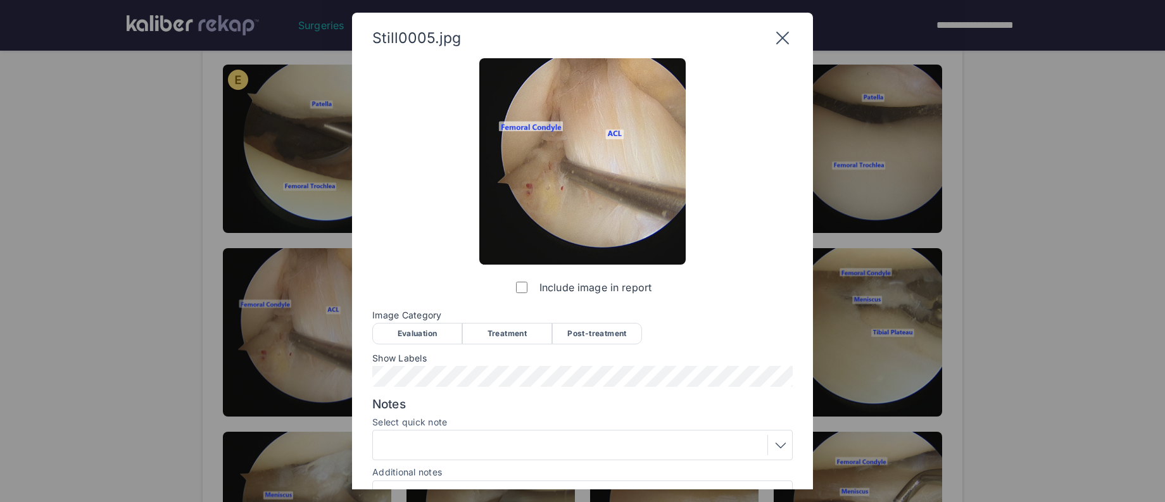
click at [403, 332] on div "Evaluation" at bounding box center [417, 334] width 90 height 22
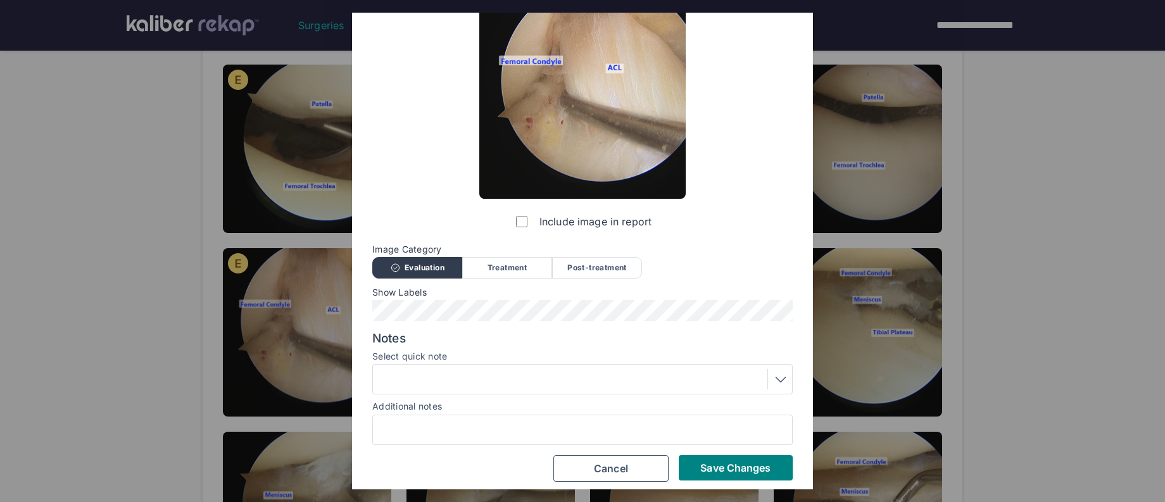
scroll to position [72, 0]
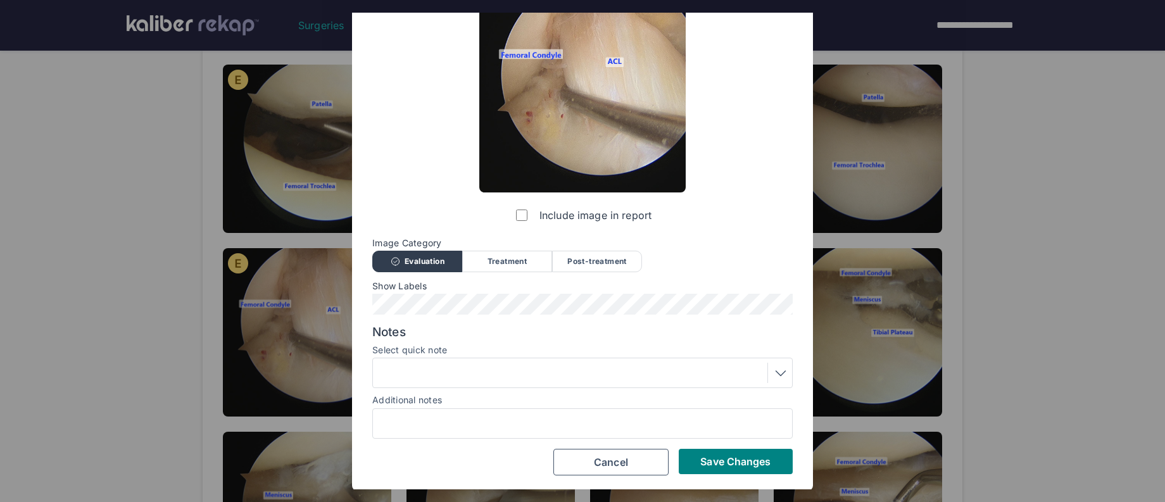
click at [483, 369] on div at bounding box center [583, 373] width 412 height 20
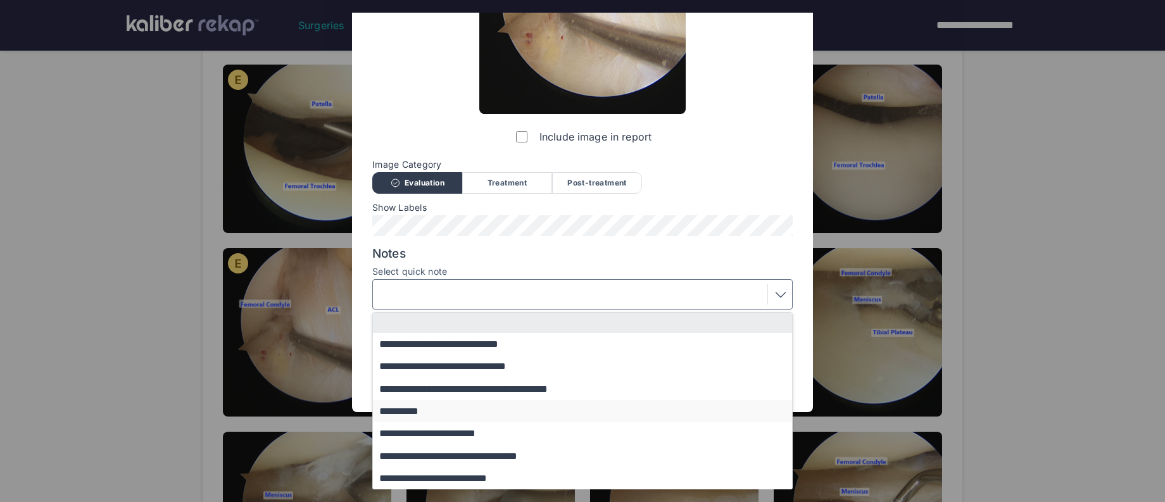
click at [451, 417] on button "**********" at bounding box center [588, 411] width 431 height 22
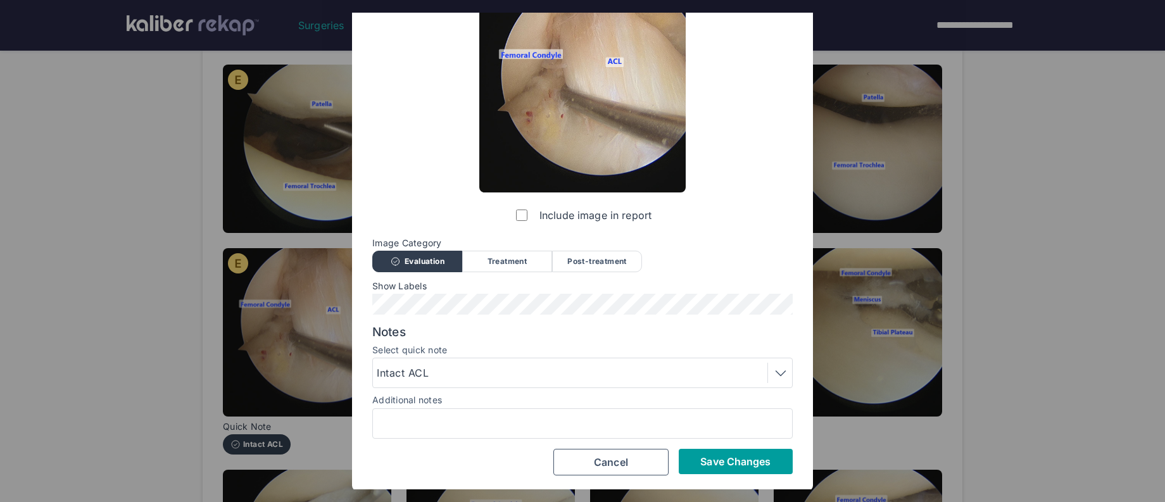
click at [738, 460] on span "Save Changes" at bounding box center [735, 461] width 70 height 13
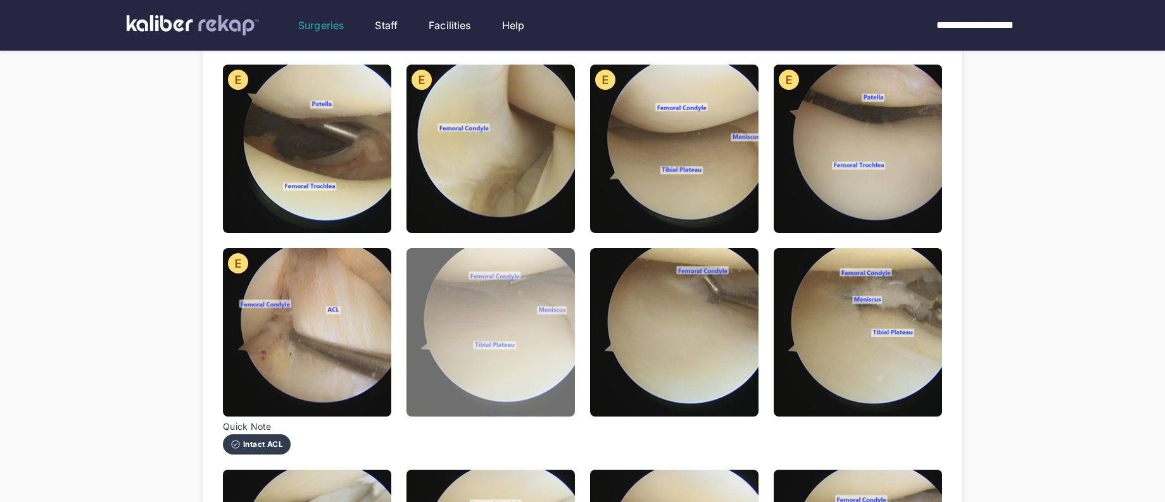
click at [512, 367] on img at bounding box center [491, 332] width 168 height 168
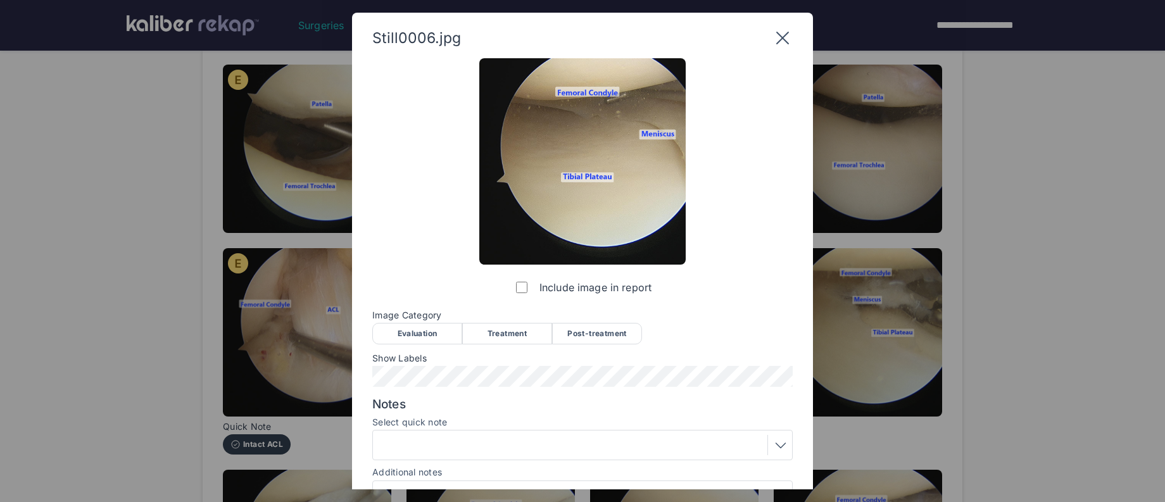
click at [438, 329] on div "Evaluation" at bounding box center [417, 334] width 90 height 22
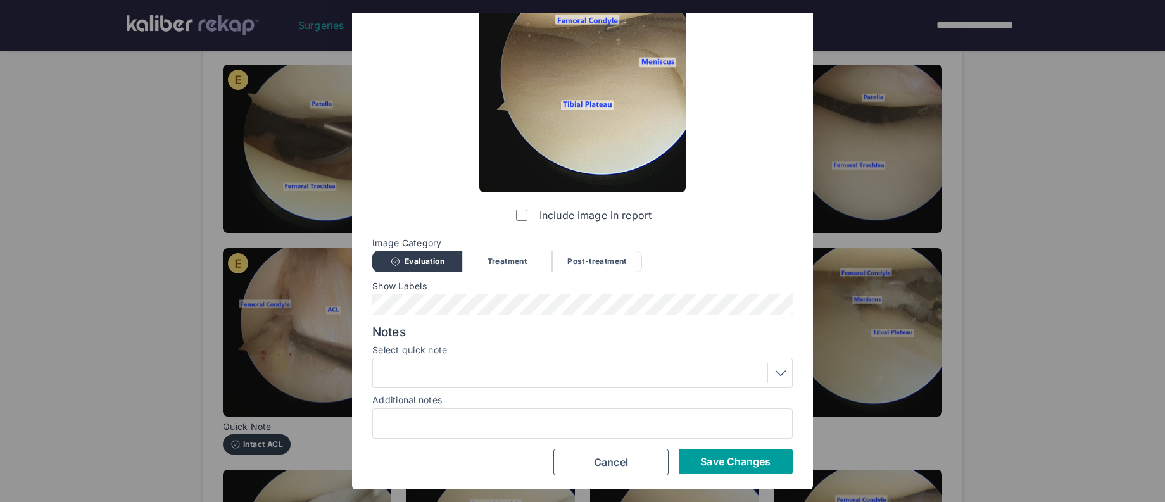
click at [727, 457] on span "Save Changes" at bounding box center [735, 461] width 70 height 13
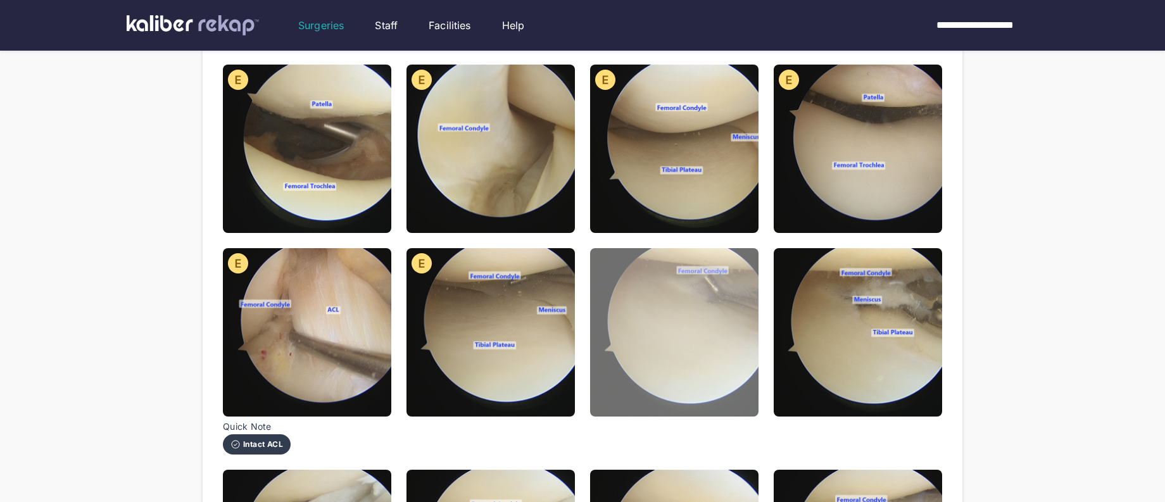
click at [712, 391] on img at bounding box center [674, 332] width 168 height 168
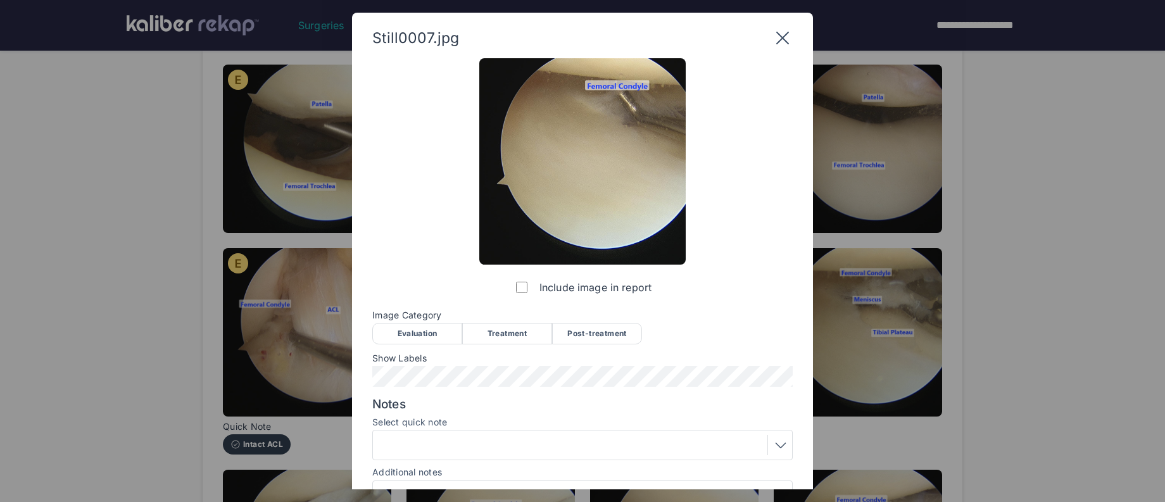
click at [412, 337] on div "Evaluation" at bounding box center [417, 334] width 90 height 22
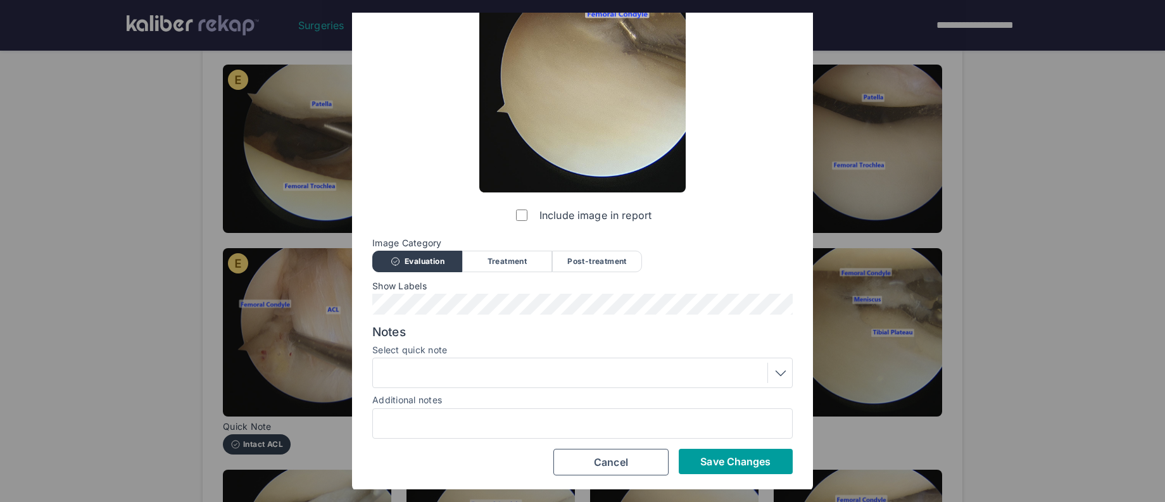
click at [723, 468] on button "Save Changes" at bounding box center [736, 461] width 114 height 25
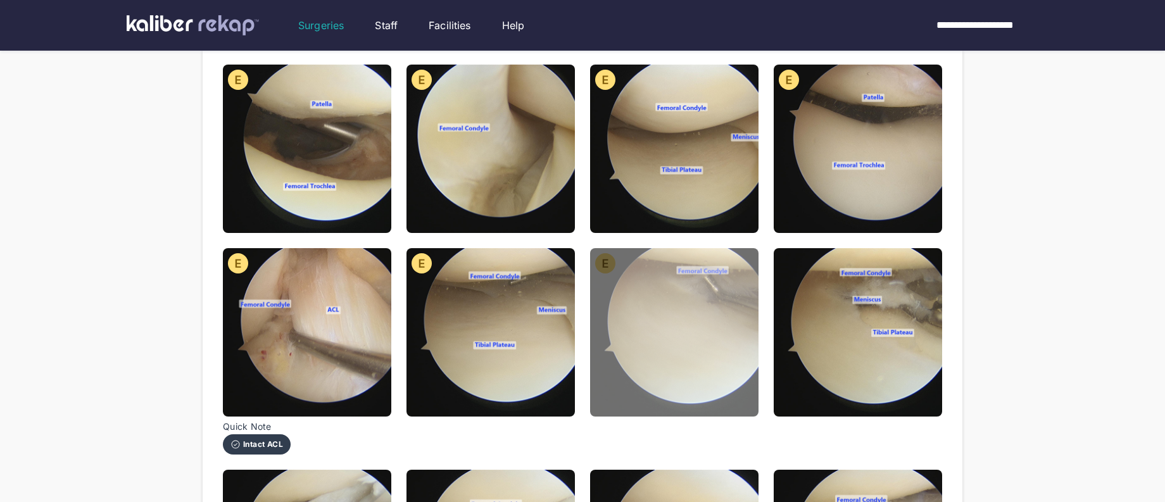
click at [744, 389] on img at bounding box center [674, 332] width 168 height 168
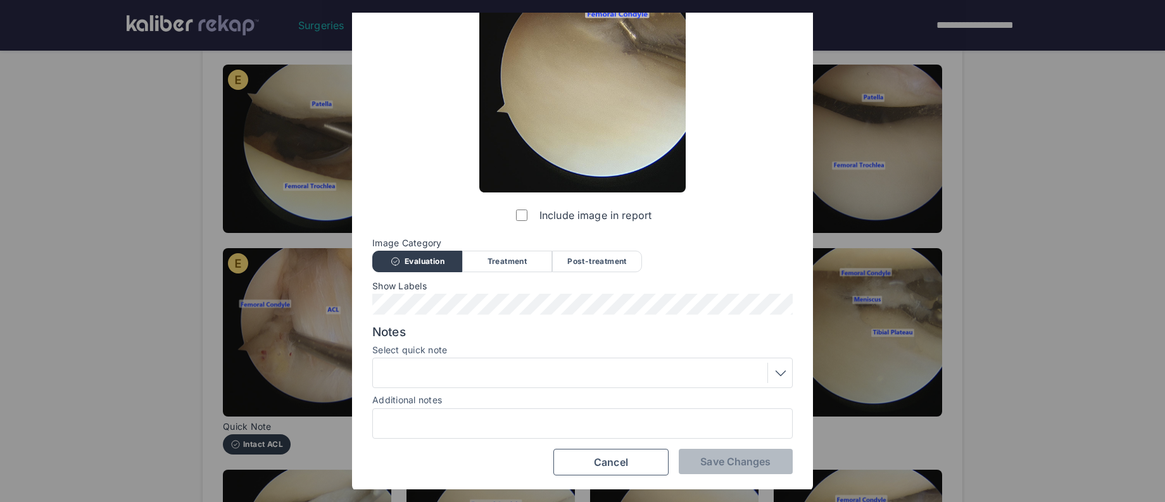
click at [569, 370] on div at bounding box center [583, 373] width 412 height 20
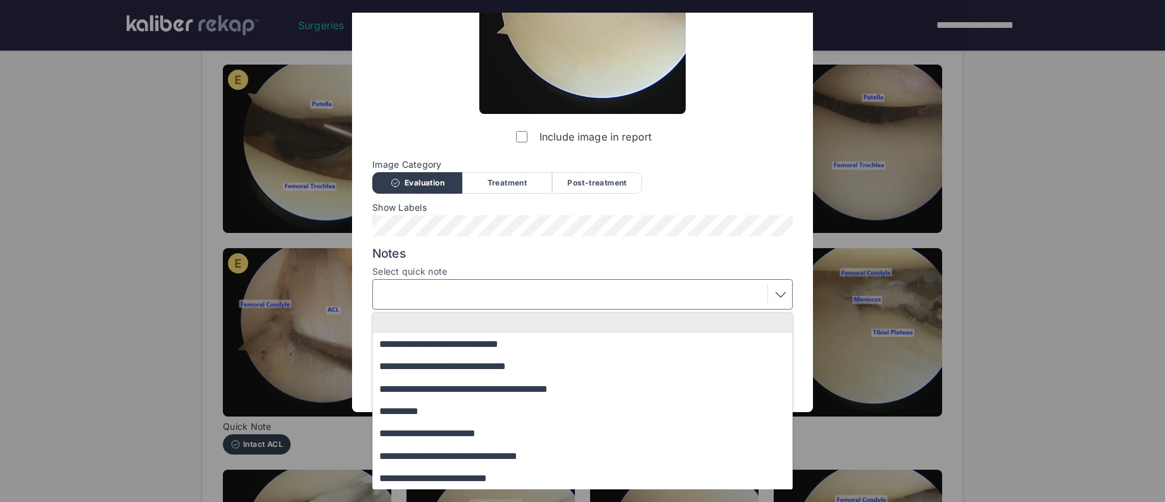
drag, startPoint x: 433, startPoint y: 452, endPoint x: 453, endPoint y: 454, distance: 20.4
click at [433, 452] on button "**********" at bounding box center [588, 456] width 431 height 22
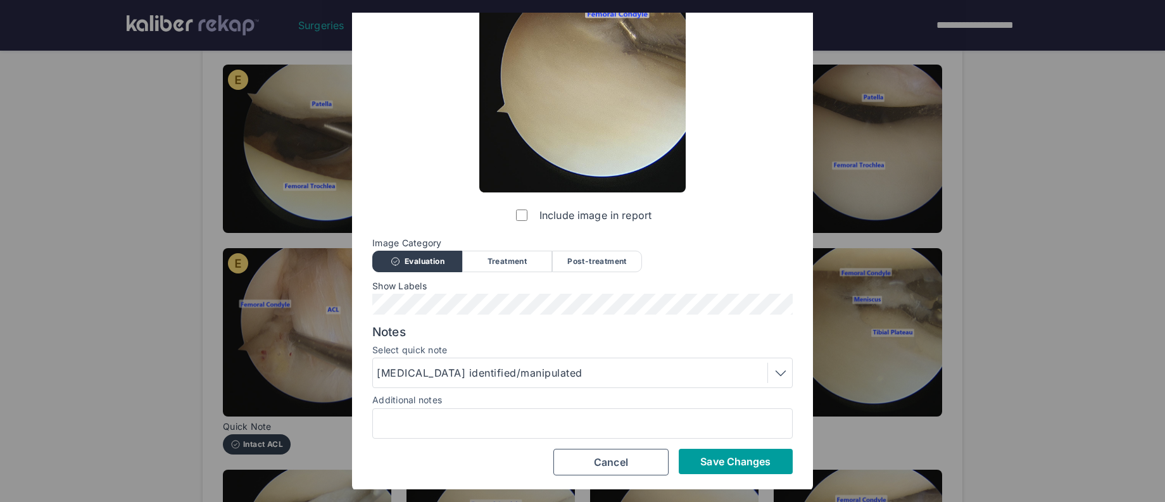
click at [744, 467] on span "Save Changes" at bounding box center [735, 461] width 70 height 13
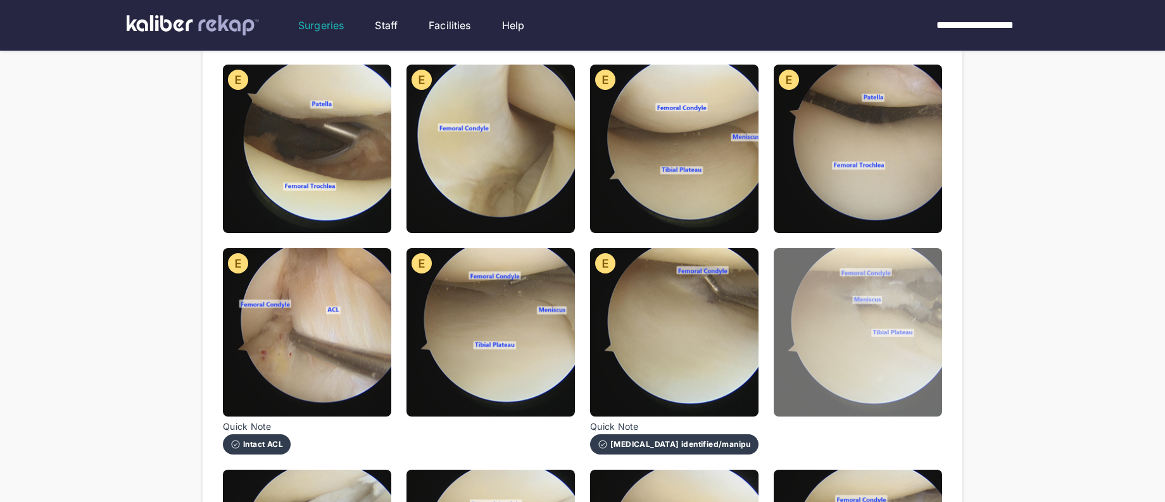
click at [811, 381] on img at bounding box center [858, 332] width 168 height 168
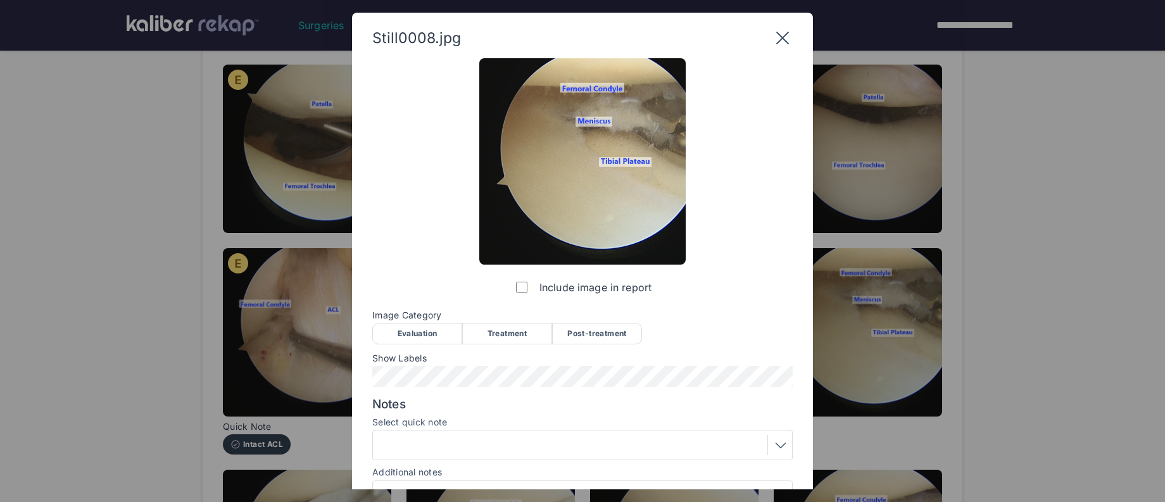
click at [509, 330] on div "Treatment" at bounding box center [507, 334] width 90 height 22
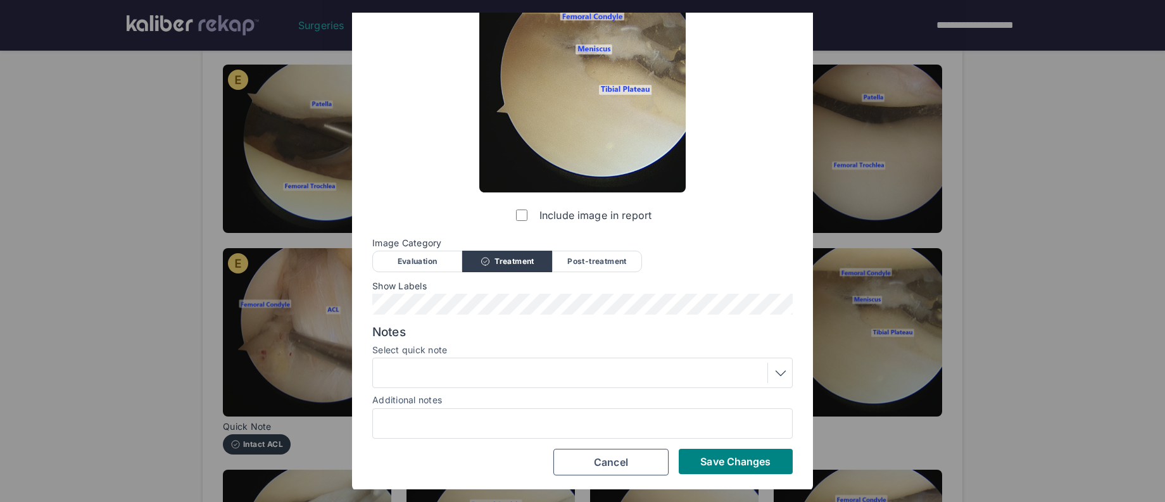
click at [450, 384] on div at bounding box center [582, 373] width 420 height 30
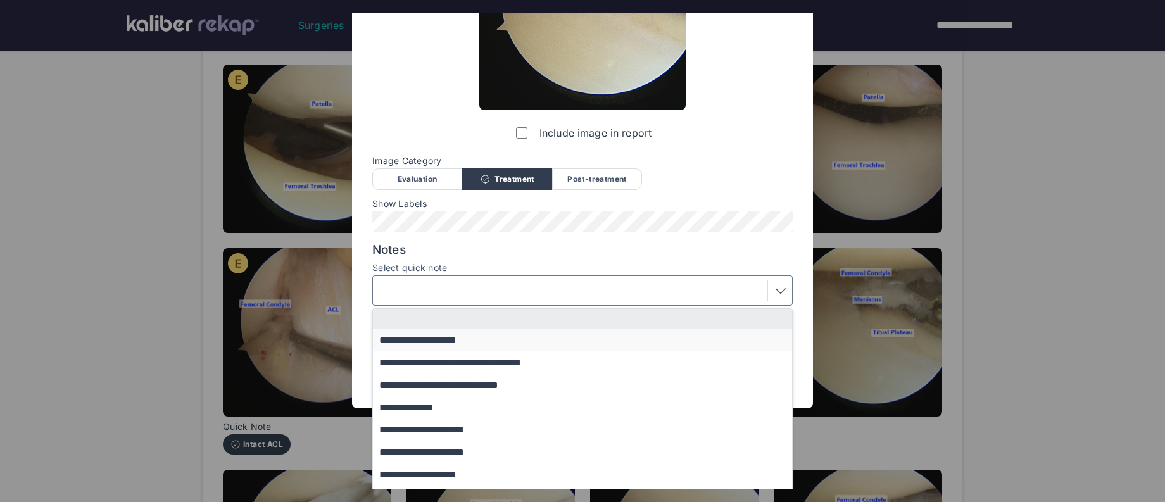
scroll to position [176, 0]
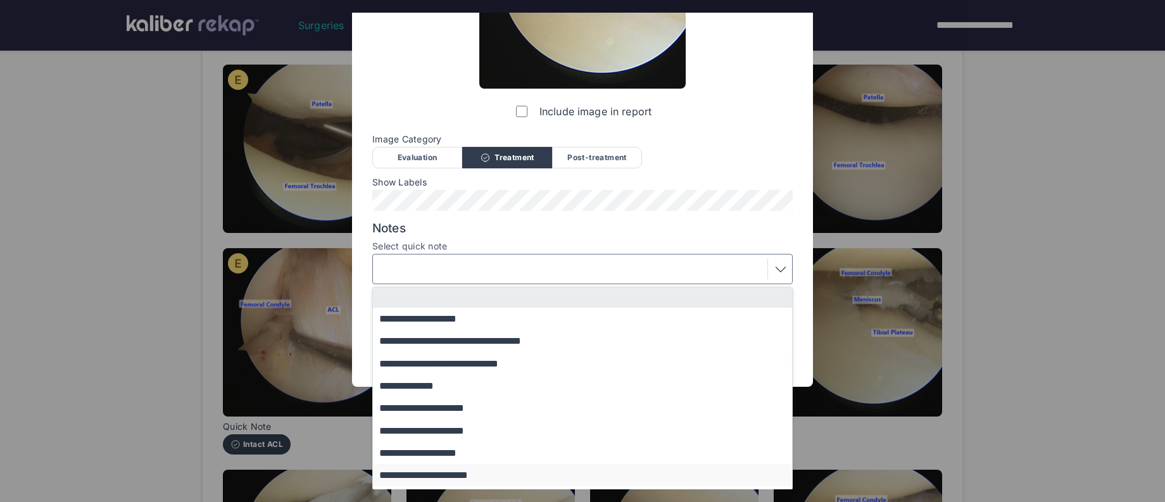
click at [448, 471] on button "**********" at bounding box center [588, 475] width 431 height 22
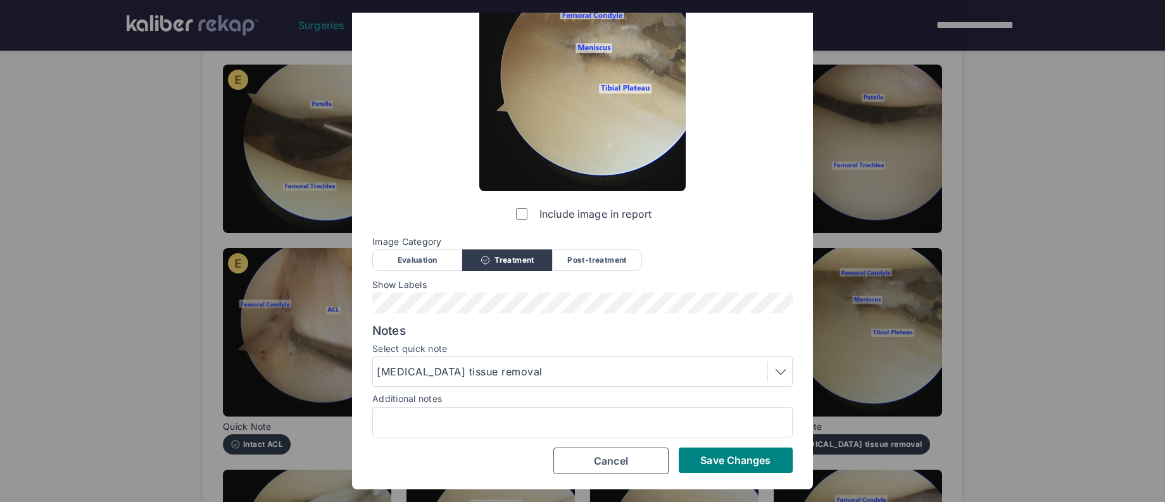
scroll to position [72, 0]
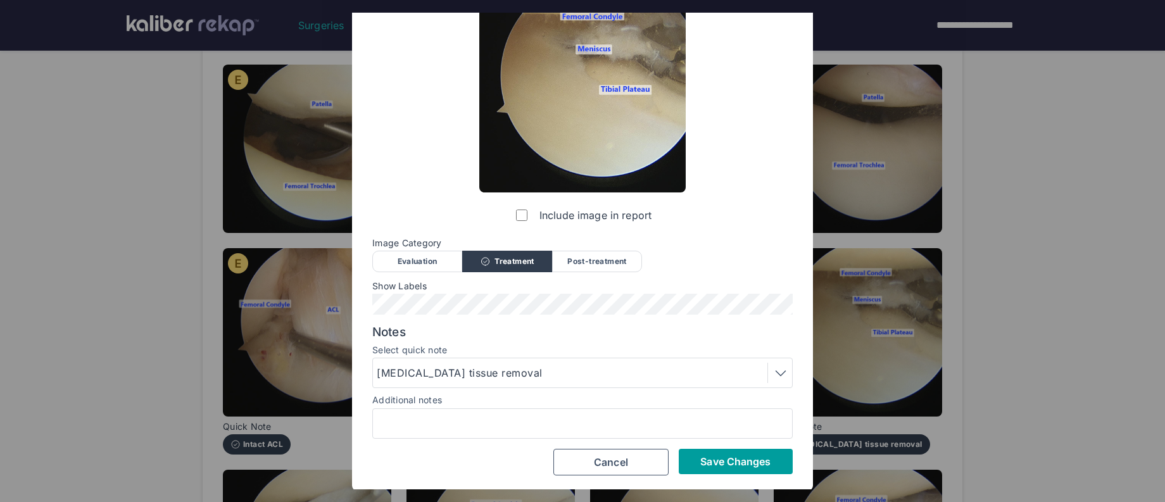
click at [698, 456] on button "Save Changes" at bounding box center [736, 461] width 114 height 25
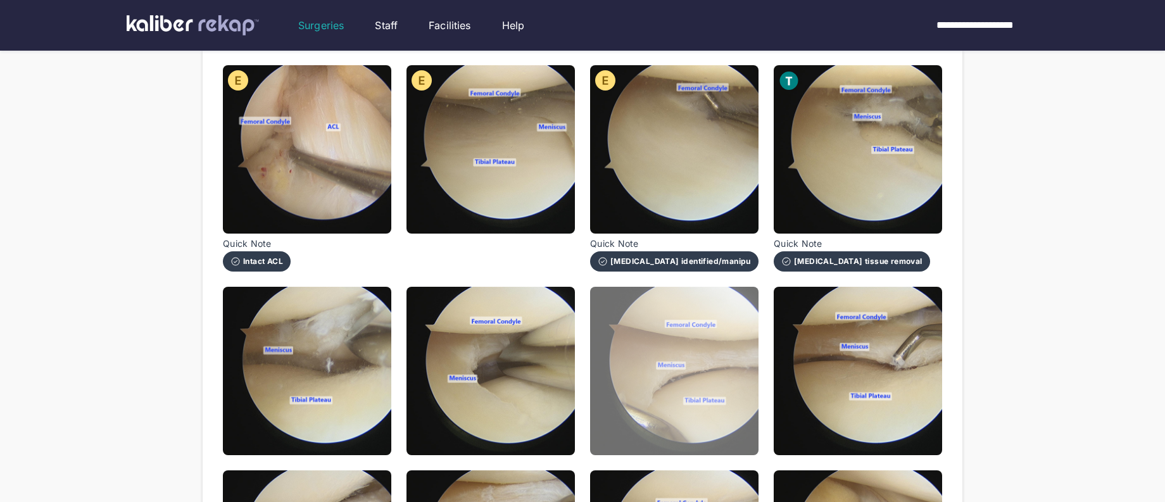
scroll to position [388, 0]
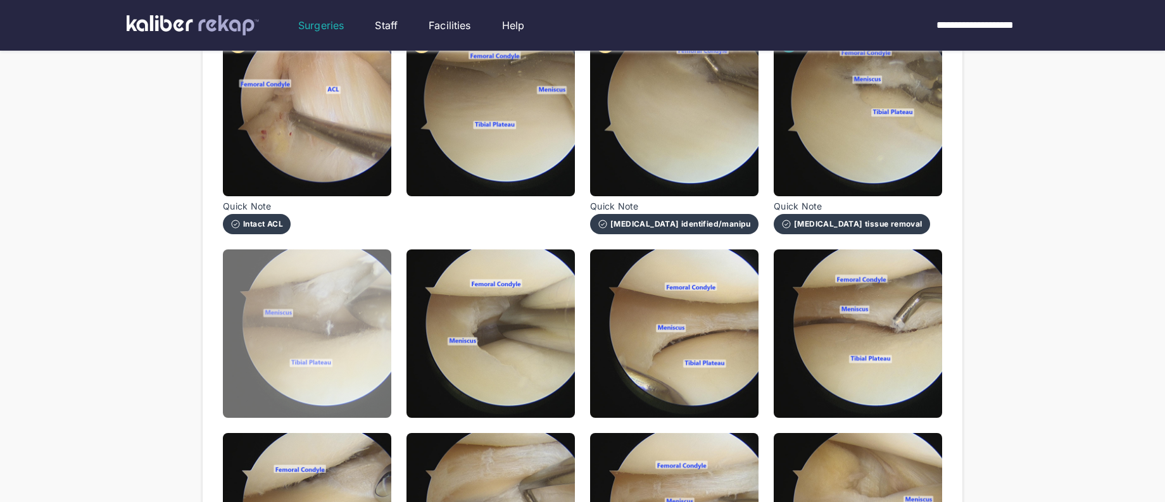
click at [349, 369] on img at bounding box center [307, 333] width 168 height 168
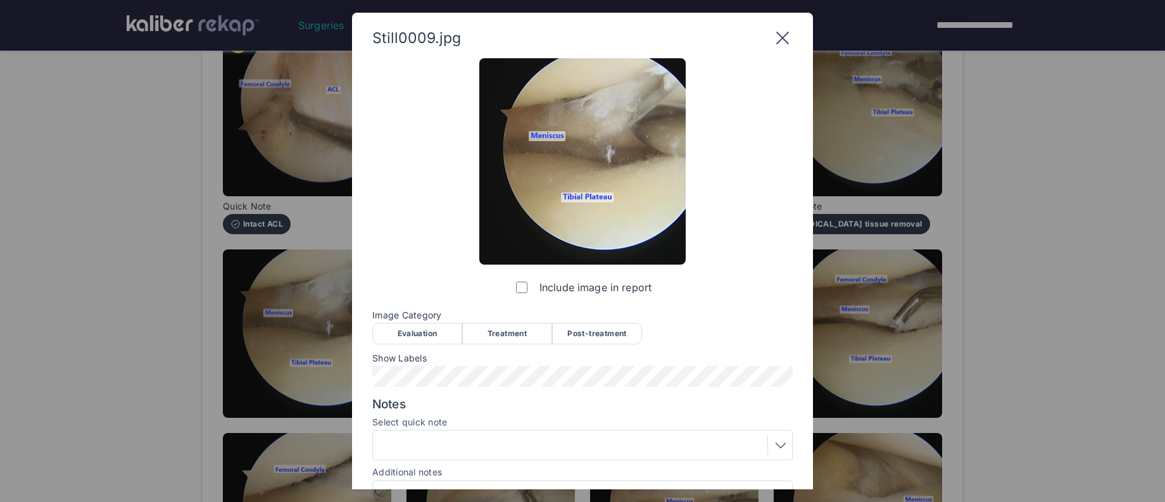
click at [500, 339] on div "Treatment" at bounding box center [507, 334] width 90 height 22
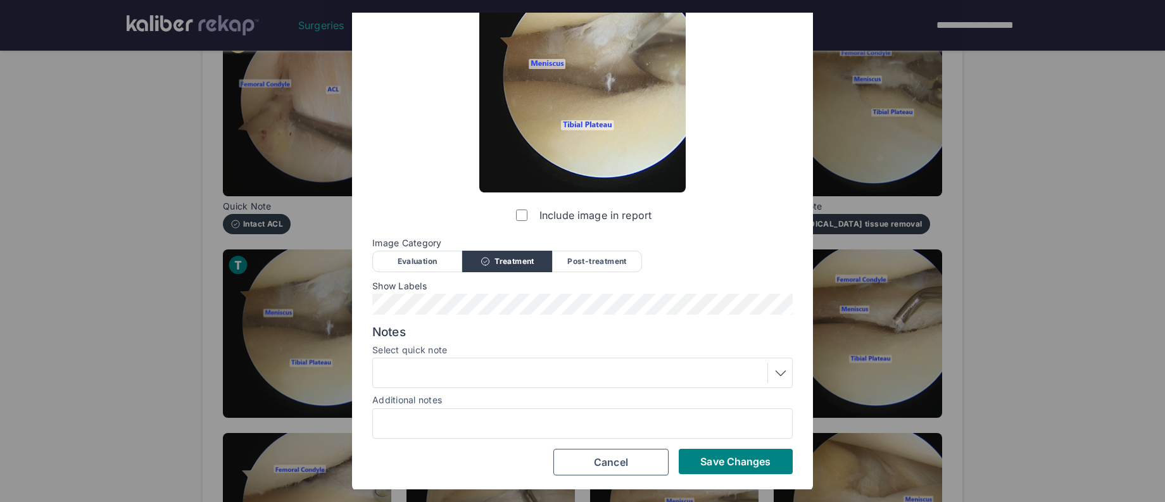
click at [458, 382] on div at bounding box center [583, 373] width 412 height 20
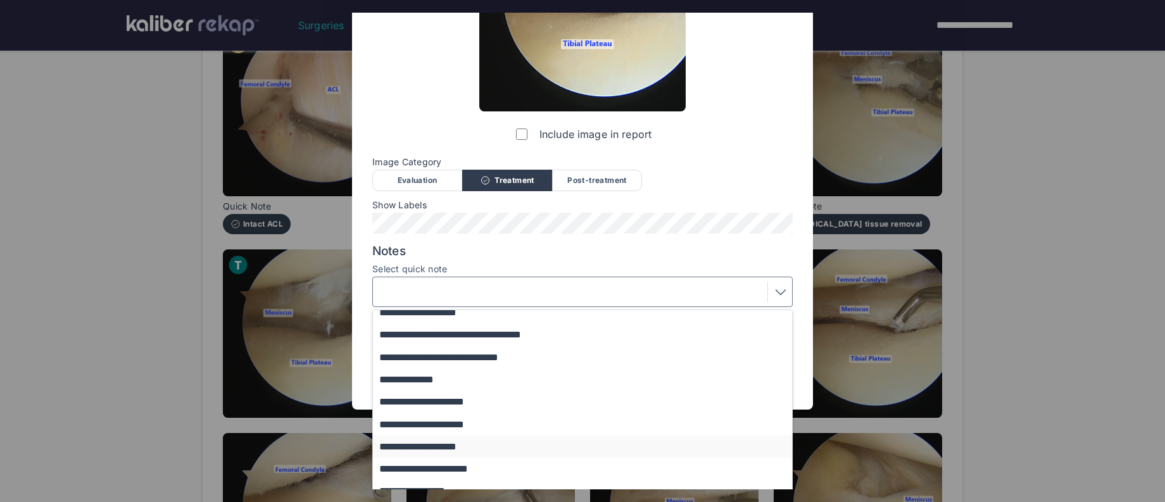
scroll to position [31, 0]
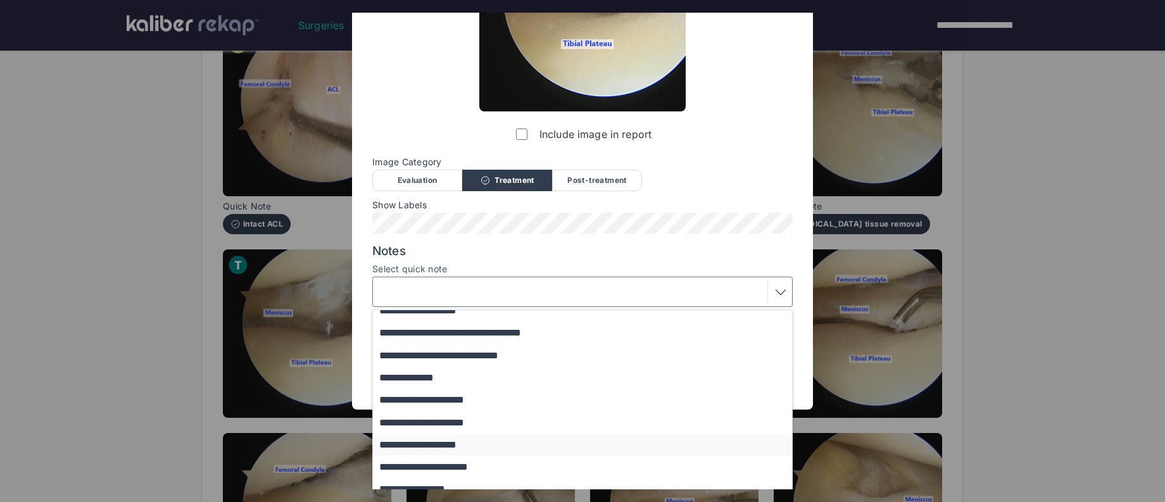
click at [455, 445] on button "**********" at bounding box center [588, 445] width 431 height 22
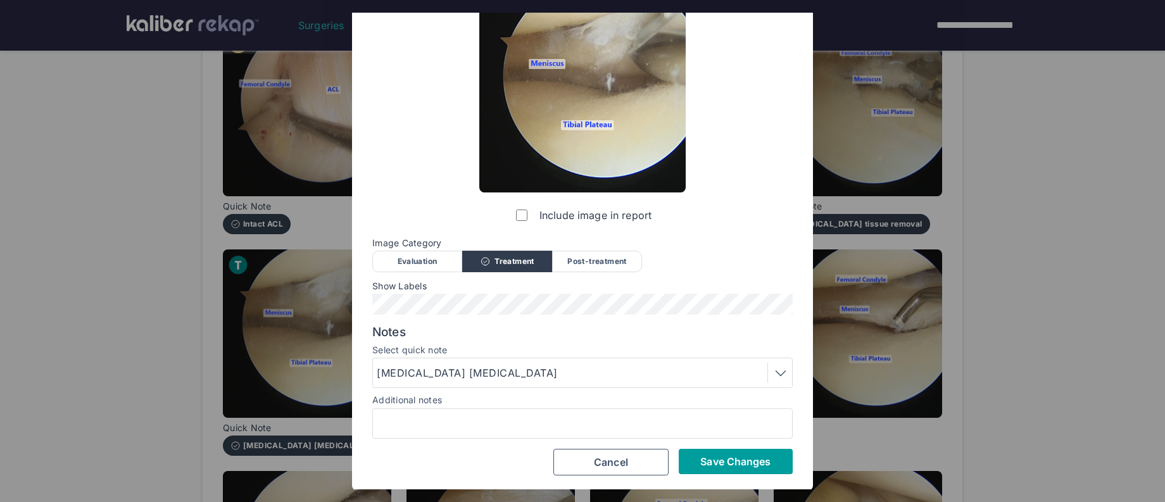
click at [750, 457] on span "Save Changes" at bounding box center [735, 461] width 70 height 13
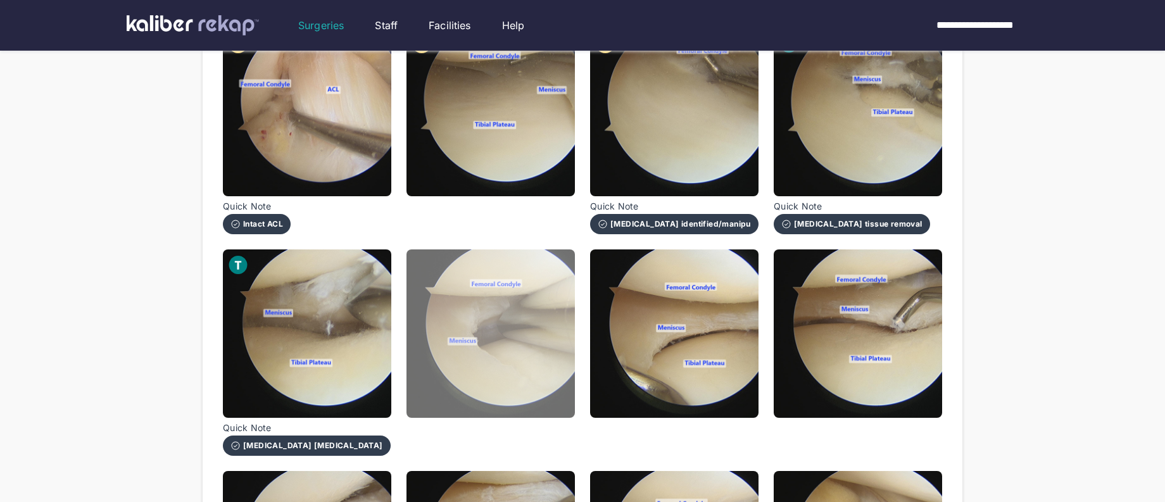
click at [542, 393] on img at bounding box center [491, 333] width 168 height 168
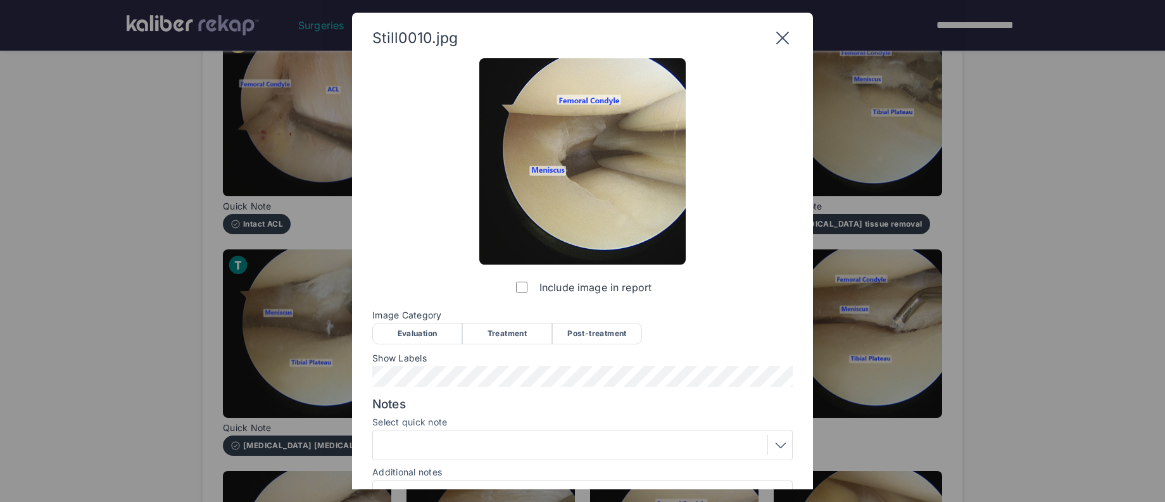
click at [512, 331] on div "Treatment" at bounding box center [507, 334] width 90 height 22
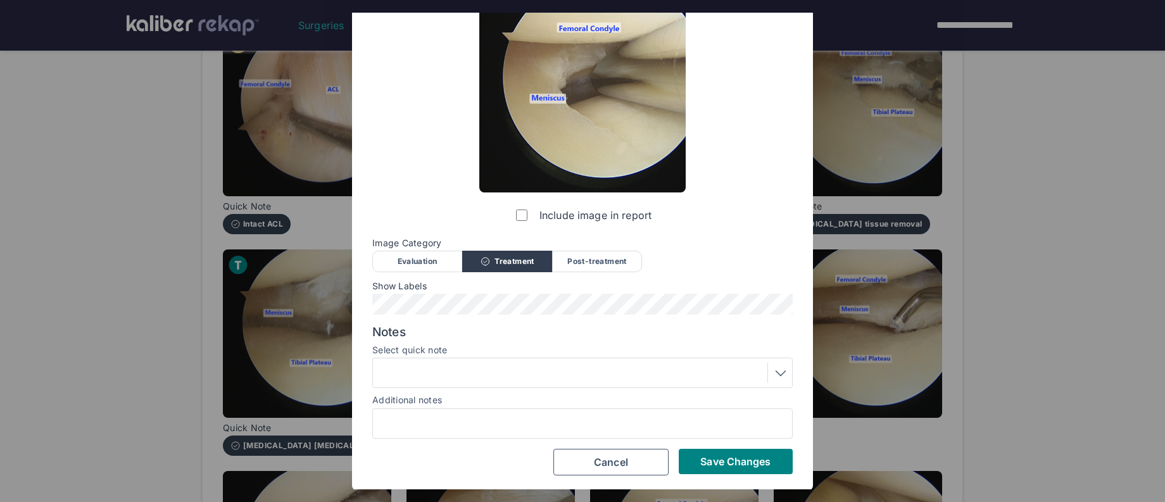
drag, startPoint x: 719, startPoint y: 464, endPoint x: 659, endPoint y: 374, distance: 108.7
click at [719, 464] on span "Save Changes" at bounding box center [735, 461] width 70 height 13
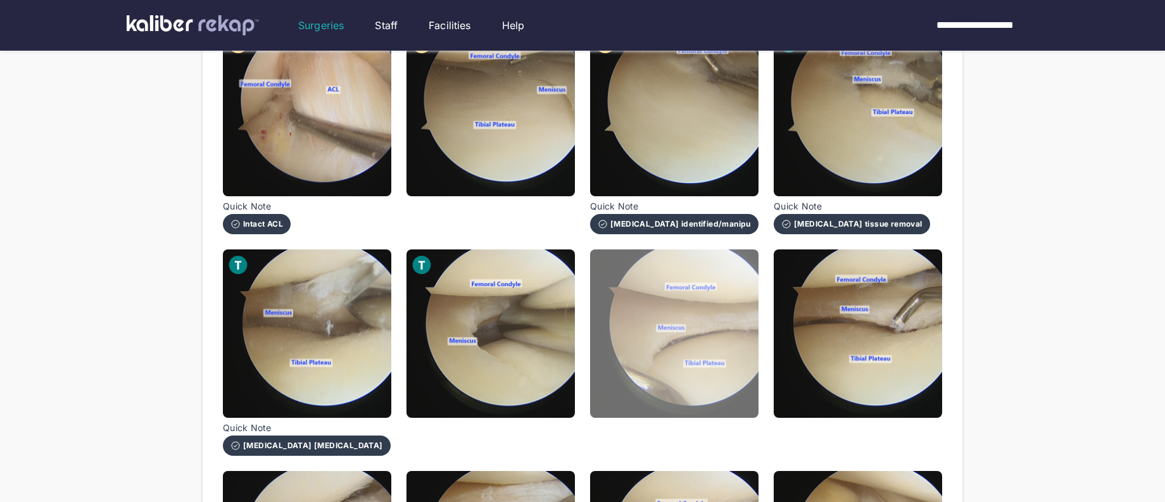
click at [659, 356] on img at bounding box center [674, 333] width 168 height 168
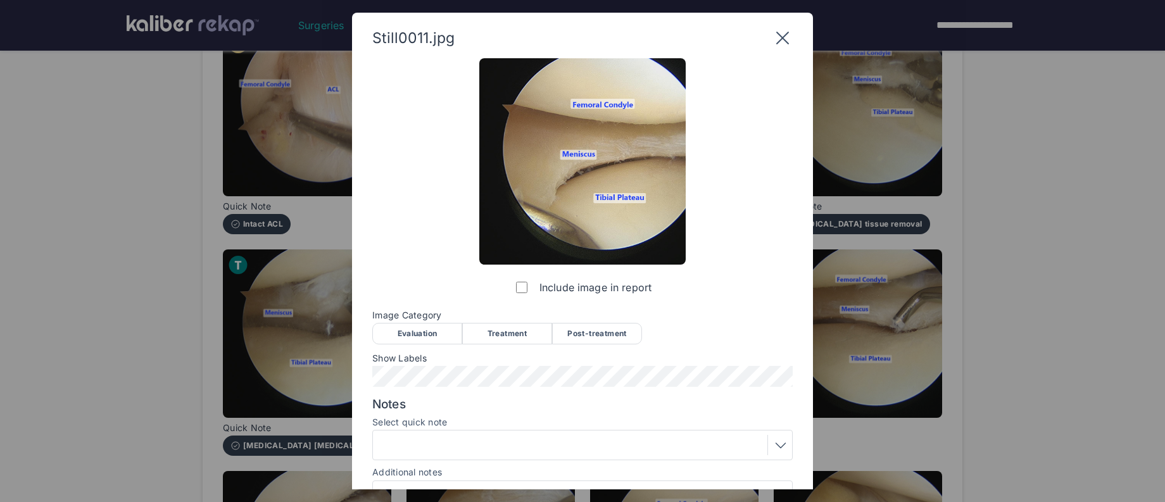
click at [620, 326] on div "Post-treatment" at bounding box center [597, 334] width 90 height 22
drag, startPoint x: 471, startPoint y: 436, endPoint x: 477, endPoint y: 431, distance: 7.6
click at [472, 434] on div at bounding box center [582, 445] width 420 height 30
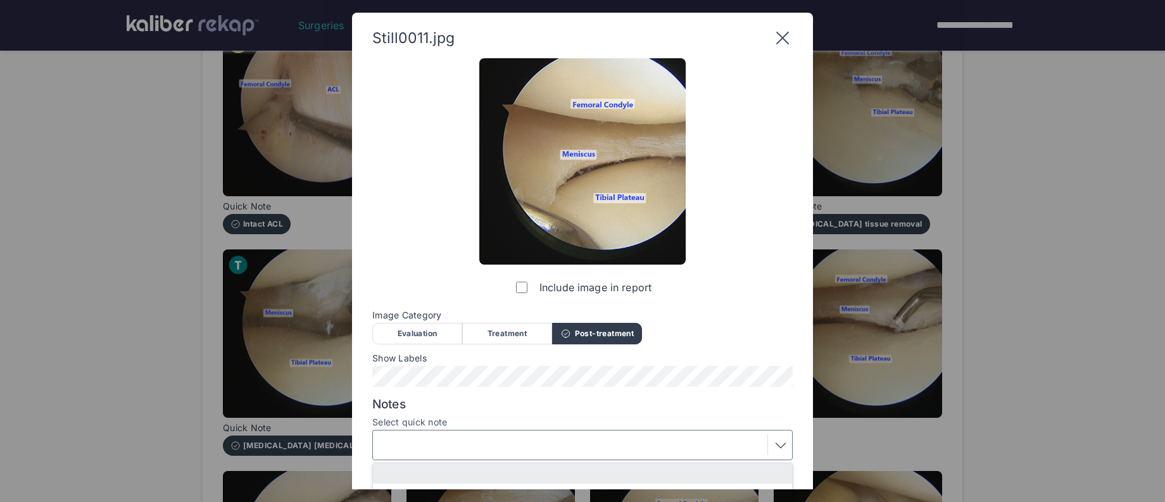
scroll to position [82, 0]
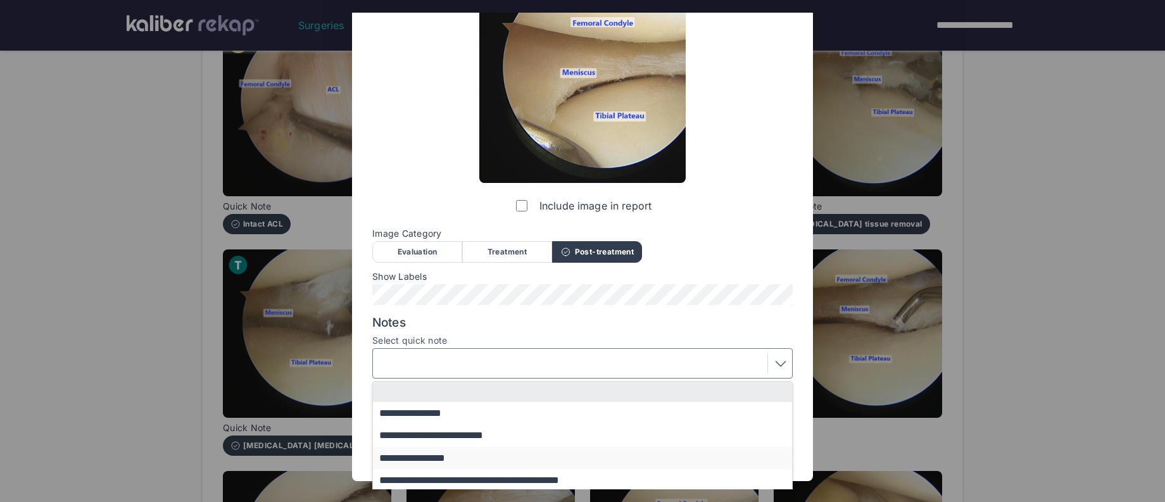
click at [433, 453] on button "**********" at bounding box center [588, 458] width 431 height 22
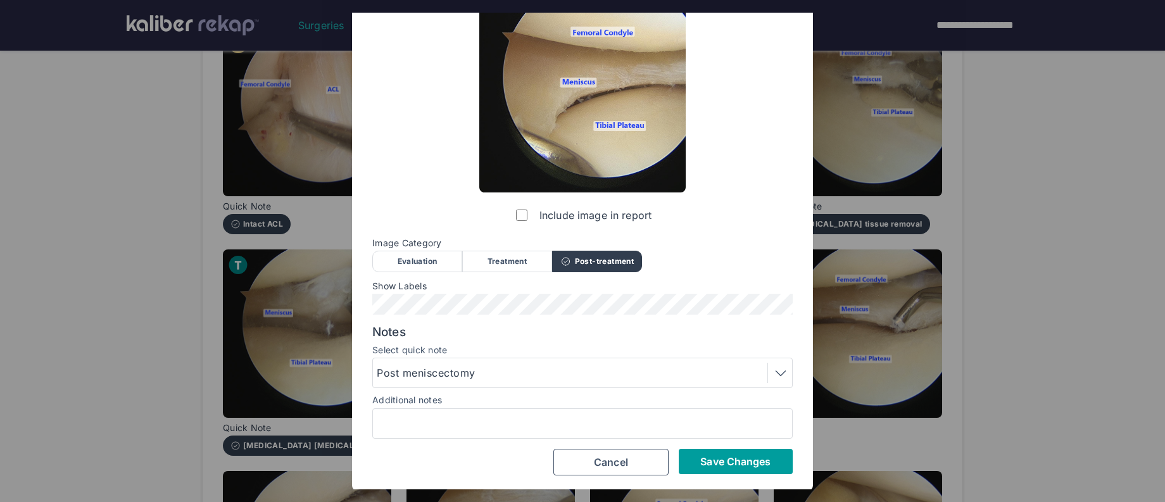
click at [710, 463] on span "Save Changes" at bounding box center [735, 461] width 70 height 13
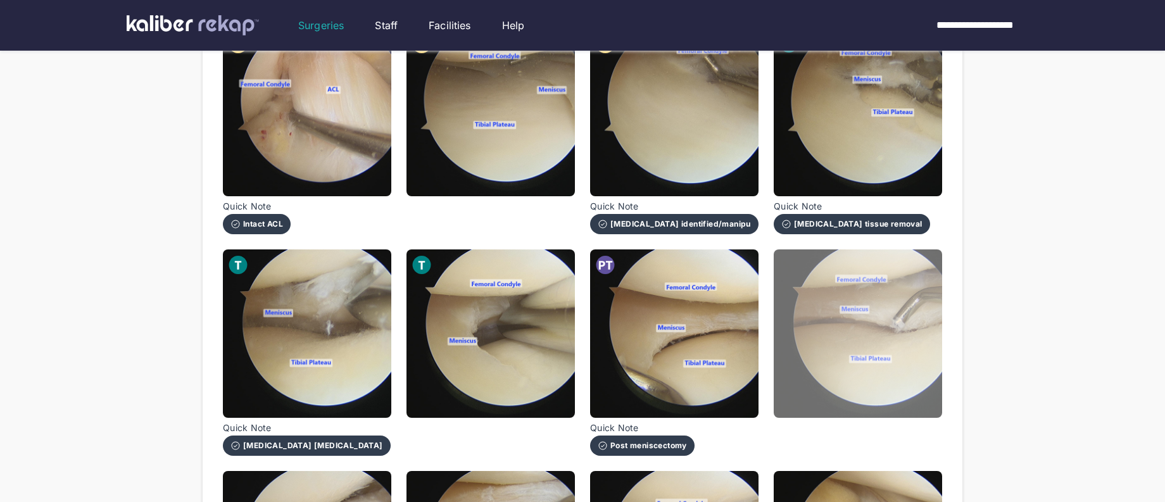
click at [861, 390] on img at bounding box center [858, 333] width 168 height 168
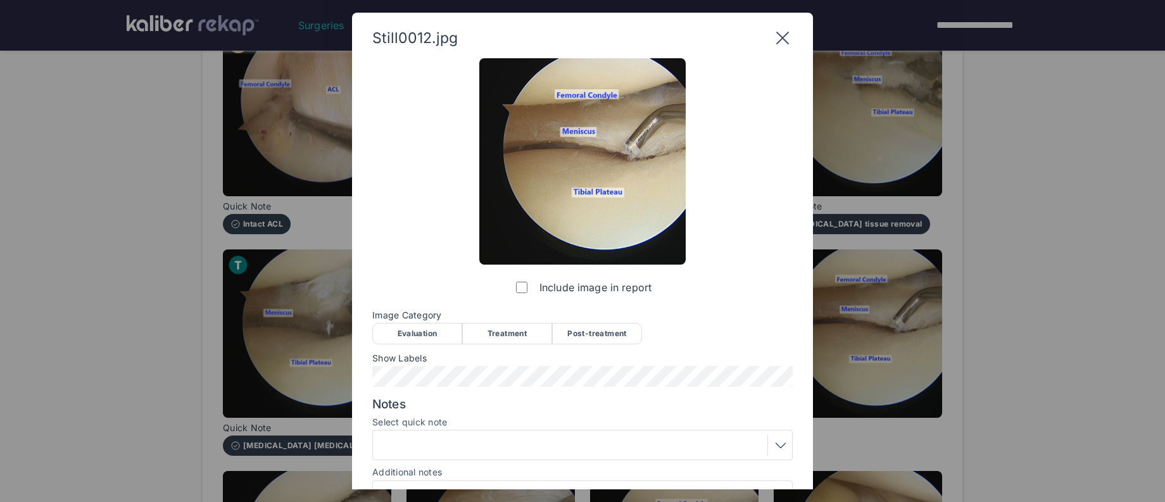
click at [604, 338] on div "Post-treatment" at bounding box center [597, 334] width 90 height 22
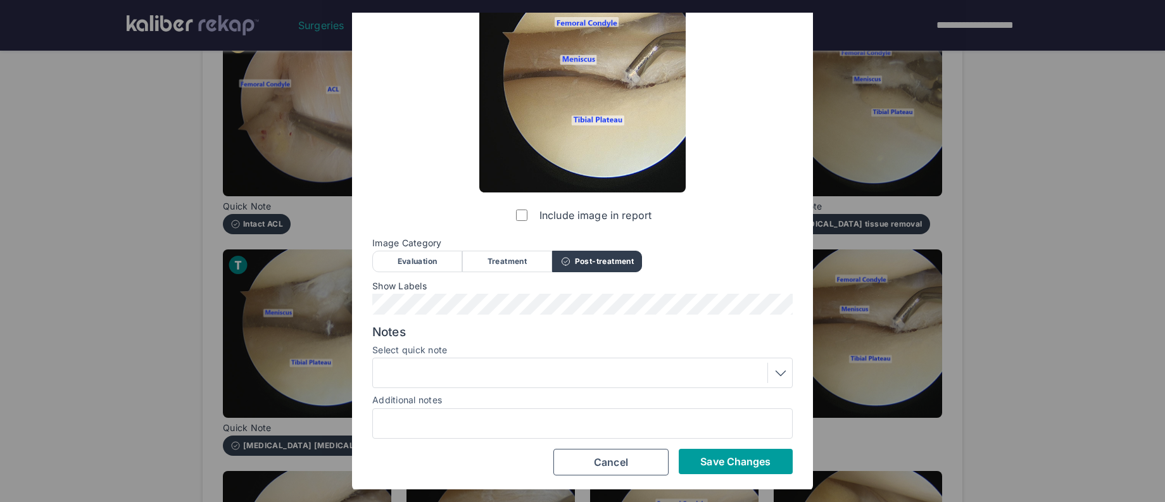
click at [707, 471] on button "Save Changes" at bounding box center [736, 461] width 114 height 25
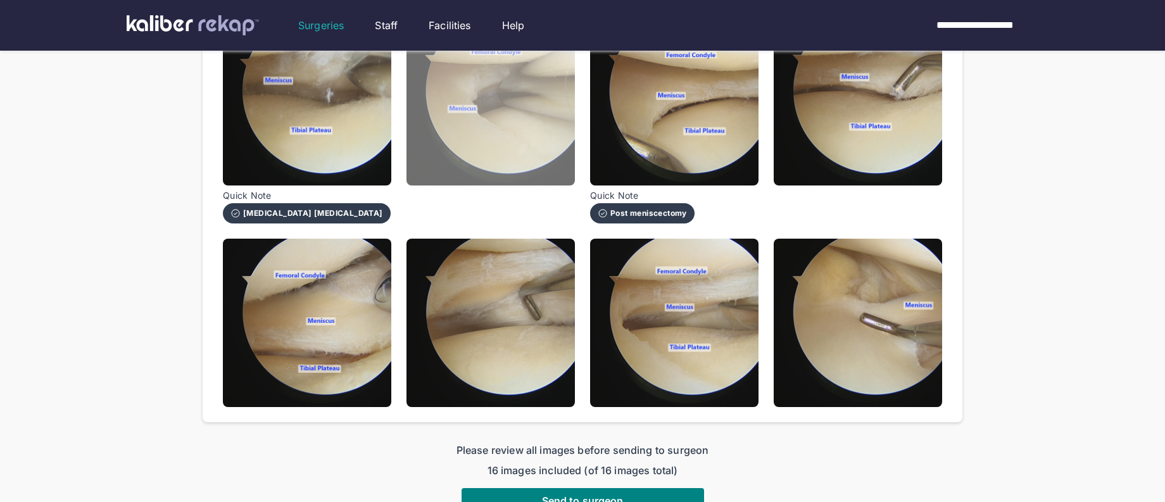
scroll to position [685, 0]
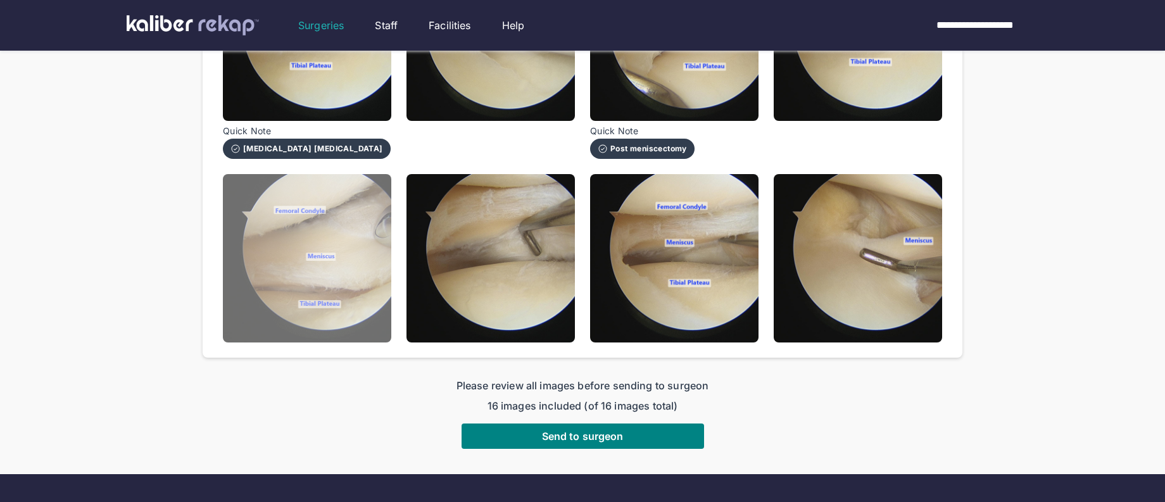
click at [380, 305] on img at bounding box center [307, 258] width 168 height 168
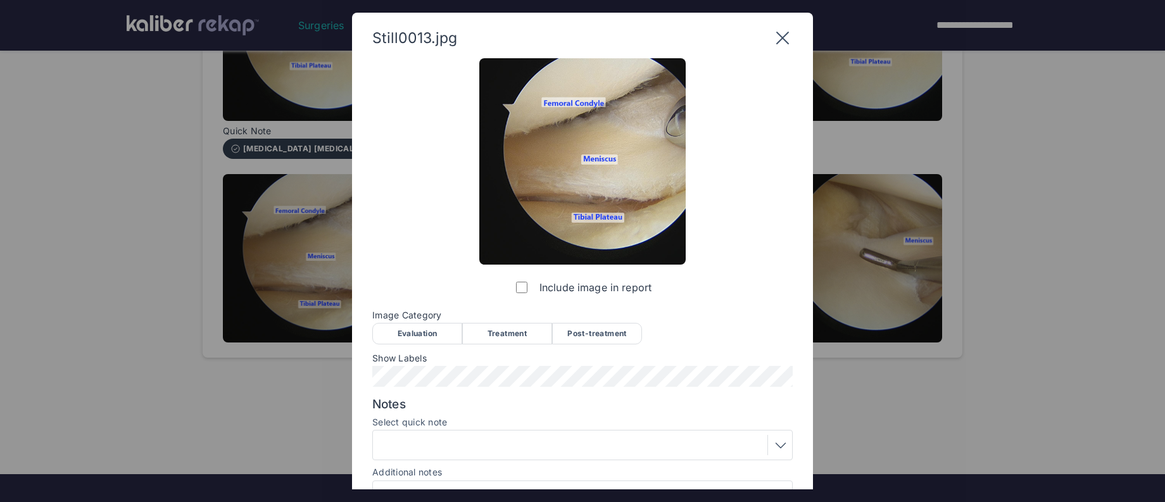
click at [593, 333] on div "Post-treatment" at bounding box center [597, 334] width 90 height 22
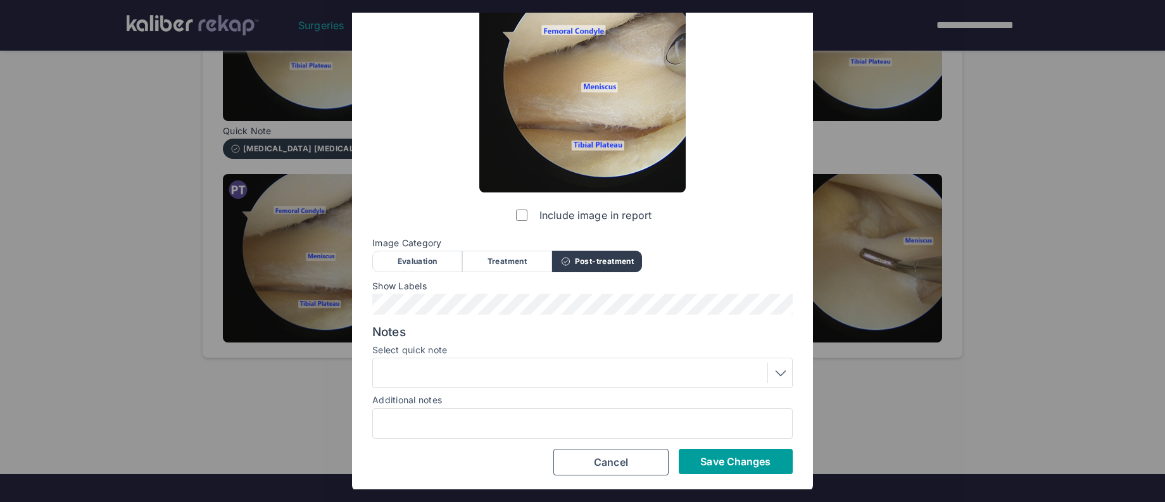
click at [736, 457] on span "Save Changes" at bounding box center [735, 461] width 70 height 13
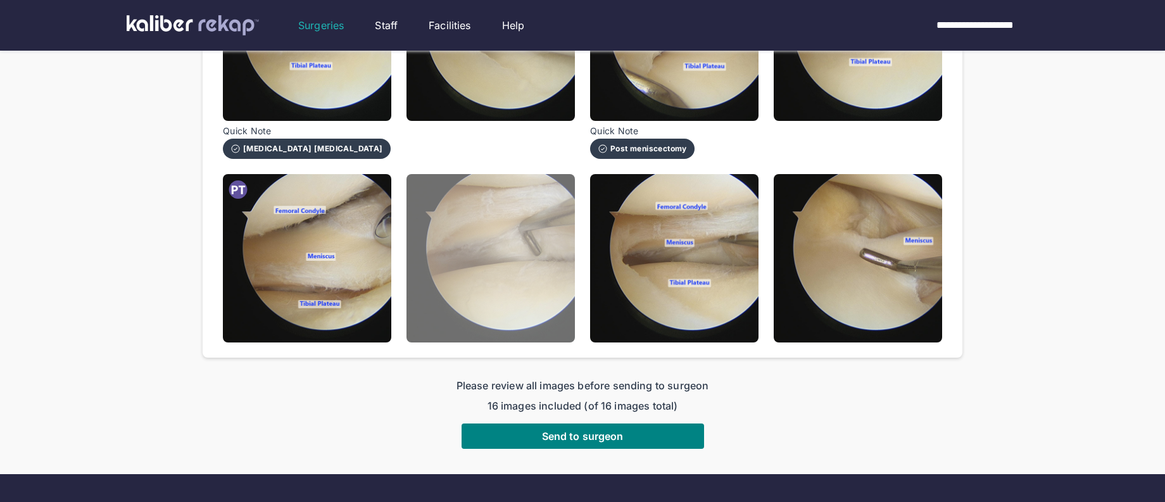
click at [524, 301] on img at bounding box center [491, 258] width 168 height 168
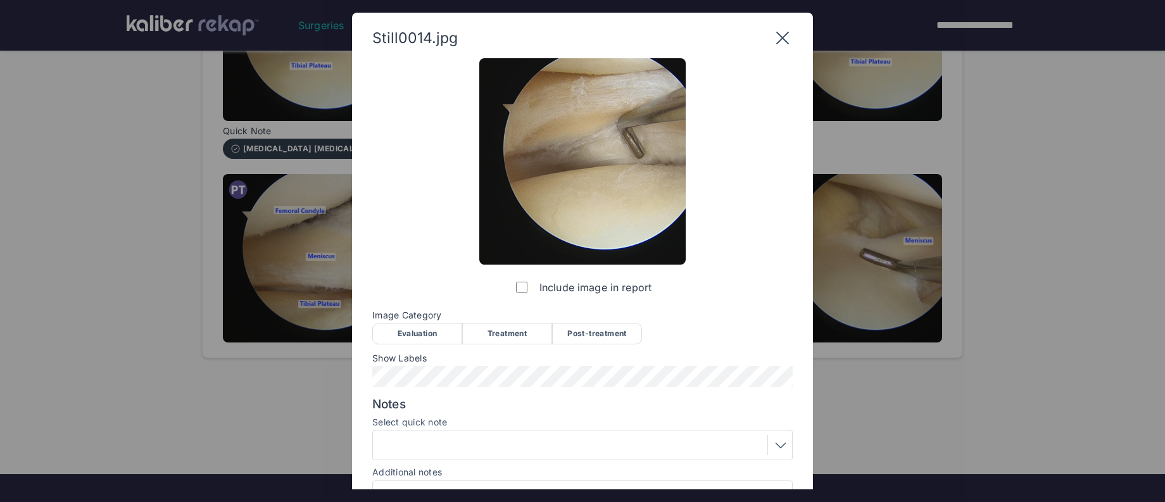
click at [568, 337] on div "Post-treatment" at bounding box center [597, 334] width 90 height 22
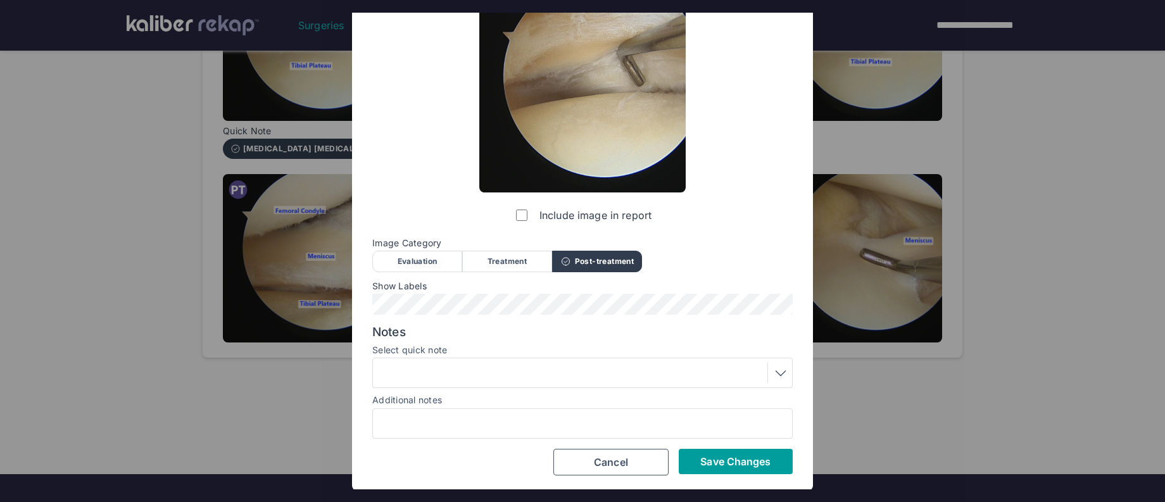
click at [731, 469] on button "Save Changes" at bounding box center [736, 461] width 114 height 25
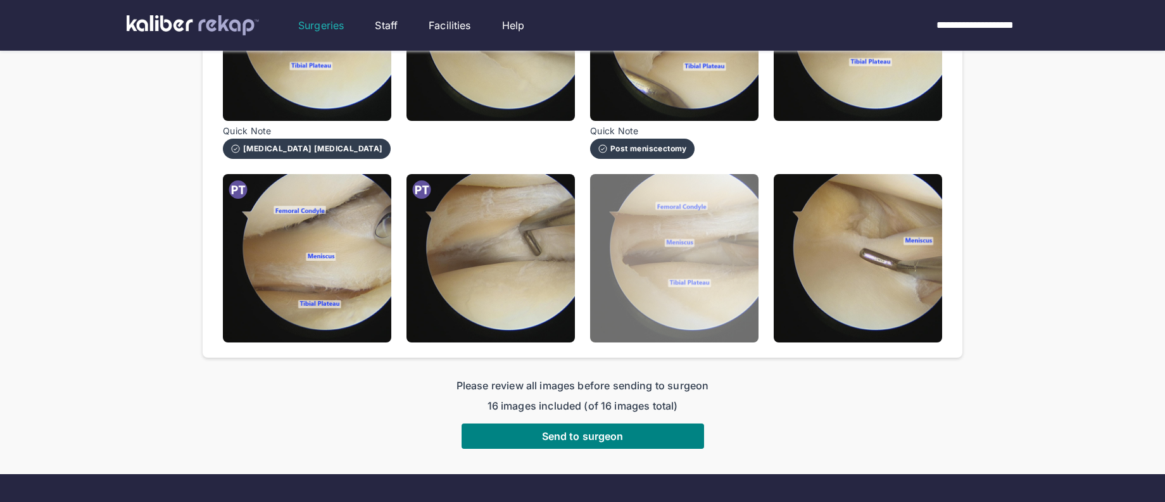
click at [671, 300] on img at bounding box center [674, 258] width 168 height 168
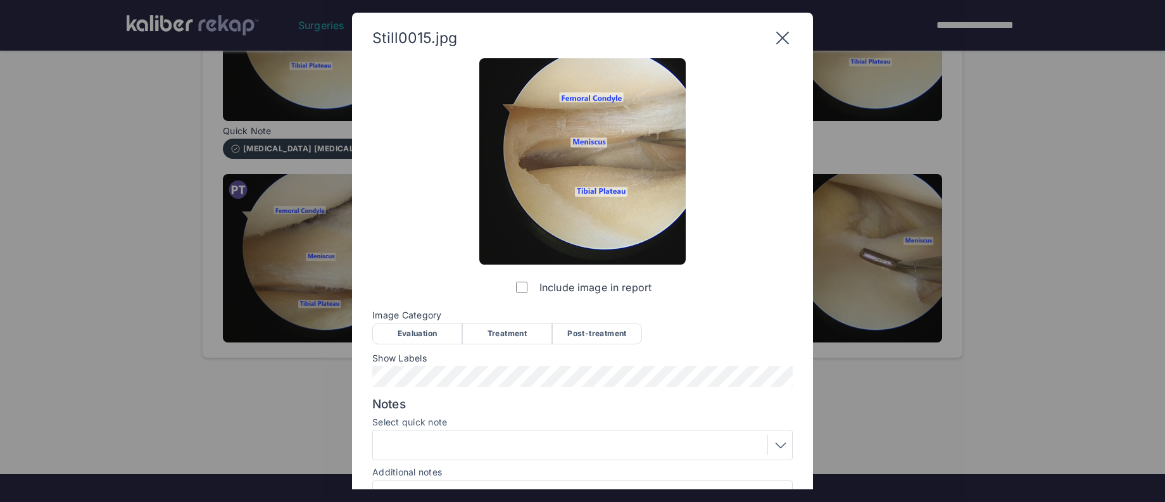
click at [603, 333] on div "Post-treatment" at bounding box center [597, 334] width 90 height 22
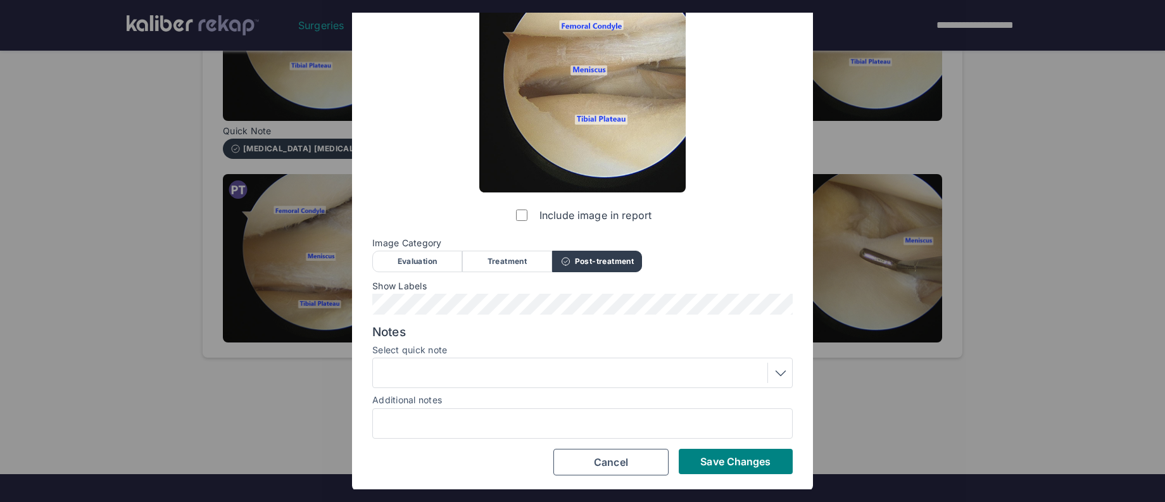
click at [741, 453] on button "Save Changes" at bounding box center [736, 461] width 114 height 25
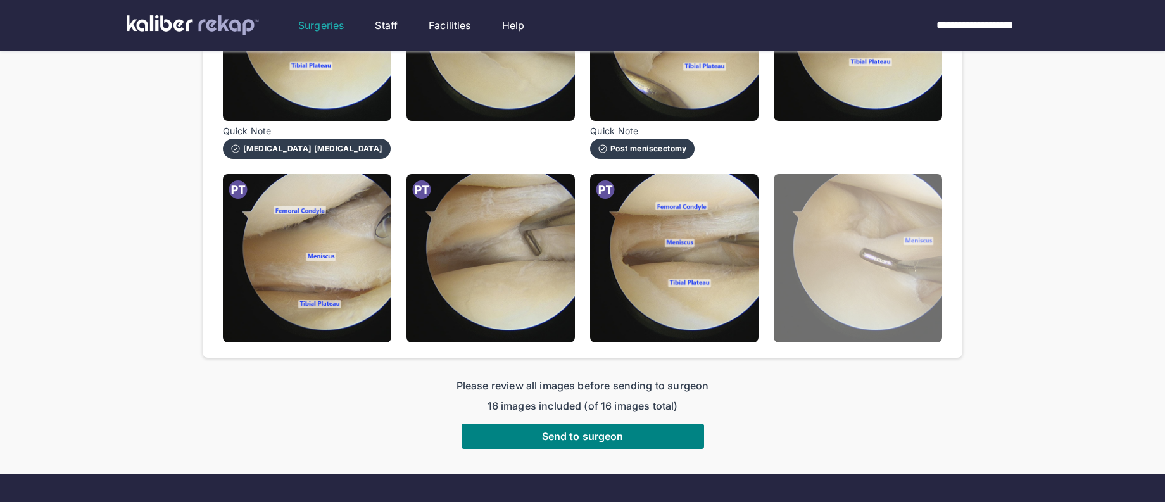
click at [837, 320] on img at bounding box center [858, 258] width 168 height 168
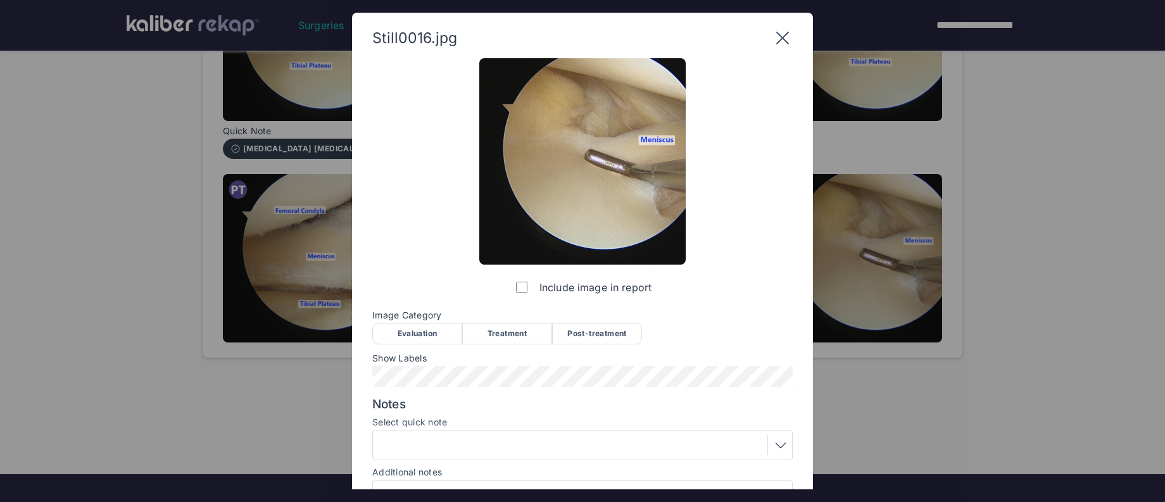
click at [574, 329] on div "Post-treatment" at bounding box center [597, 334] width 90 height 22
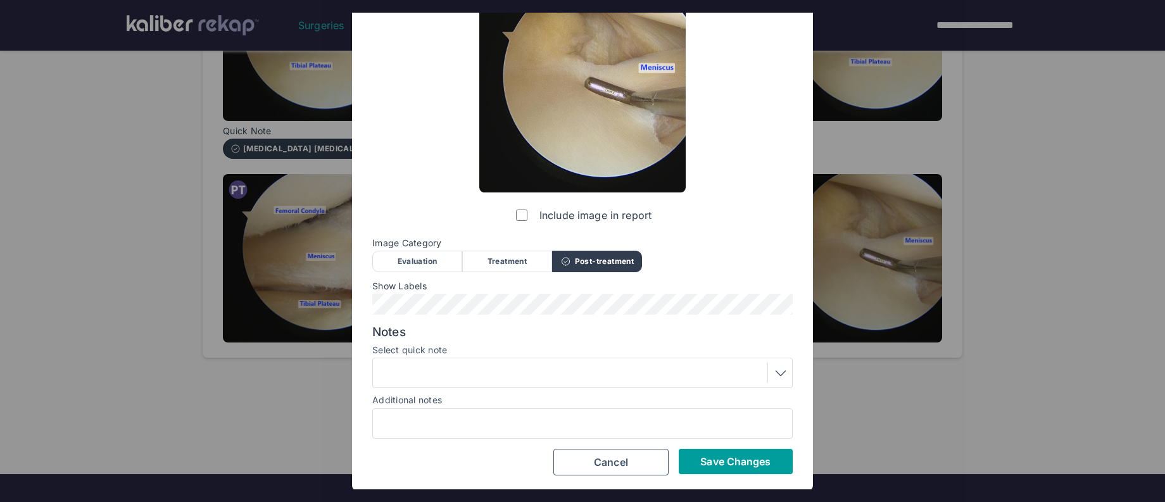
click at [722, 459] on span "Save Changes" at bounding box center [735, 461] width 70 height 13
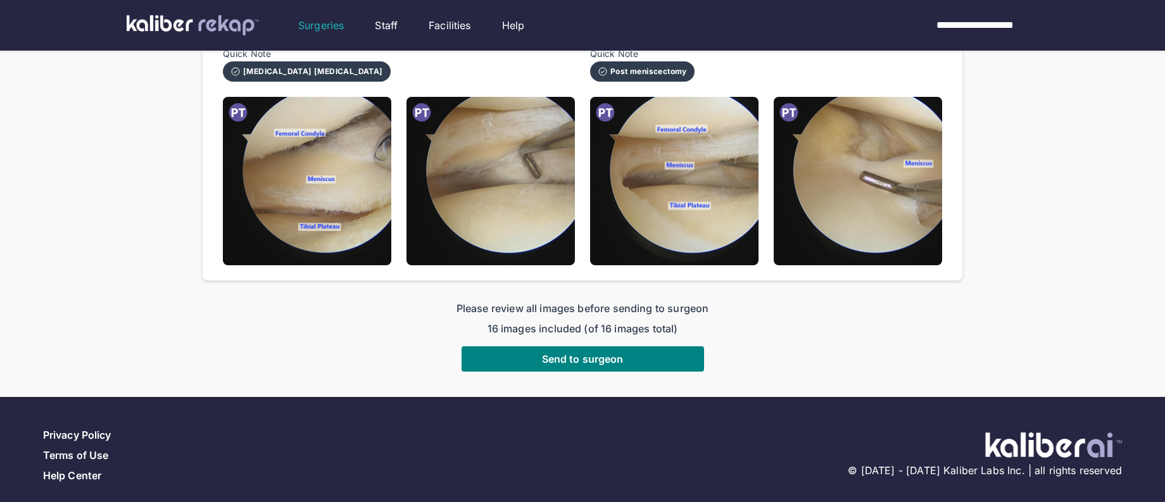
scroll to position [766, 0]
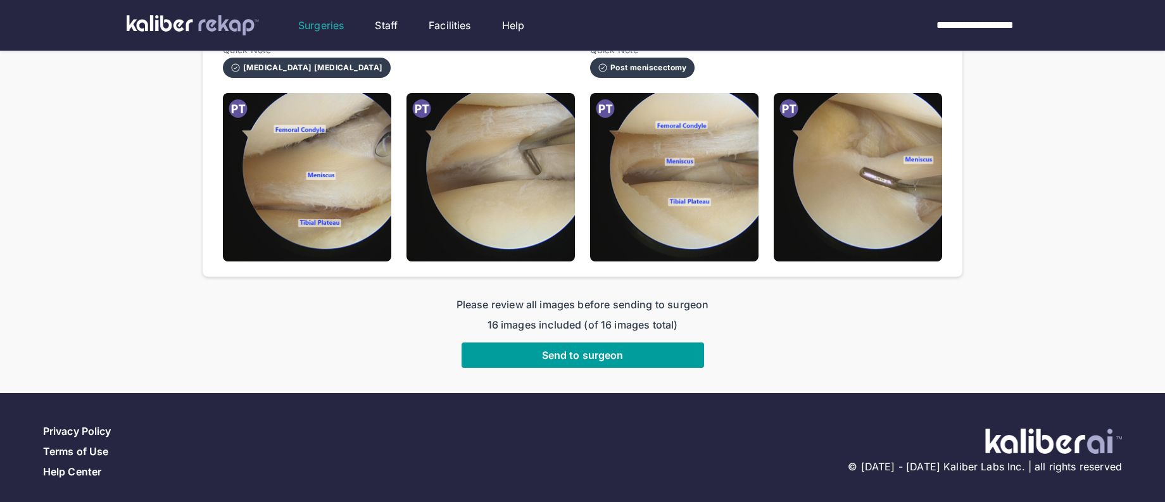
click at [476, 348] on button "Send to surgeon" at bounding box center [583, 355] width 243 height 25
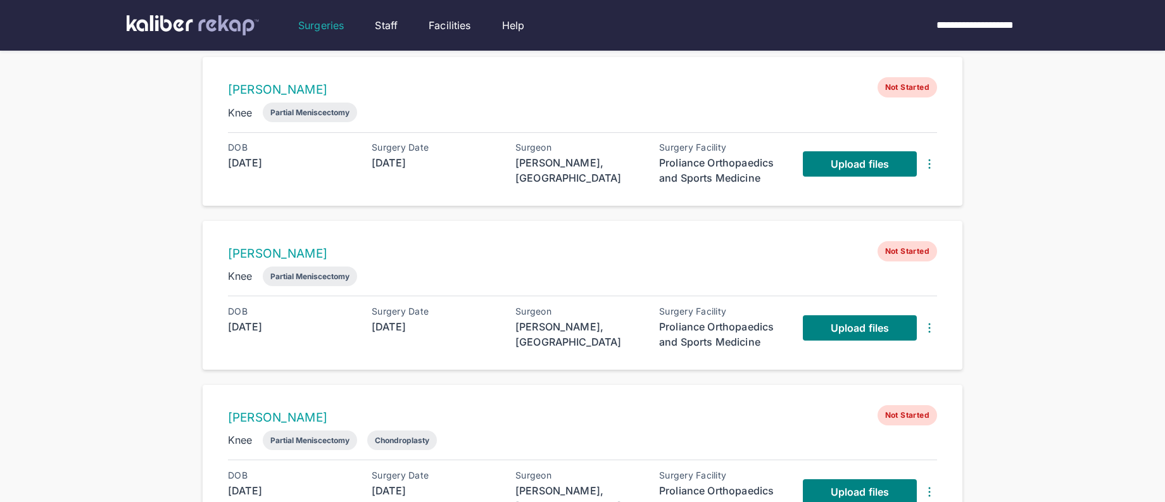
scroll to position [95, 0]
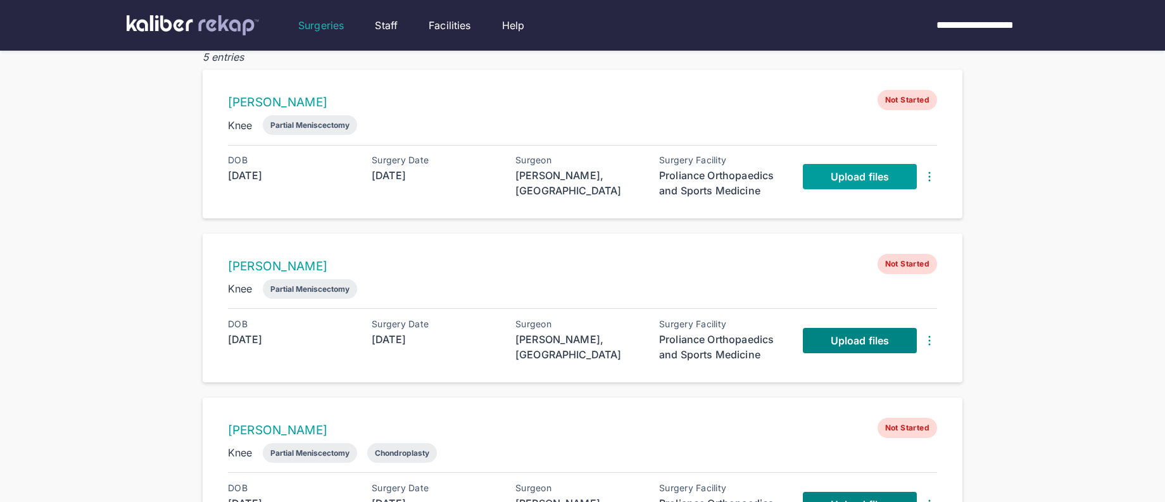
click at [816, 185] on link "Upload files" at bounding box center [860, 176] width 114 height 25
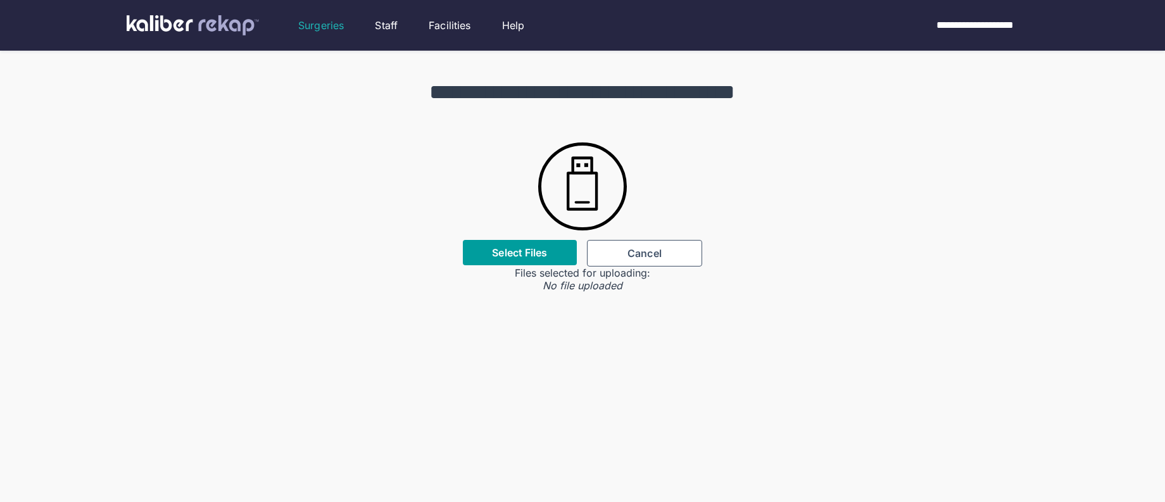
click at [499, 261] on div "Select Files" at bounding box center [520, 252] width 114 height 25
click at [499, 255] on label "Select Files" at bounding box center [519, 252] width 55 height 13
click at [0, 0] on input "Select Files" at bounding box center [0, 0] width 0 height 0
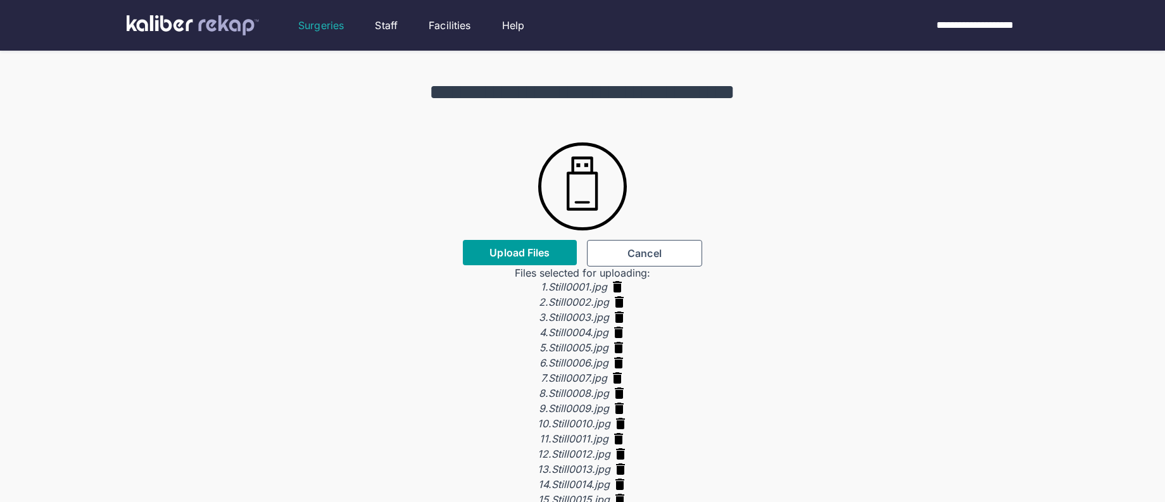
click at [517, 263] on button "Upload Files" at bounding box center [520, 252] width 114 height 25
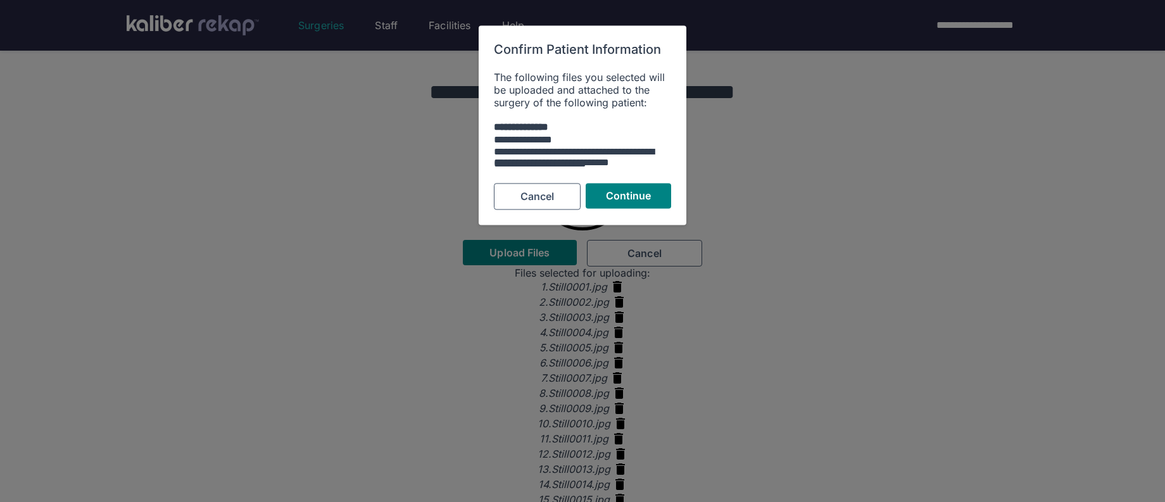
click at [606, 209] on div "Cancel Continue" at bounding box center [582, 197] width 177 height 27
click at [609, 199] on span "Continue" at bounding box center [629, 196] width 46 height 13
